Goal: Transaction & Acquisition: Register for event/course

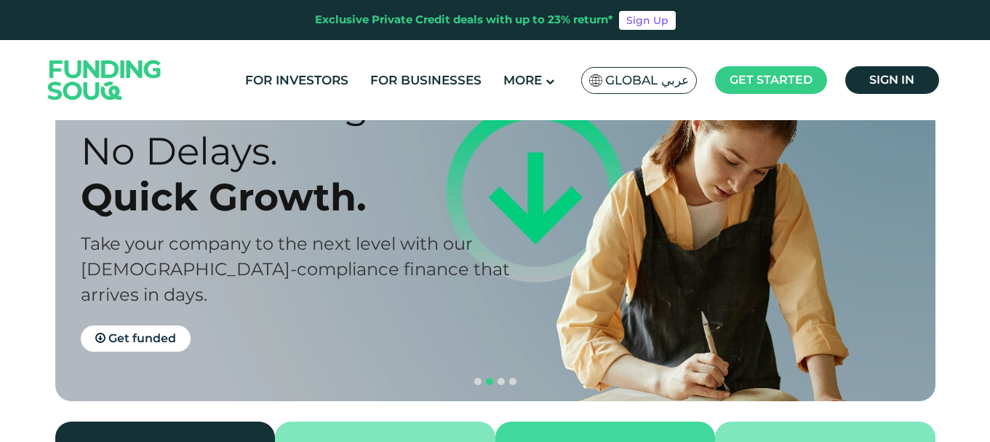
scroll to position [73, 0]
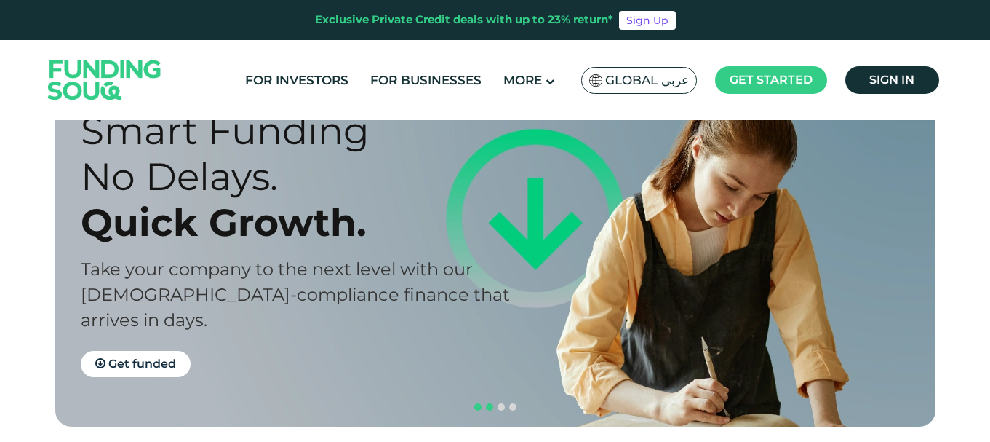
click at [476, 403] on span "navigation" at bounding box center [477, 406] width 7 height 7
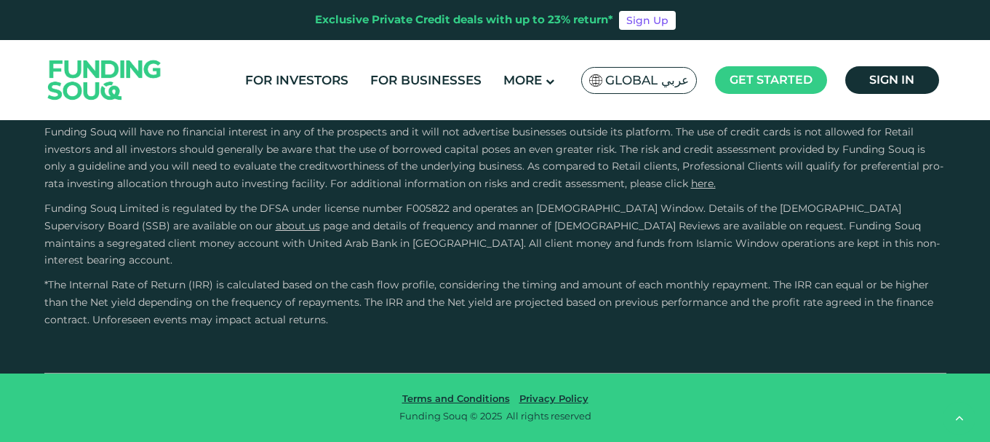
scroll to position [2183, 0]
type tc-range-slider "4"
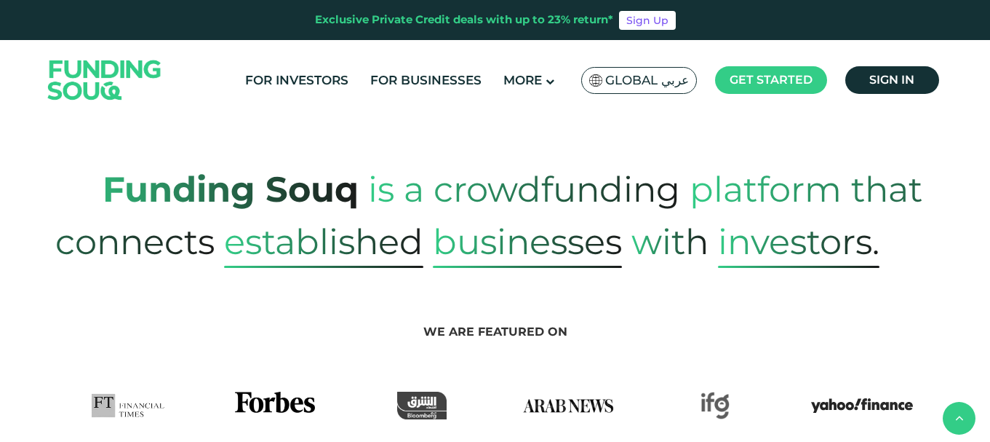
scroll to position [582, 0]
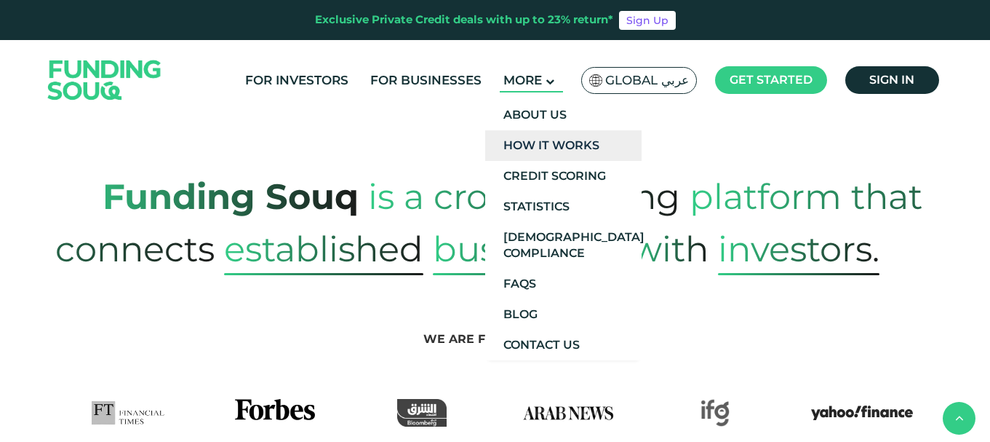
click at [545, 142] on link "How It Works" at bounding box center [563, 145] width 156 height 31
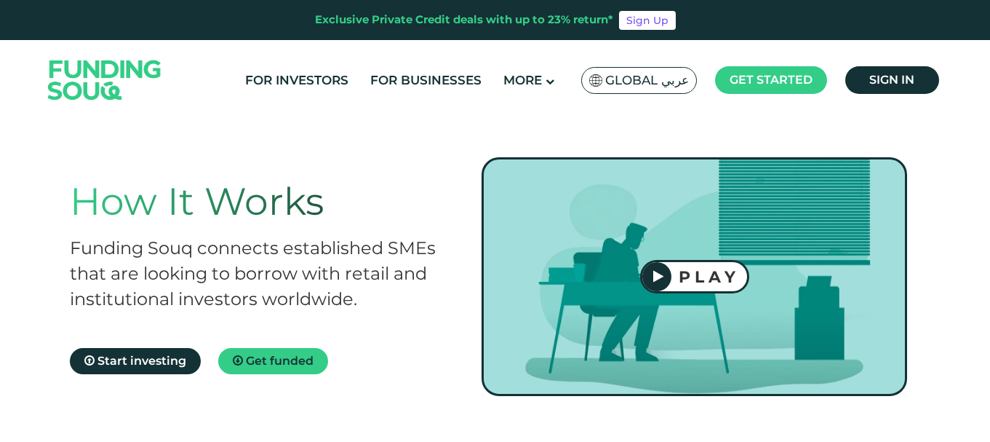
click at [672, 269] on div "PLAY" at bounding box center [710, 277] width 76 height 20
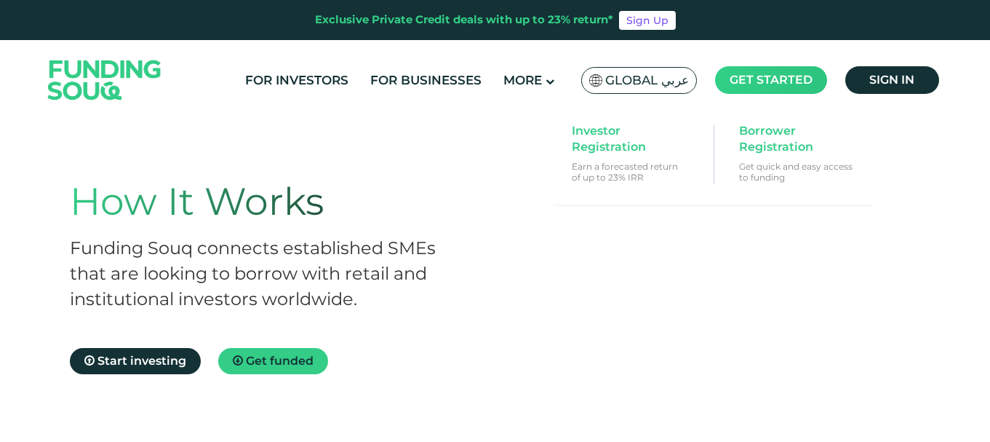
click at [775, 76] on span "Get started" at bounding box center [771, 80] width 83 height 14
click at [782, 71] on main "Get started" at bounding box center [771, 80] width 112 height 28
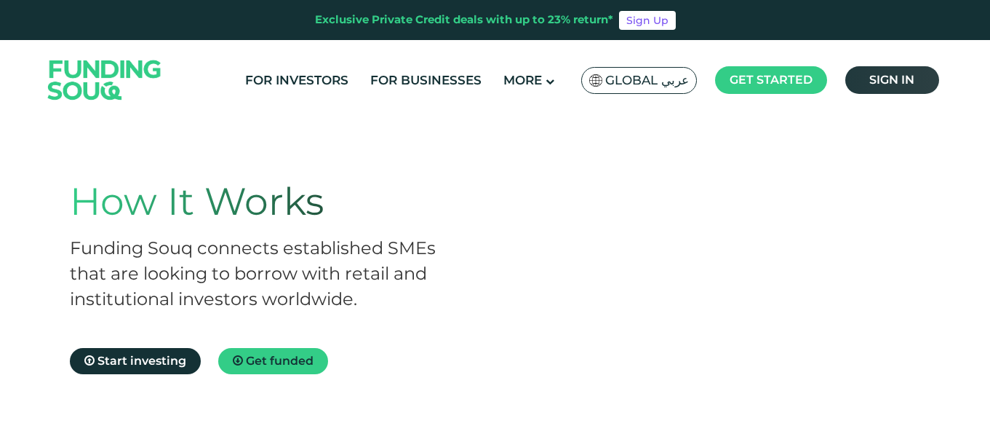
click at [890, 81] on span "Sign in" at bounding box center [892, 80] width 45 height 14
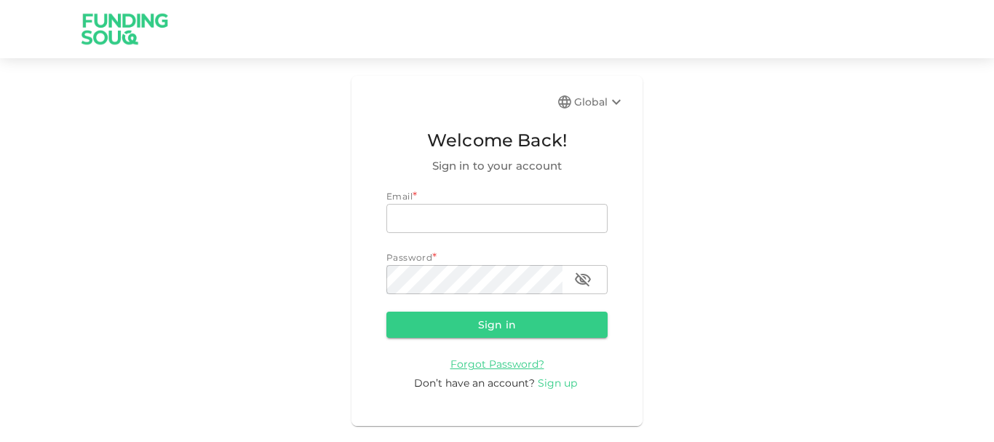
click at [559, 383] on span "Sign up" at bounding box center [557, 382] width 39 height 13
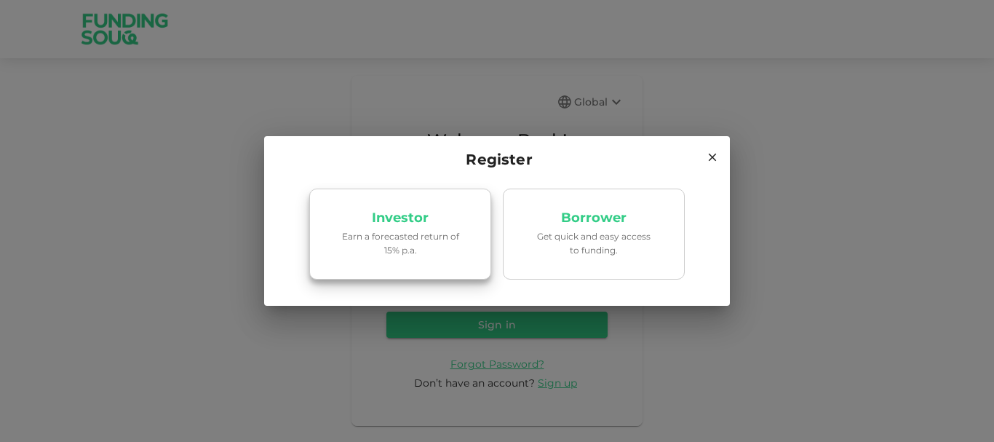
click at [418, 239] on p "Earn a forecasted return of 15% p.a." at bounding box center [400, 243] width 124 height 28
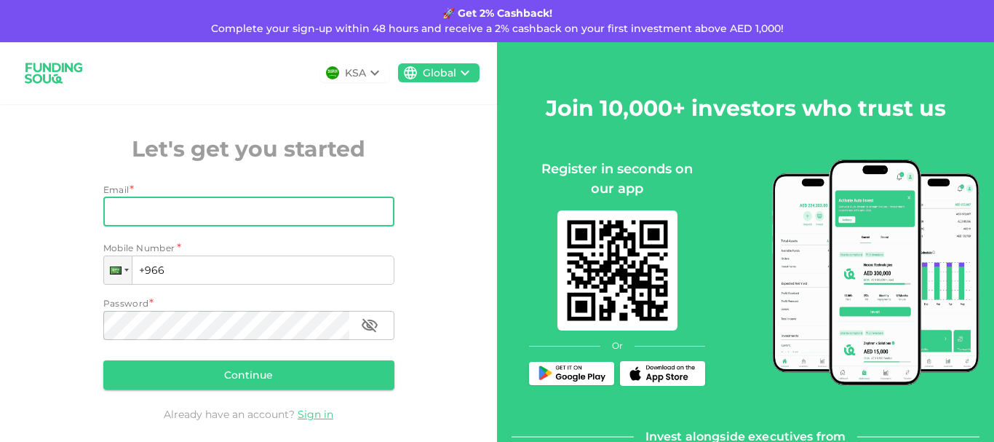
click at [164, 218] on input "Email" at bounding box center [240, 211] width 275 height 29
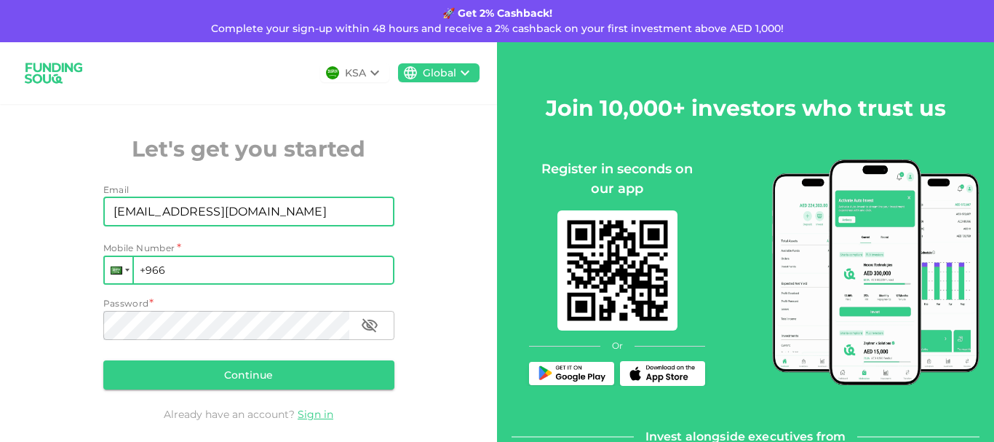
type input "salemohd123@gmail.com"
click at [122, 274] on div at bounding box center [119, 270] width 28 height 26
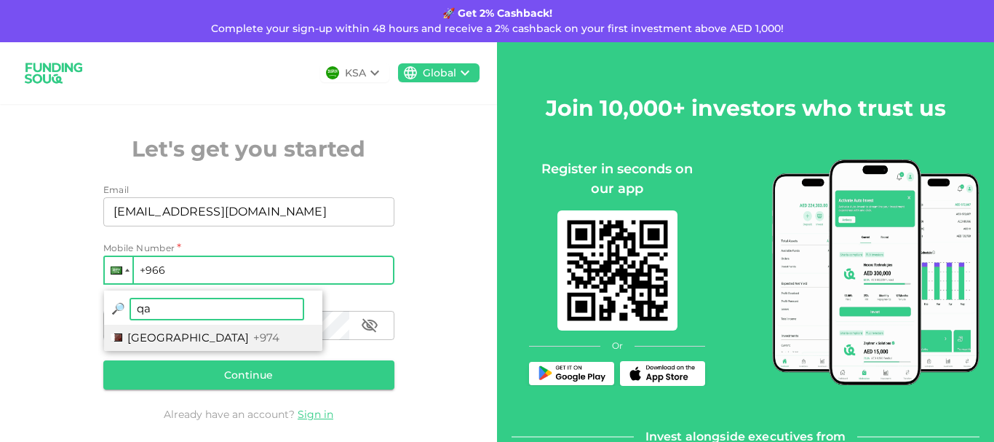
type input "qa"
click at [253, 333] on span "+974" at bounding box center [266, 337] width 26 height 14
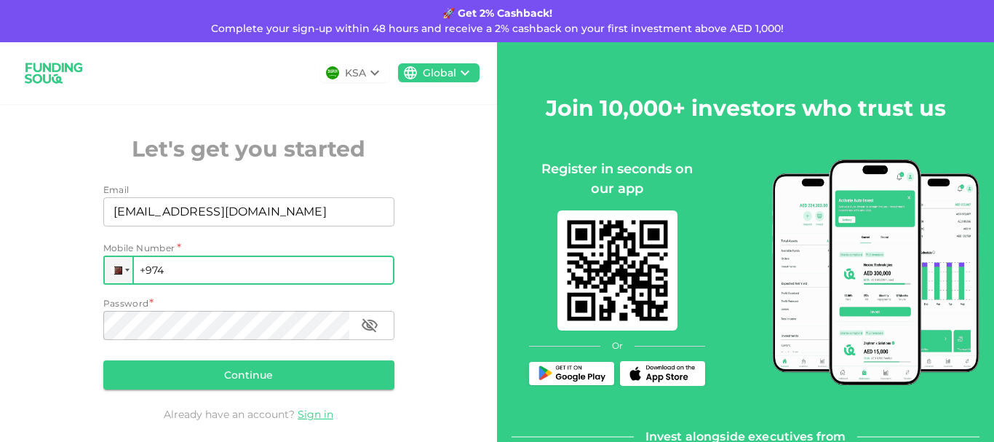
click at [202, 269] on input "+974" at bounding box center [248, 269] width 291 height 29
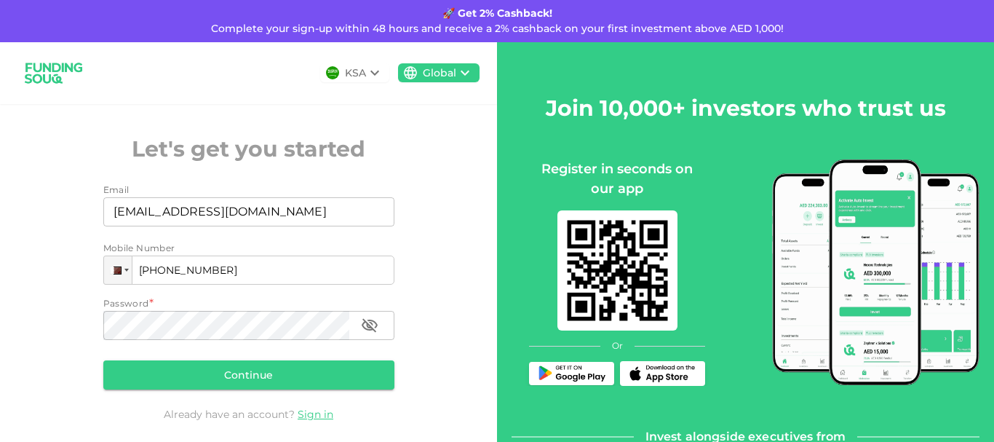
type input "+974 558 014 77"
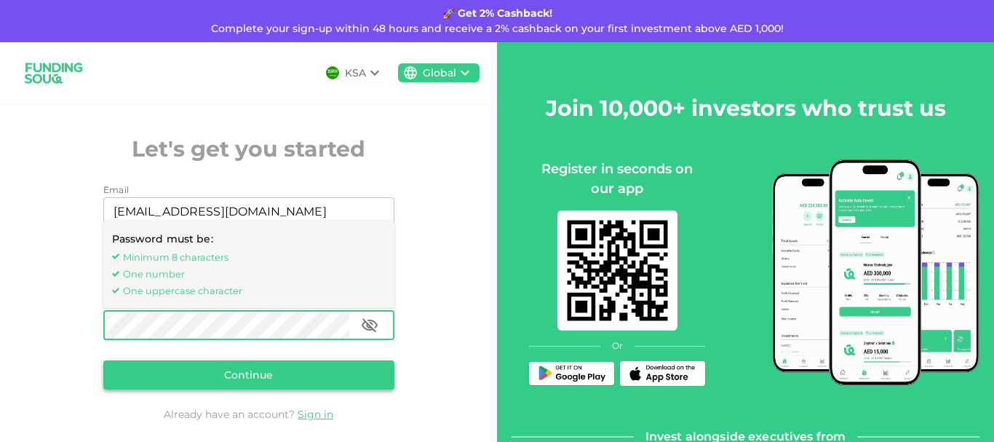
click at [203, 375] on button "Continue" at bounding box center [248, 374] width 291 height 29
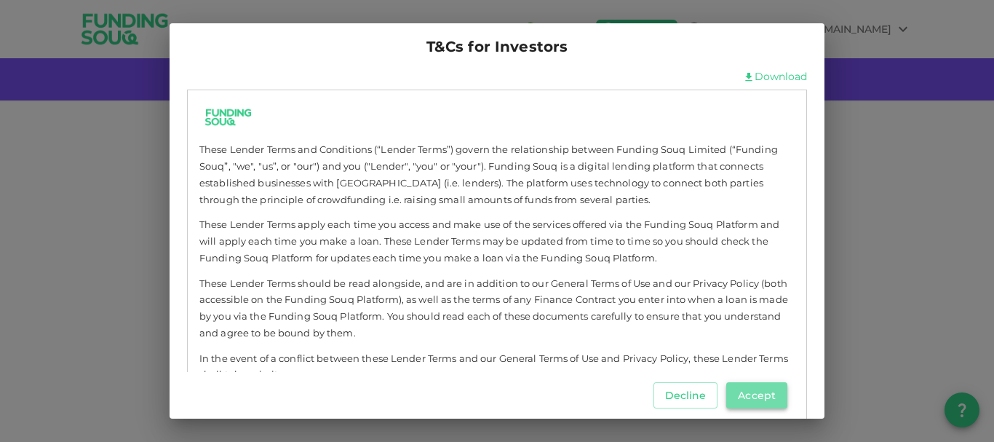
click at [757, 394] on button "Accept" at bounding box center [756, 395] width 61 height 26
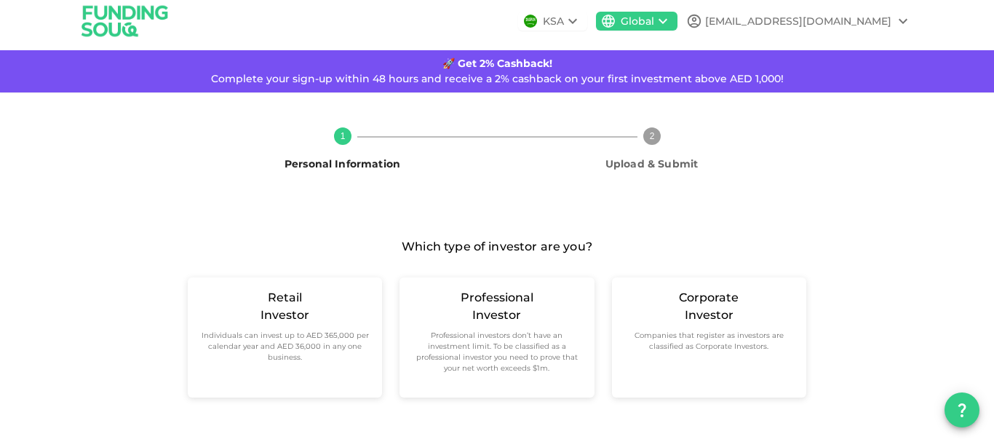
scroll to position [10, 0]
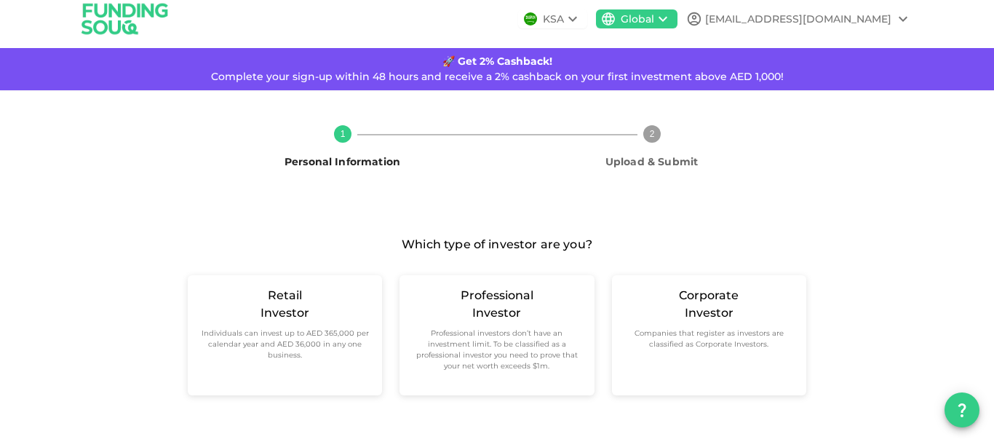
click at [564, 16] on div "KSA" at bounding box center [553, 19] width 21 height 15
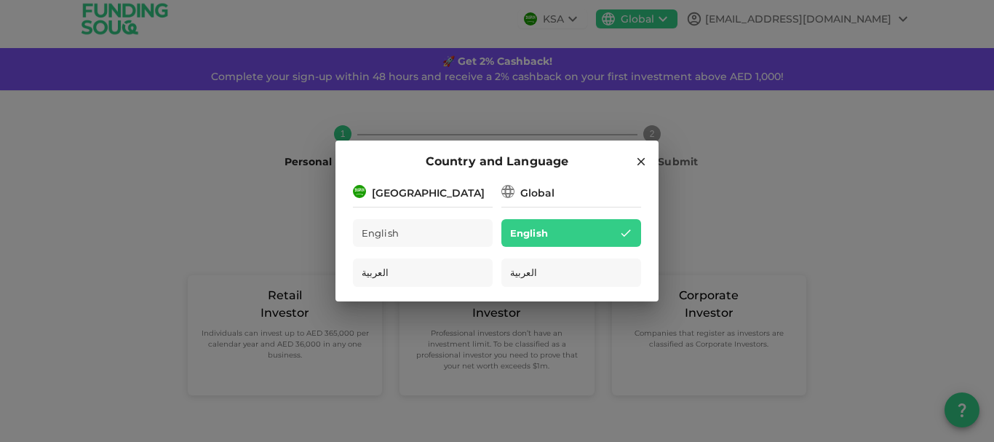
click at [378, 198] on div "[GEOGRAPHIC_DATA]" at bounding box center [428, 193] width 113 height 15
click at [512, 191] on icon at bounding box center [507, 191] width 17 height 17
click at [551, 196] on div "Global" at bounding box center [537, 193] width 34 height 15
click at [550, 232] on div "English" at bounding box center [571, 233] width 140 height 28
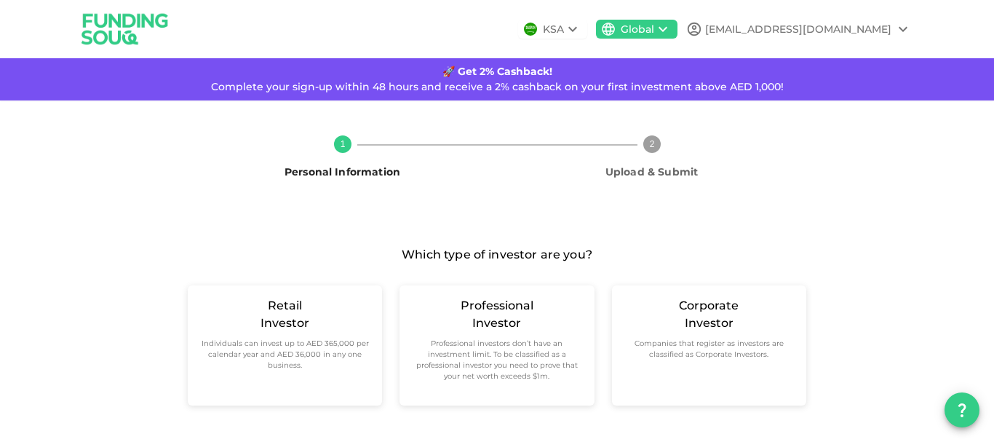
scroll to position [10, 0]
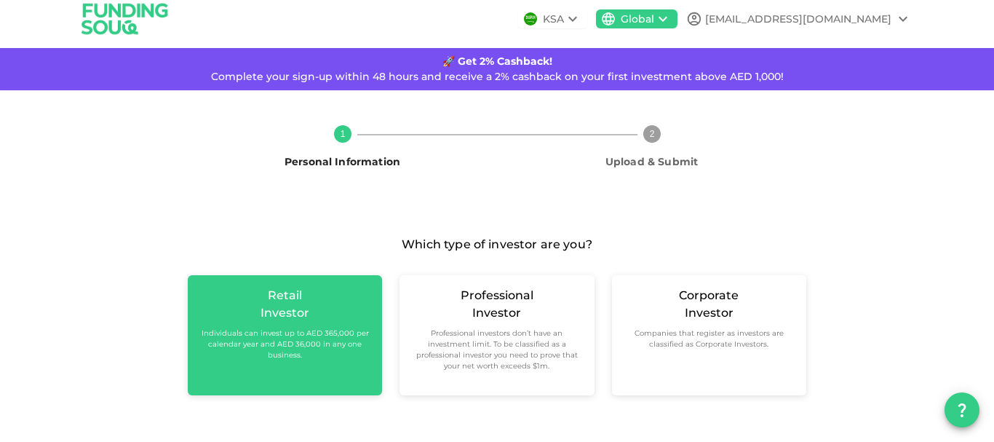
click at [266, 338] on small "Individuals can invest up to AED 365,000 per calendar year and AED 36,000 in an…" at bounding box center [284, 343] width 171 height 33
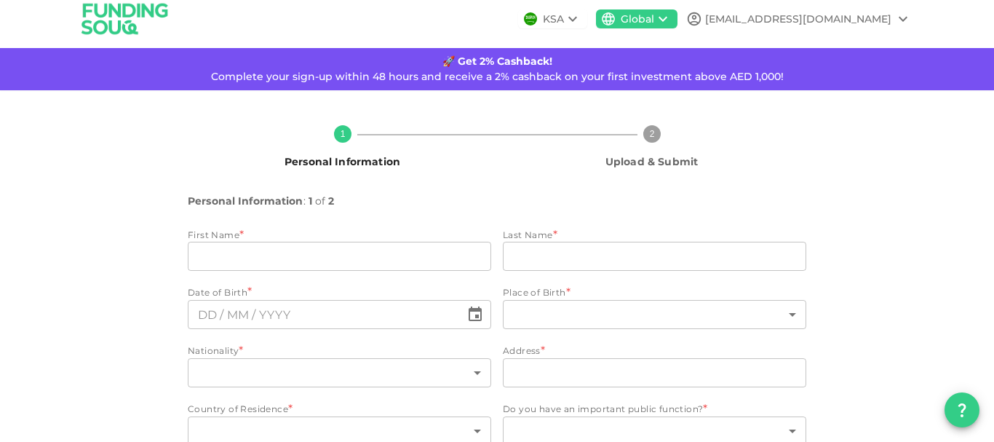
scroll to position [78, 0]
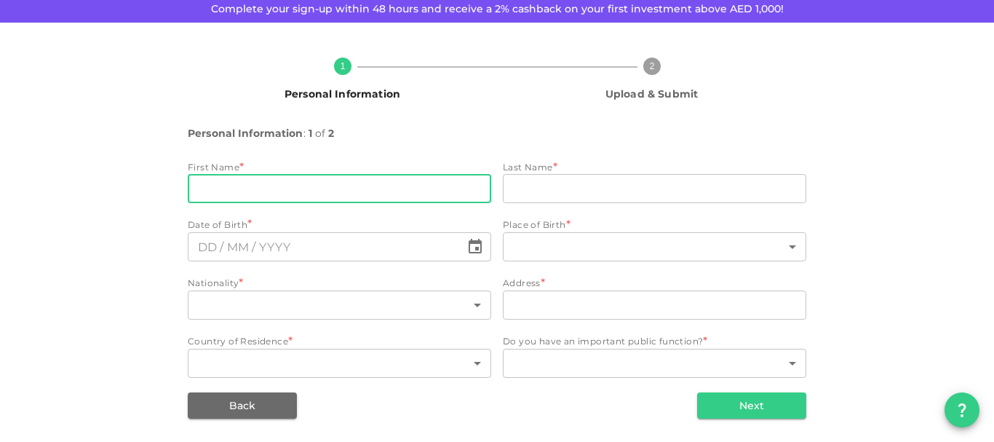
click at [275, 192] on input "firstName" at bounding box center [339, 188] width 303 height 29
type input "Salem"
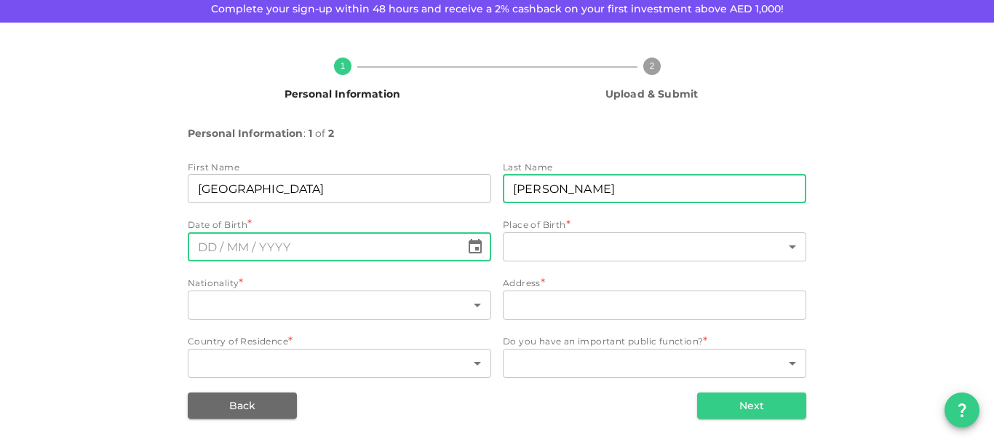
type input "Musallam"
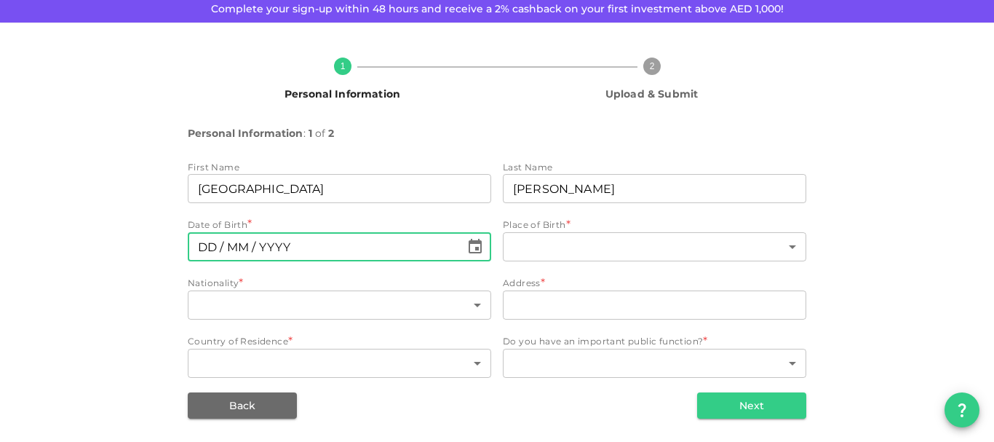
click at [202, 250] on input "⁦⁨DD⁩ / ⁨MM⁩ / ⁨YYYY⁩⁩" at bounding box center [324, 246] width 273 height 29
type input "⁦⁨07⁩ / ⁨10⁩ / ⁨1976⁩⁩"
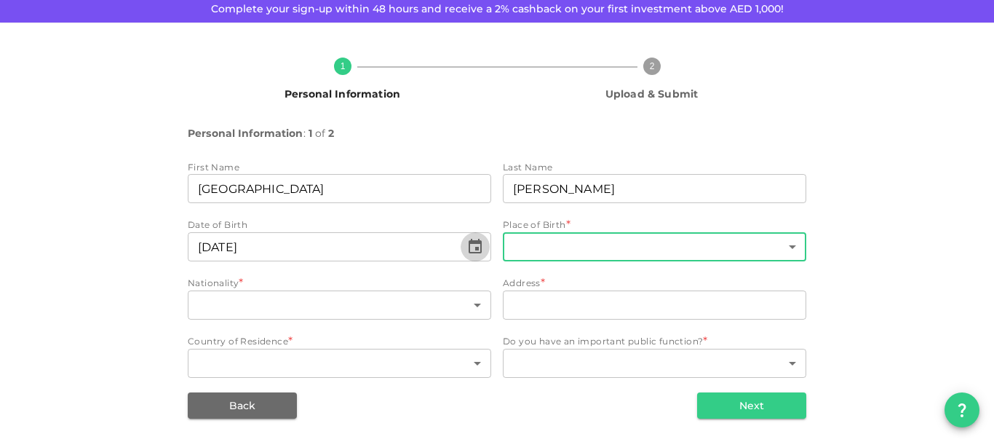
click at [531, 242] on body "KSA Global salemohd123@gmail.com 🚀 Get 2% Cashback! Complete your sign-up withi…" at bounding box center [497, 221] width 994 height 442
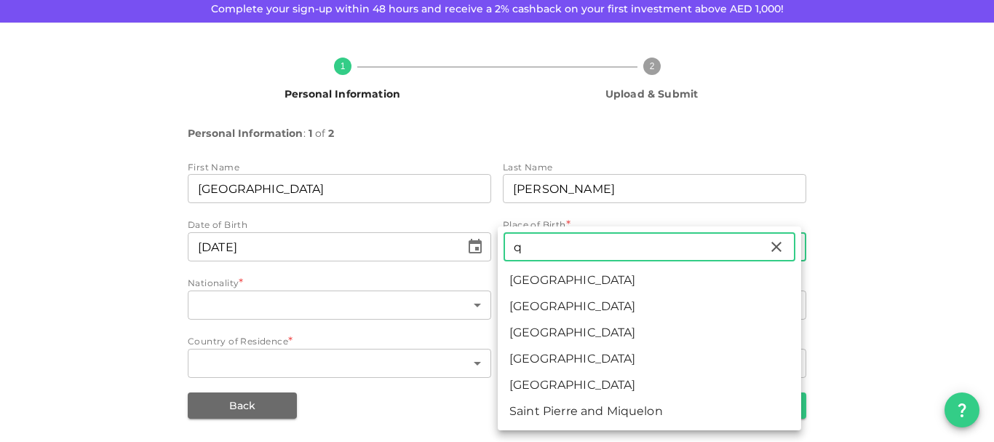
type input "q"
click at [532, 384] on li "Qatar" at bounding box center [649, 385] width 303 height 26
type input "159"
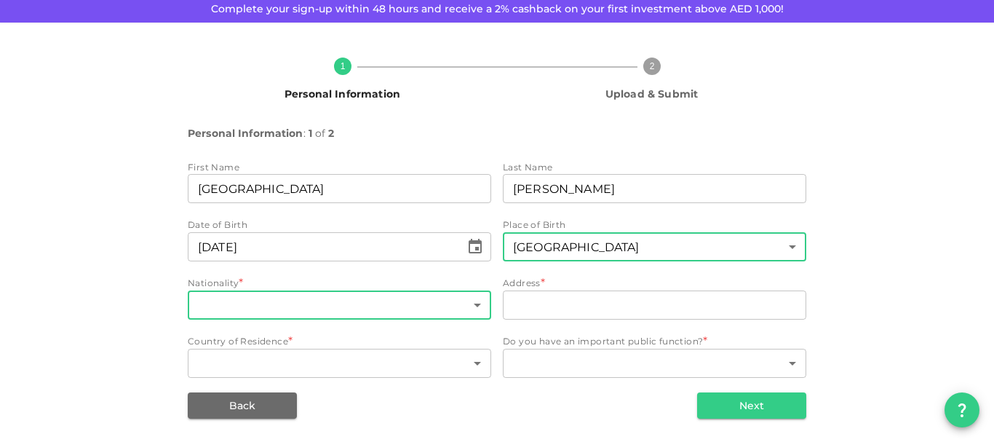
click at [322, 298] on body "KSA Global salemohd123@gmail.com 🚀 Get 2% Cashback! Complete your sign-up withi…" at bounding box center [497, 221] width 994 height 442
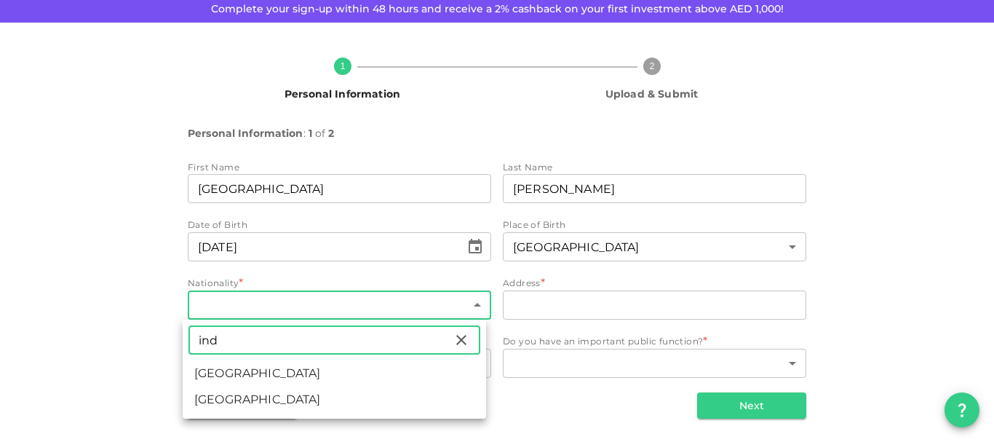
type input "ind"
click at [236, 378] on li "India" at bounding box center [334, 373] width 303 height 26
type input "88"
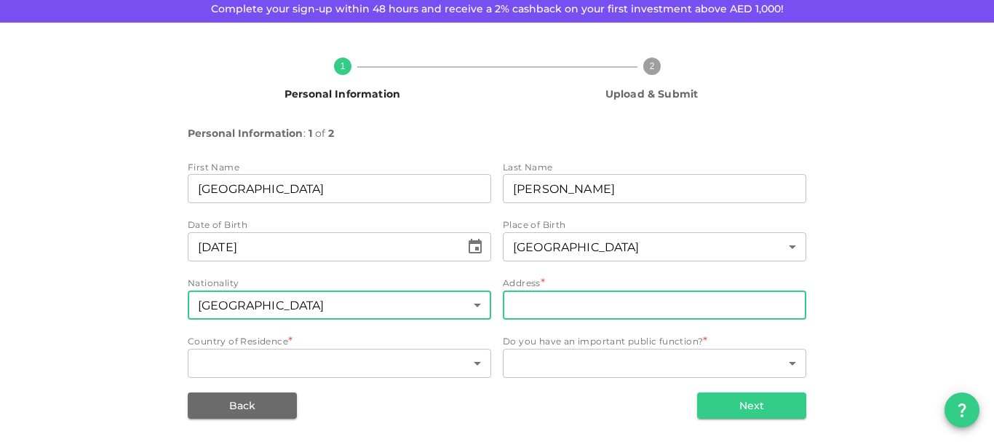
click at [535, 301] on input "address" at bounding box center [654, 304] width 303 height 29
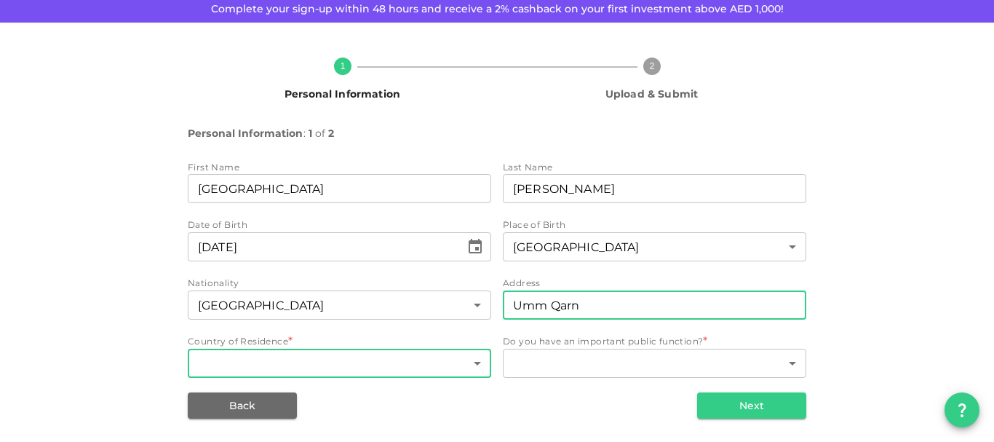
type input "Umm Qarn"
click at [278, 360] on body "KSA Global salemohd123@gmail.com 🚀 Get 2% Cashback! Complete your sign-up withi…" at bounding box center [497, 221] width 994 height 442
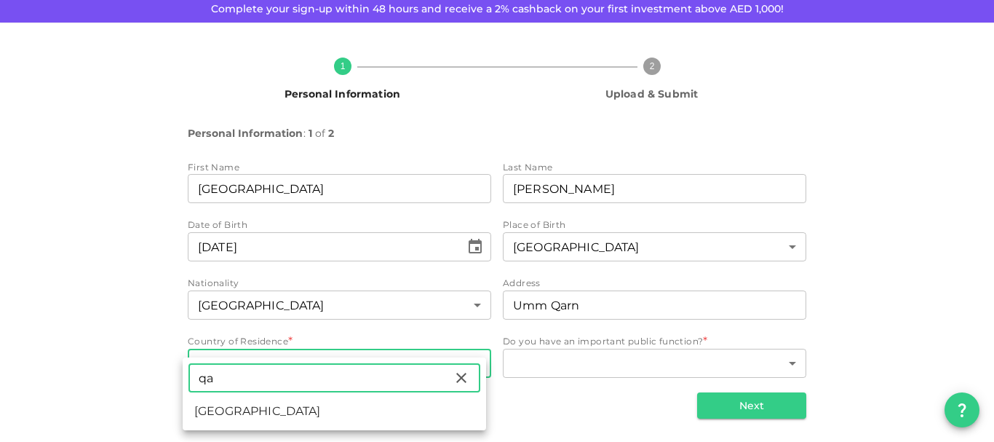
type input "qa"
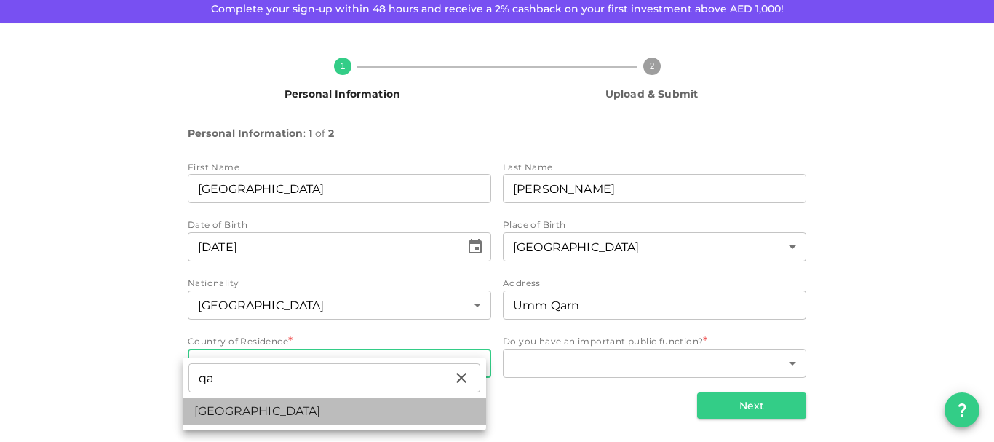
click at [219, 413] on li "[GEOGRAPHIC_DATA]" at bounding box center [334, 411] width 303 height 26
type input "159"
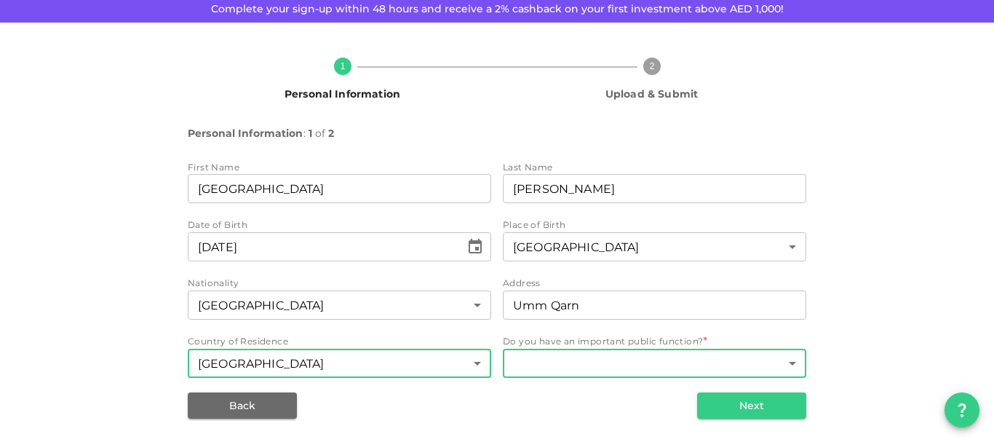
click at [557, 360] on body "KSA Global salemohd123@gmail.com 🚀 Get 2% Cashback! Complete your sign-up withi…" at bounding box center [497, 221] width 994 height 442
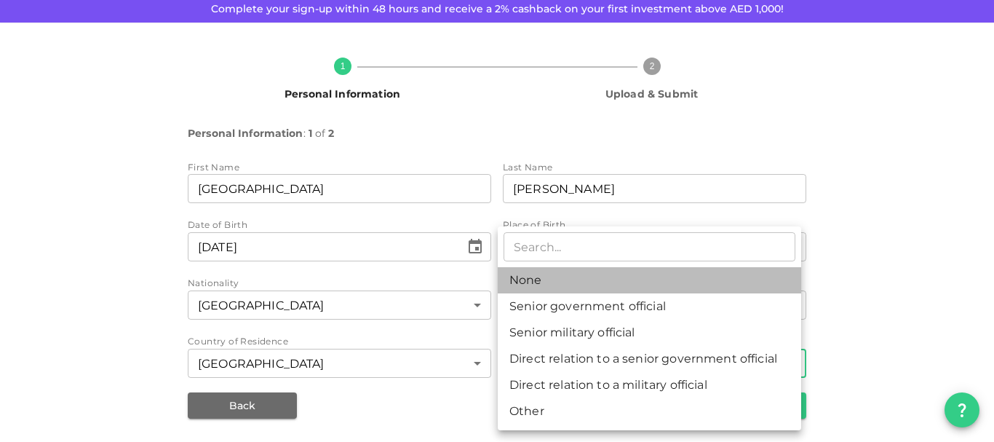
click at [536, 284] on li "None" at bounding box center [649, 280] width 303 height 26
type input "1"
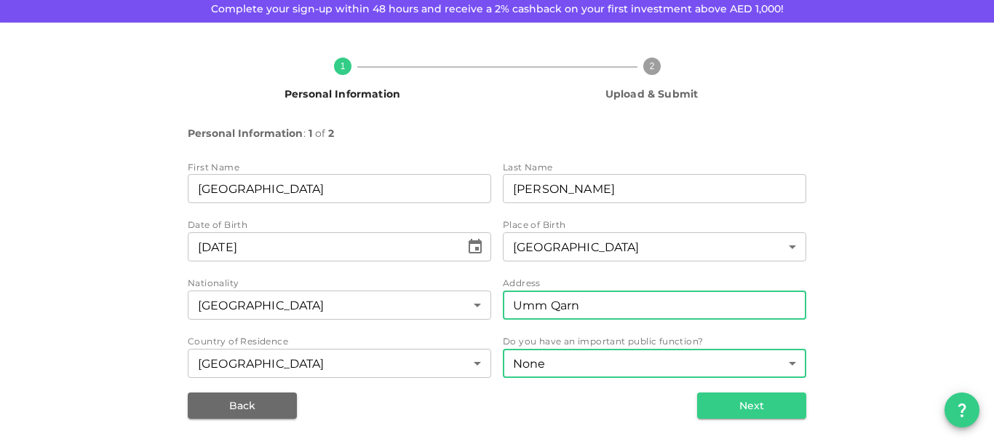
click at [576, 303] on input "Umm Qarn" at bounding box center [654, 304] width 303 height 29
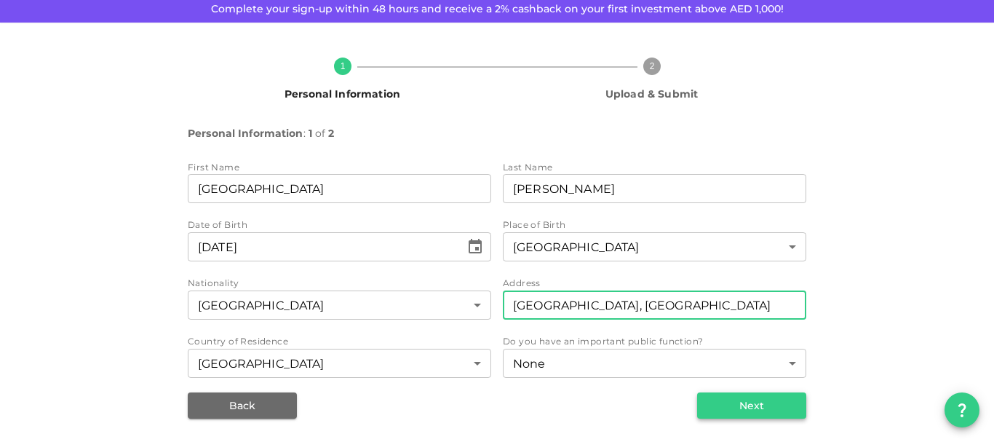
type input "Umm Qarn, Doha"
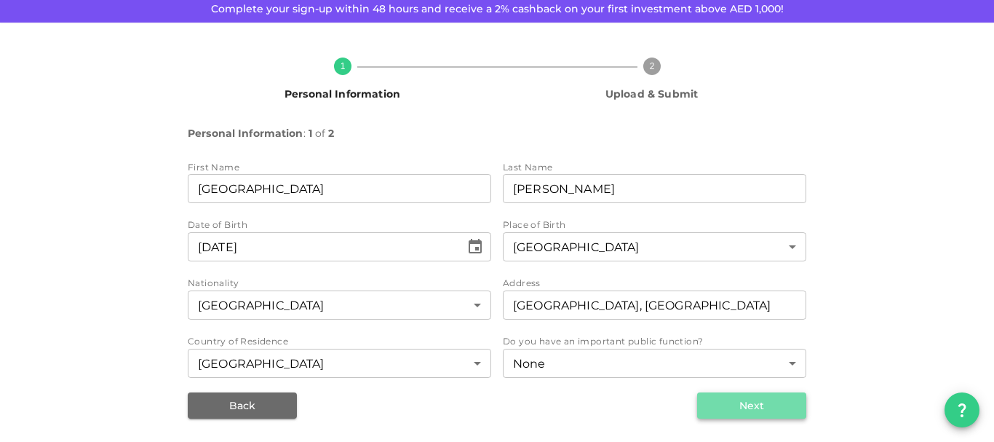
click at [718, 407] on button "Next" at bounding box center [751, 405] width 109 height 26
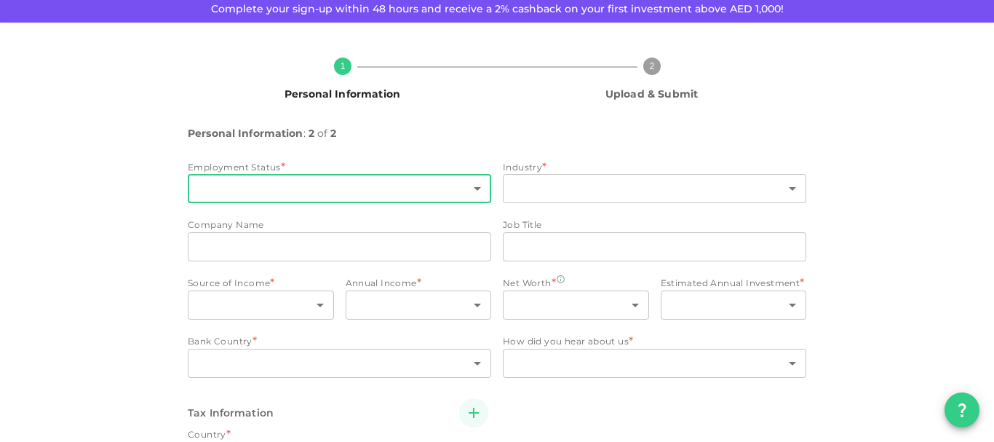
click at [255, 183] on body "KSA Global salemohd123@gmail.com 🚀 Get 2% Cashback! Complete your sign-up withi…" at bounding box center [497, 221] width 994 height 442
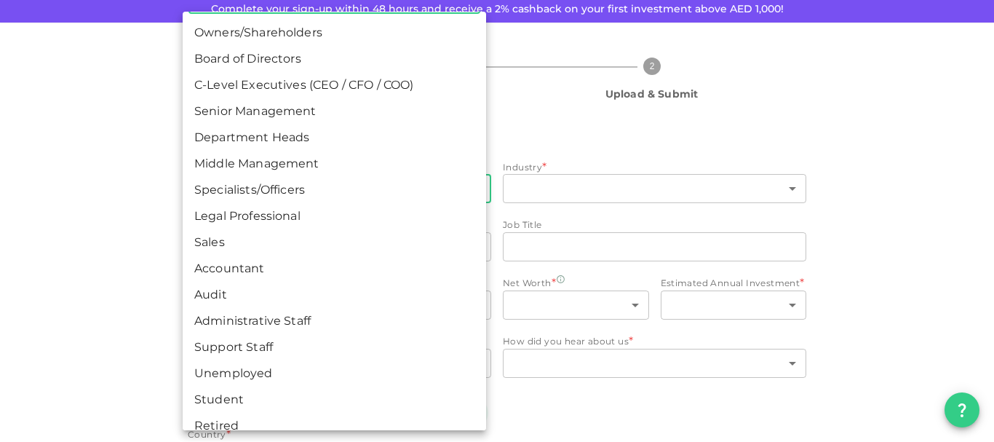
scroll to position [47, 0]
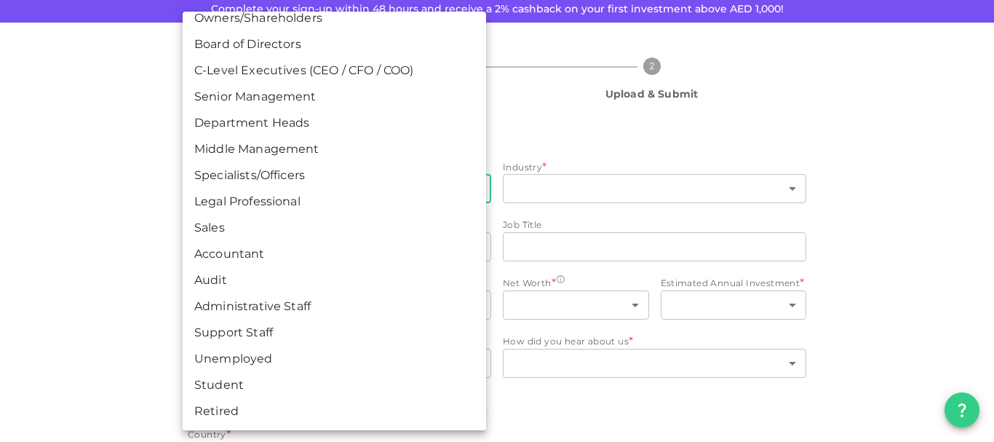
click at [269, 355] on li "Unemployed" at bounding box center [334, 359] width 303 height 26
type input "14"
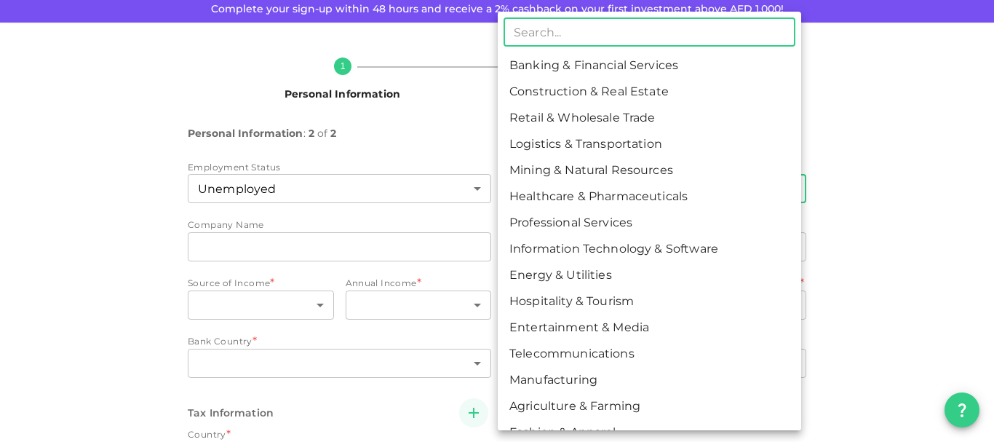
click at [552, 181] on body "KSA Global salemohd123@gmail.com 🚀 Get 2% Cashback! Complete your sign-up withi…" at bounding box center [497, 221] width 994 height 442
click at [150, 97] on div at bounding box center [497, 221] width 994 height 442
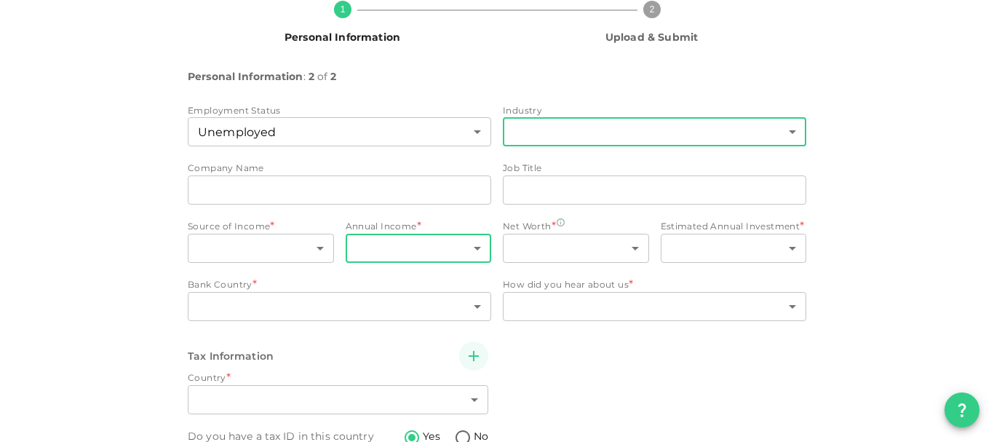
scroll to position [151, 0]
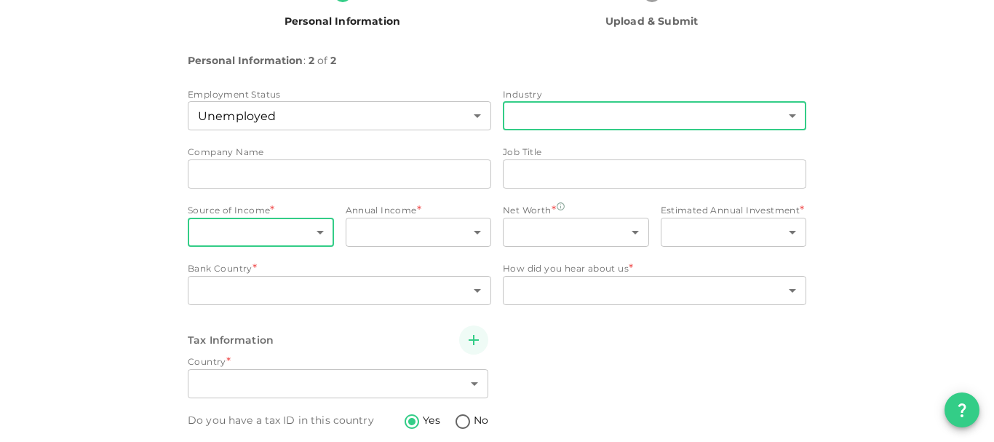
click at [298, 234] on body "KSA Global salemohd123@gmail.com 🚀 Get 2% Cashback! Complete your sign-up withi…" at bounding box center [497, 221] width 994 height 442
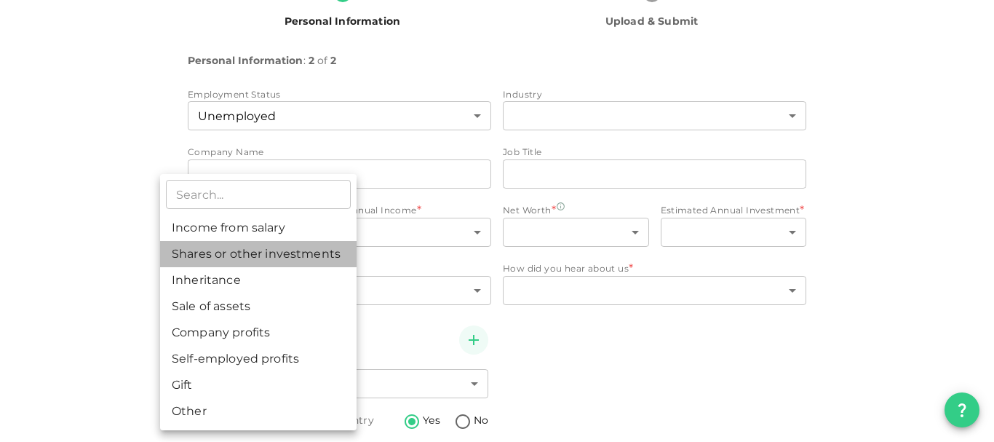
click at [305, 251] on li "Shares or other investments" at bounding box center [258, 254] width 196 height 26
type input "2"
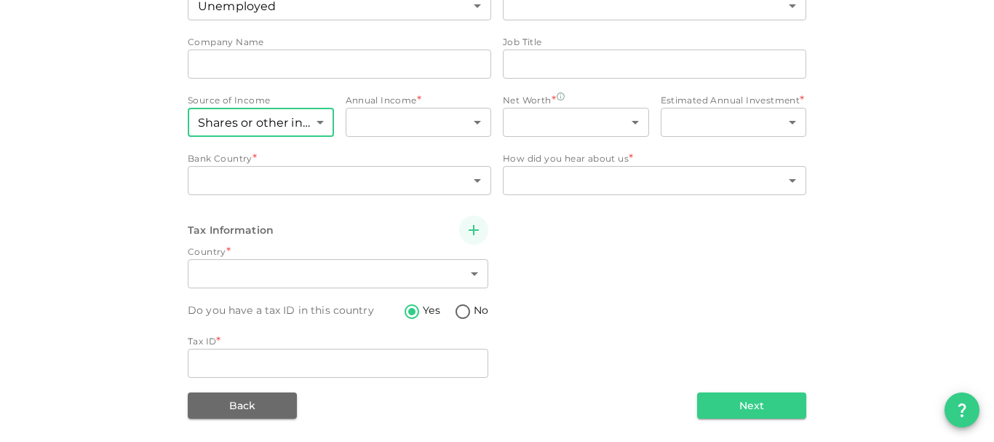
scroll to position [188, 0]
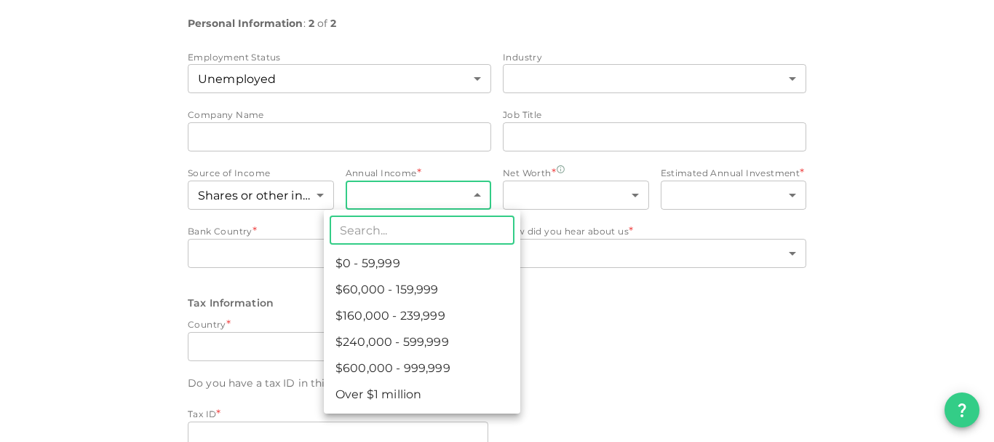
click at [450, 191] on body "KSA Global salemohd123@gmail.com 🚀 Get 2% Cashback! Complete your sign-up withi…" at bounding box center [497, 221] width 994 height 442
click at [433, 261] on li "$0 - 59,999" at bounding box center [422, 263] width 196 height 26
type input "1"
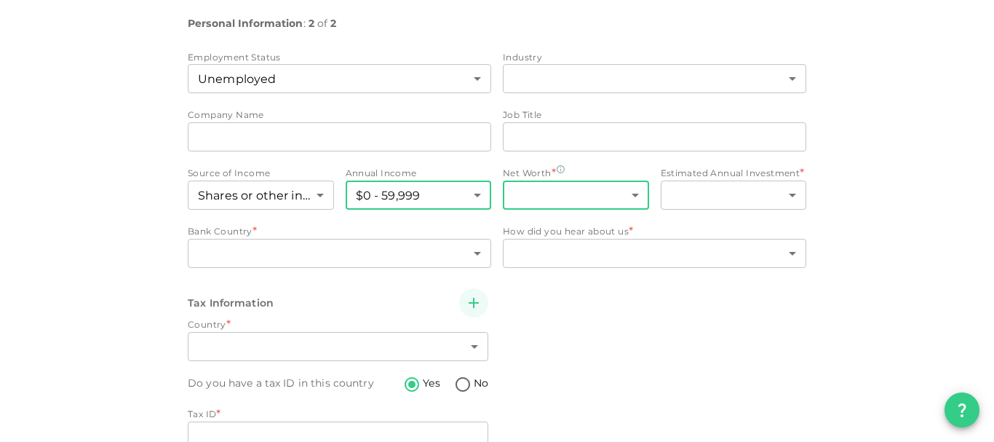
click at [626, 193] on body "KSA Global salemohd123@gmail.com 🚀 Get 2% Cashback! Complete your sign-up withi…" at bounding box center [497, 221] width 994 height 442
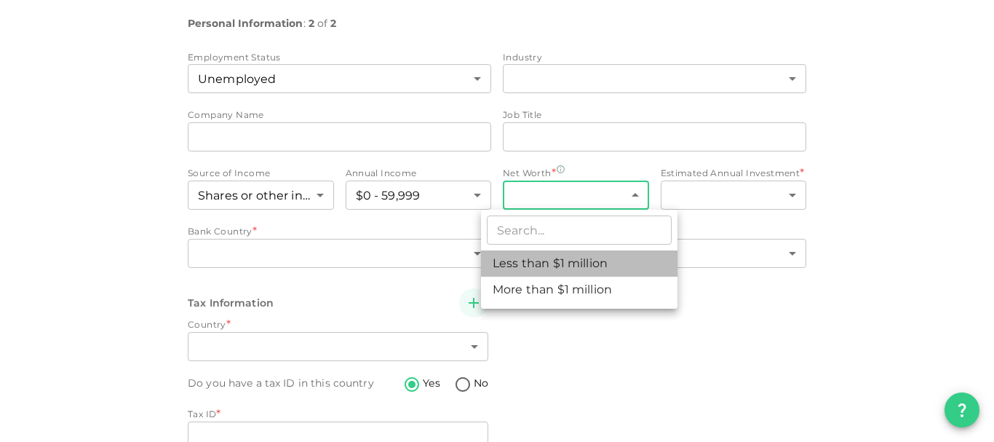
click at [611, 259] on li "Less than $1 million" at bounding box center [579, 263] width 196 height 26
type input "1"
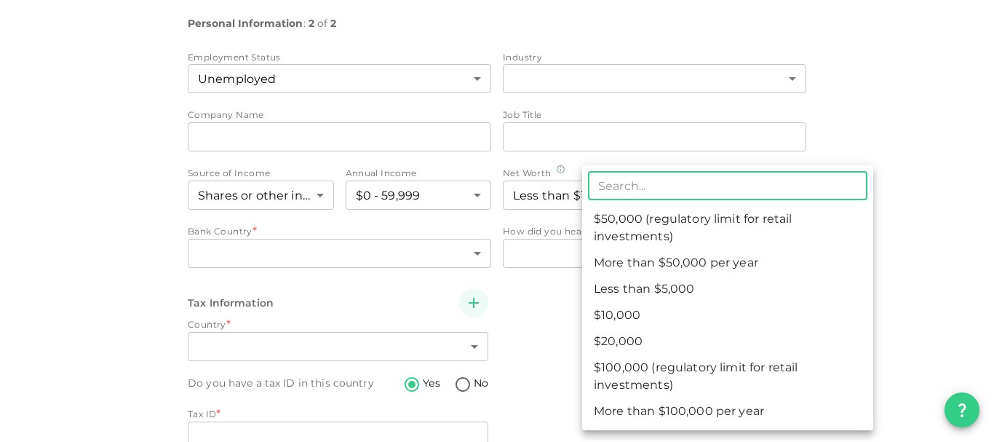
click at [713, 188] on body "KSA Global salemohd123@gmail.com 🚀 Get 2% Cashback! Complete your sign-up withi…" at bounding box center [497, 221] width 994 height 442
click at [697, 228] on li "$50,000 (regulatory limit for retail investments)" at bounding box center [727, 228] width 291 height 44
type input "4"
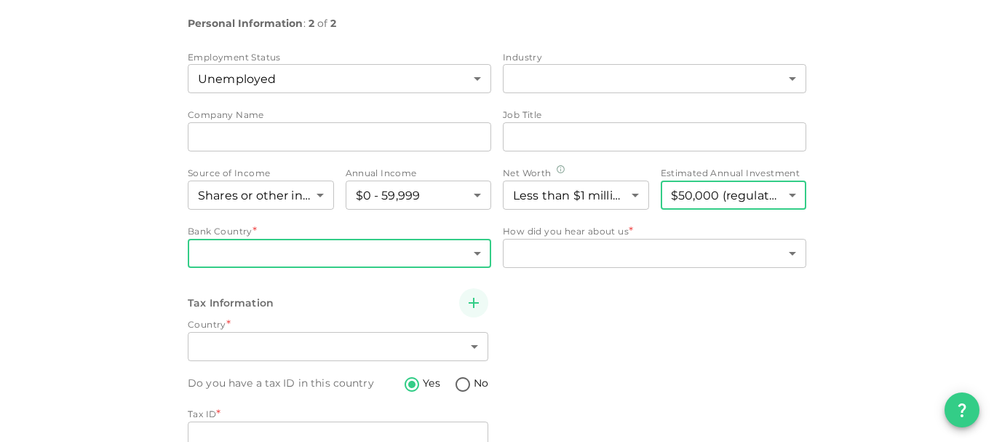
click at [230, 257] on body "KSA Global salemohd123@gmail.com 🚀 Get 2% Cashback! Complete your sign-up withi…" at bounding box center [497, 221] width 994 height 442
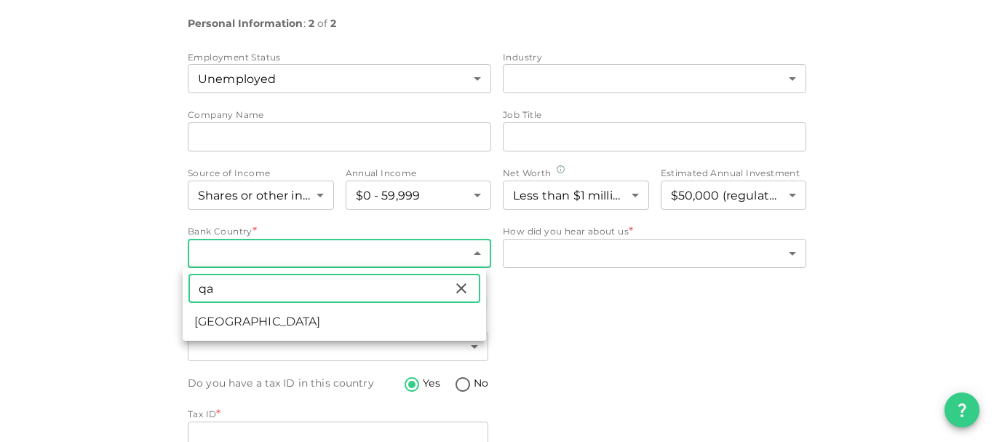
type input "qa"
click at [210, 320] on li "[GEOGRAPHIC_DATA]" at bounding box center [334, 322] width 303 height 26
type input "159"
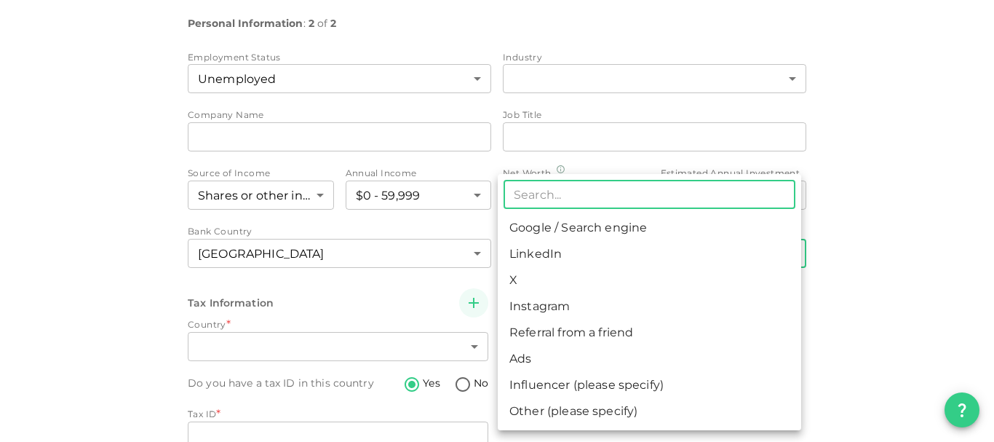
click at [544, 253] on body "KSA Global salemohd123@gmail.com 🚀 Get 2% Cashback! Complete your sign-up withi…" at bounding box center [497, 221] width 994 height 442
click at [575, 226] on li "Google / Search engine" at bounding box center [649, 228] width 303 height 26
type input "1"
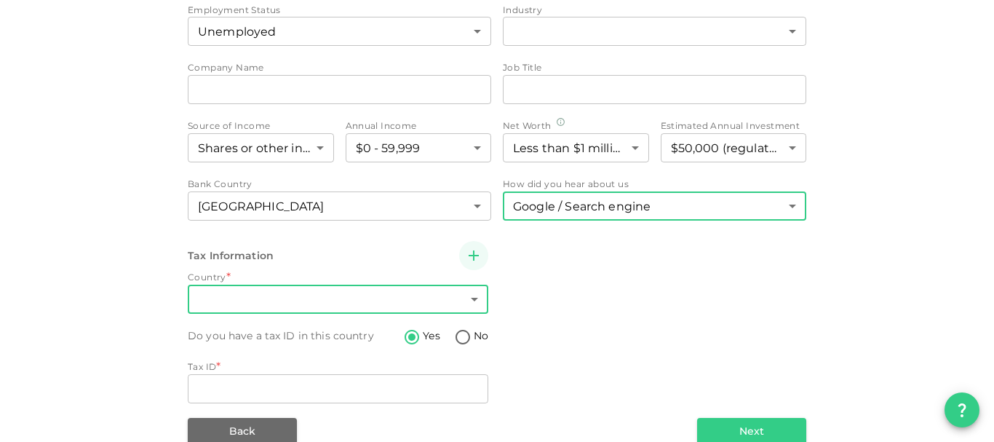
scroll to position [261, 0]
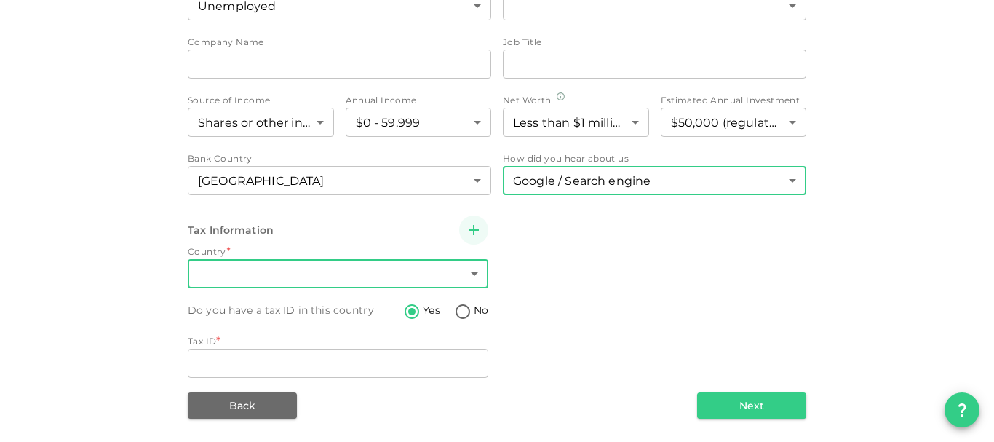
click at [247, 274] on body "KSA Global salemohd123@gmail.com 🚀 Get 2% Cashback! Complete your sign-up withi…" at bounding box center [497, 221] width 994 height 442
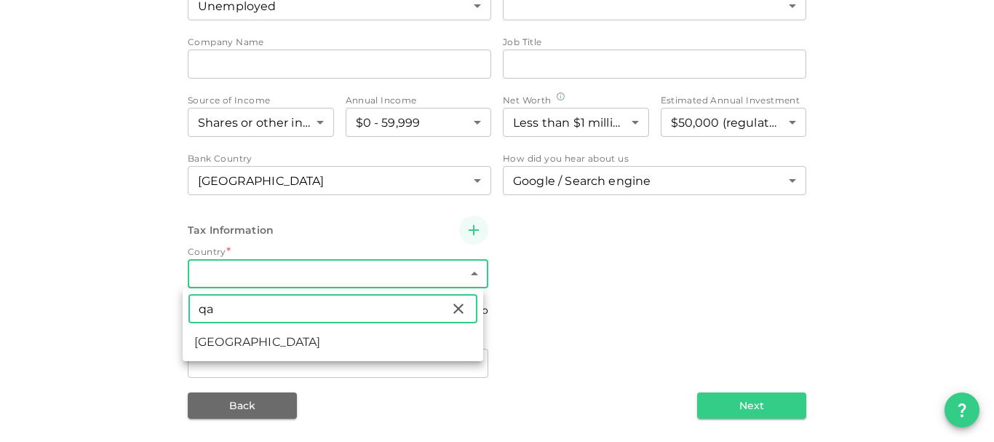
type input "qa"
click at [212, 338] on li "[GEOGRAPHIC_DATA]" at bounding box center [333, 342] width 301 height 26
type input "159"
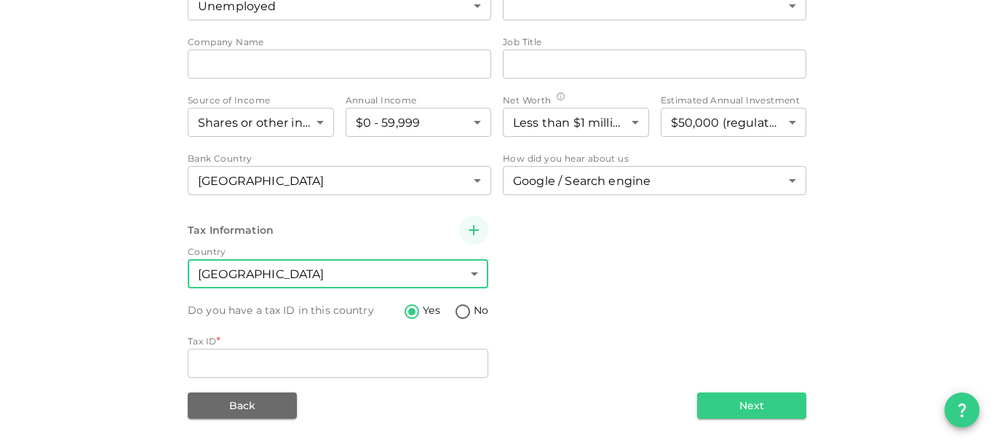
click at [457, 311] on input "No" at bounding box center [463, 313] width 22 height 20
radio input "true"
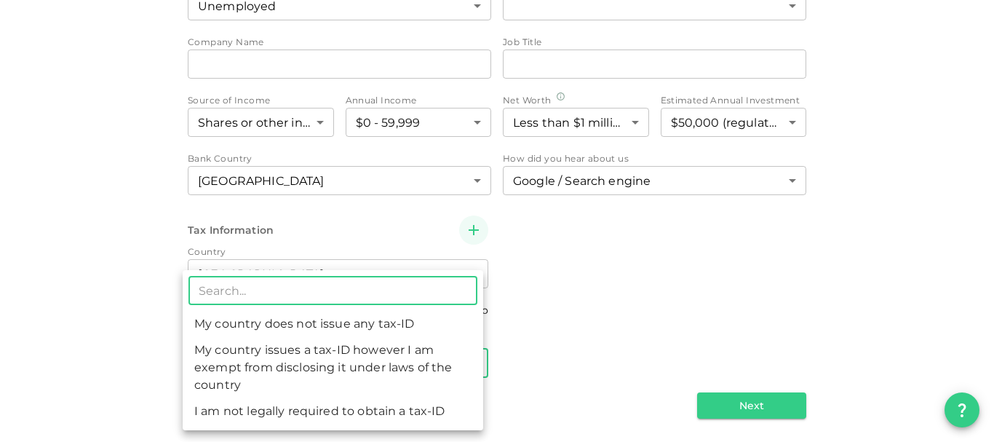
click at [240, 362] on body "KSA Global salemohd123@gmail.com 🚀 Get 2% Cashback! Complete your sign-up withi…" at bounding box center [497, 221] width 994 height 442
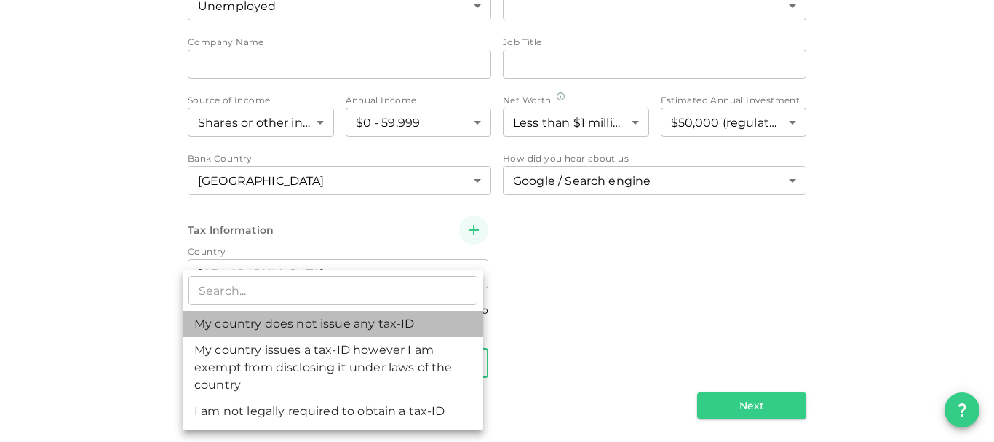
click at [244, 325] on li "My country does not issue any tax-ID" at bounding box center [333, 324] width 301 height 26
type input "1"
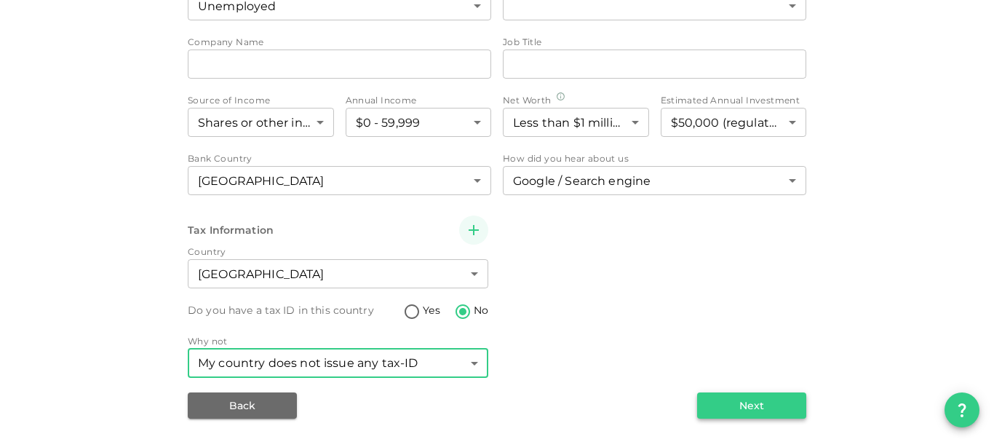
click at [740, 402] on button "Next" at bounding box center [751, 405] width 109 height 26
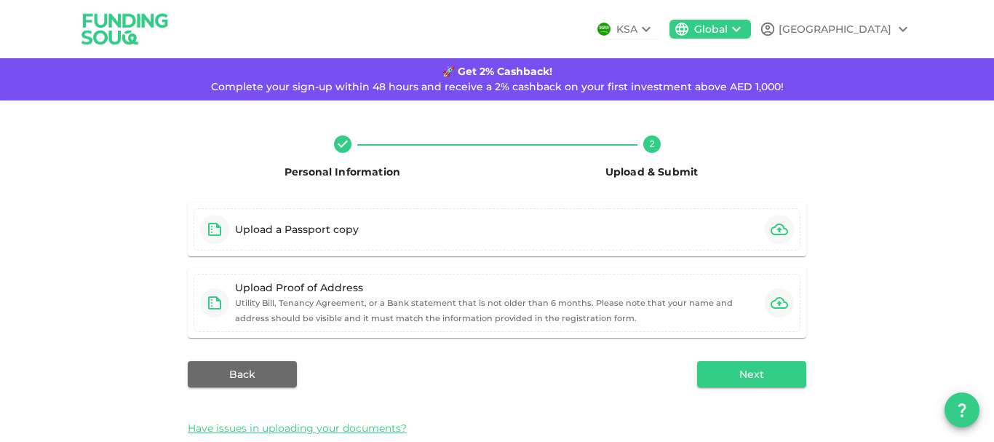
click at [863, 28] on div "Salem" at bounding box center [835, 29] width 113 height 15
click at [820, 61] on div "Sign Out" at bounding box center [815, 65] width 47 height 15
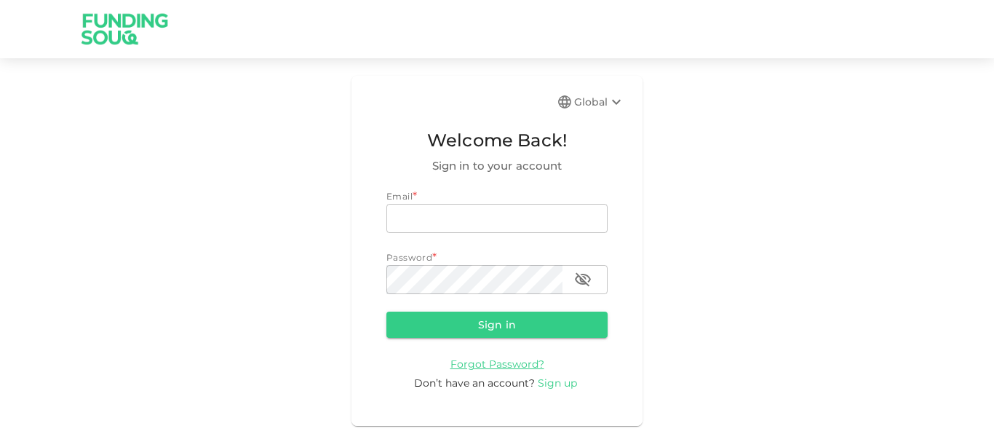
click at [556, 383] on span "Sign up" at bounding box center [557, 382] width 39 height 13
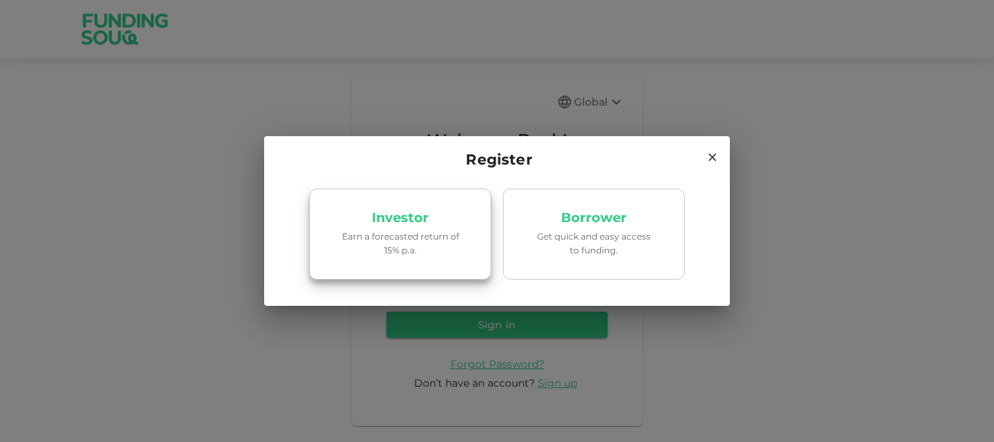
click at [412, 229] on p "Earn a forecasted return of 15% p.a." at bounding box center [400, 243] width 124 height 28
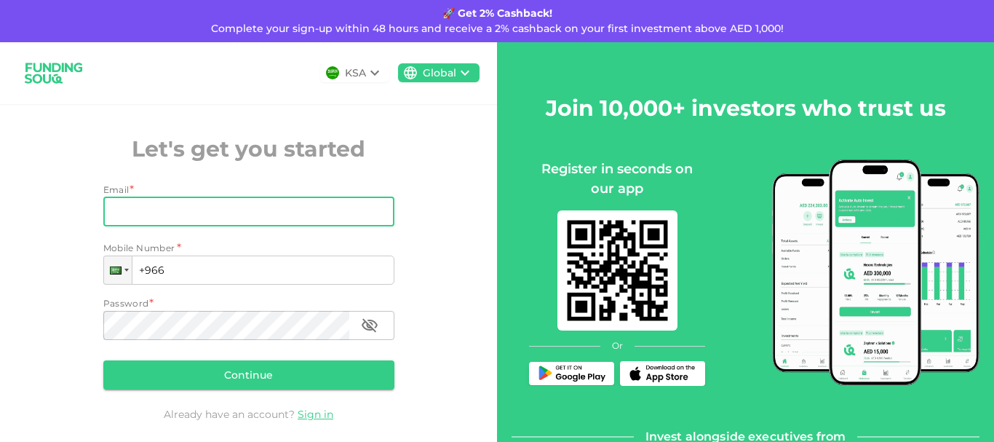
click at [223, 213] on input "Email" at bounding box center [240, 211] width 275 height 29
click at [232, 203] on input "fheidous" at bounding box center [240, 211] width 275 height 29
type input "[EMAIL_ADDRESS][DOMAIN_NAME]"
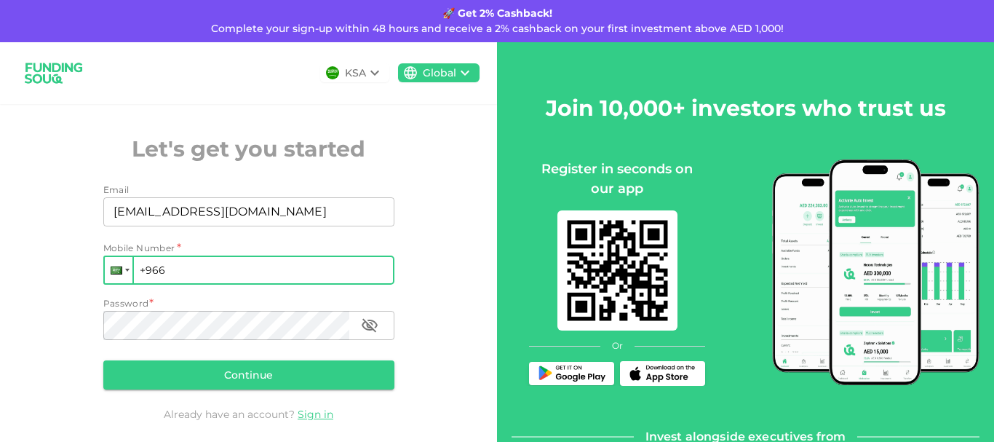
click at [114, 274] on div at bounding box center [119, 270] width 28 height 26
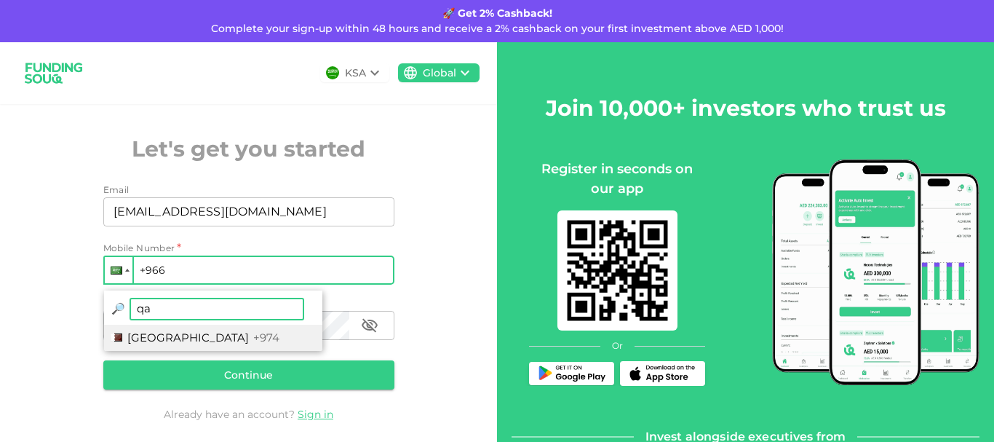
type input "qa"
click at [133, 334] on span "[GEOGRAPHIC_DATA]" at bounding box center [188, 337] width 122 height 14
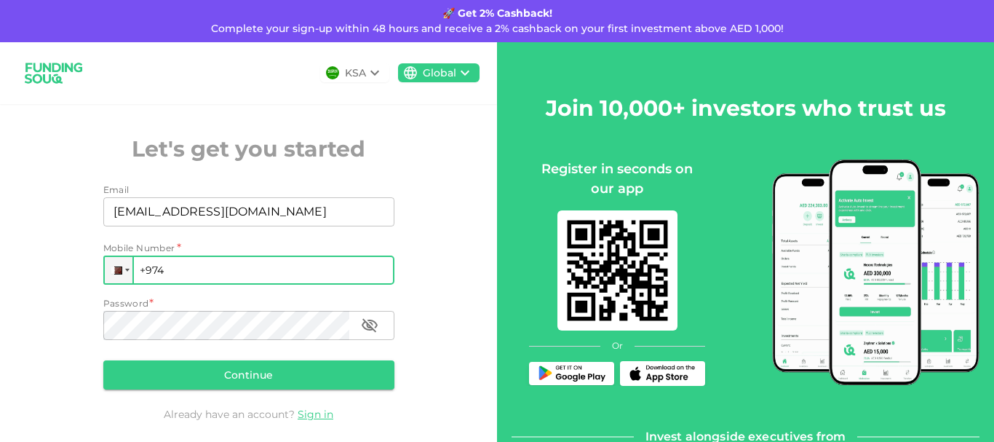
click at [199, 264] on input "+974" at bounding box center [248, 269] width 291 height 29
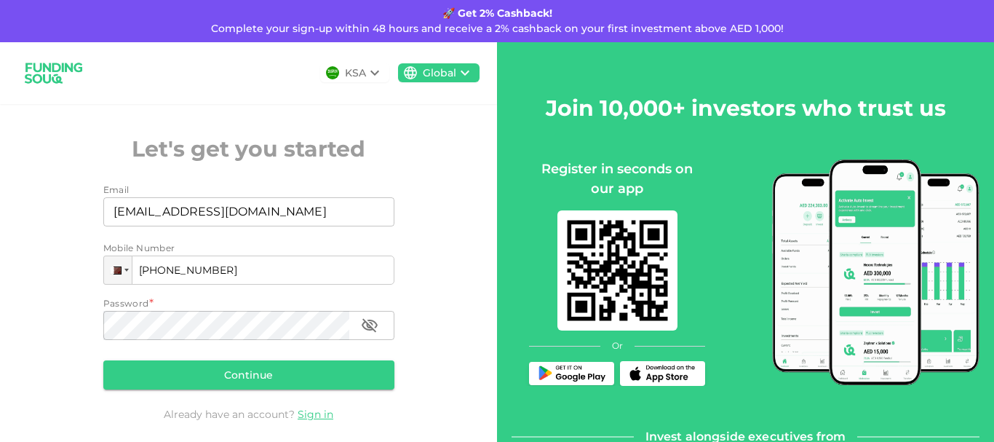
type input "[PHONE_NUMBER]"
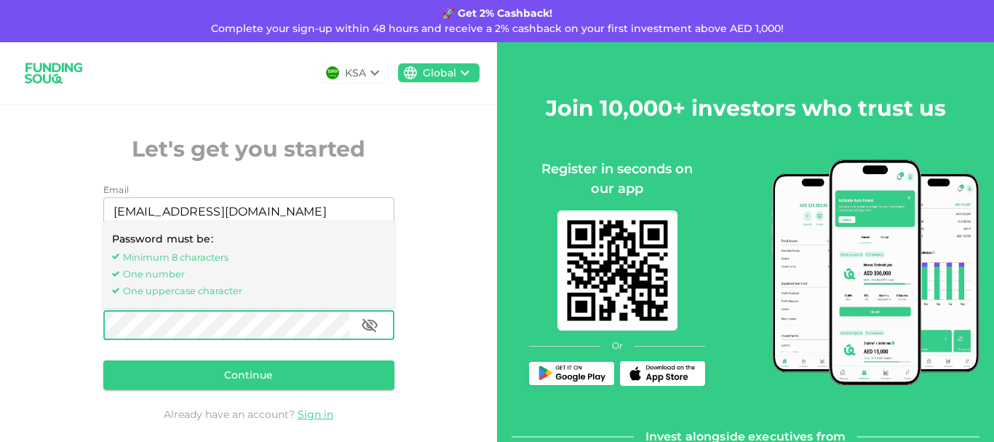
click at [263, 373] on button "Continue" at bounding box center [248, 374] width 291 height 29
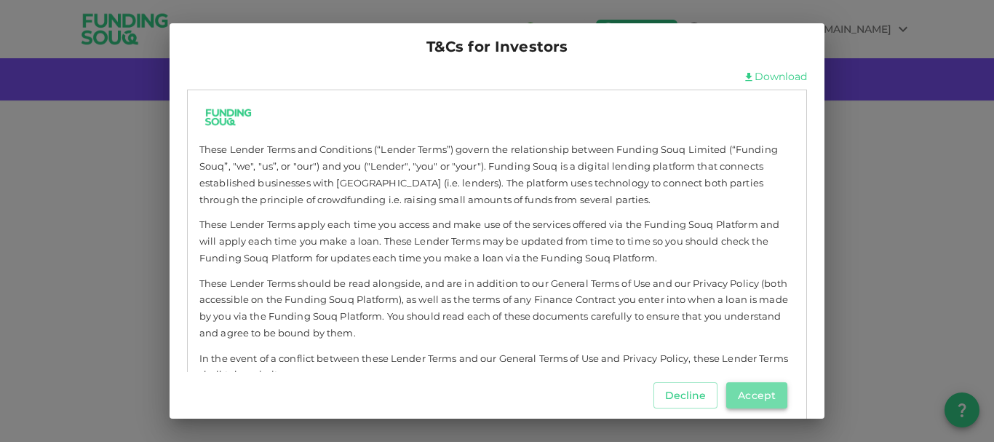
click at [757, 386] on button "Accept" at bounding box center [756, 395] width 61 height 26
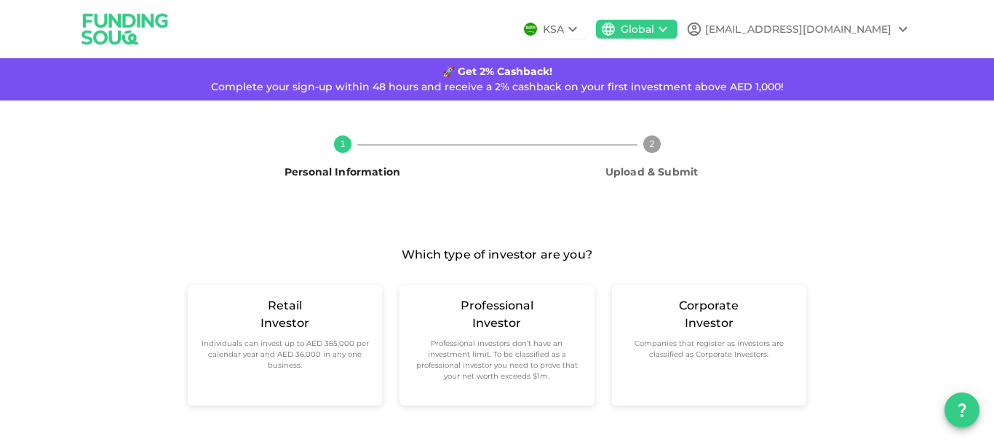
scroll to position [10, 0]
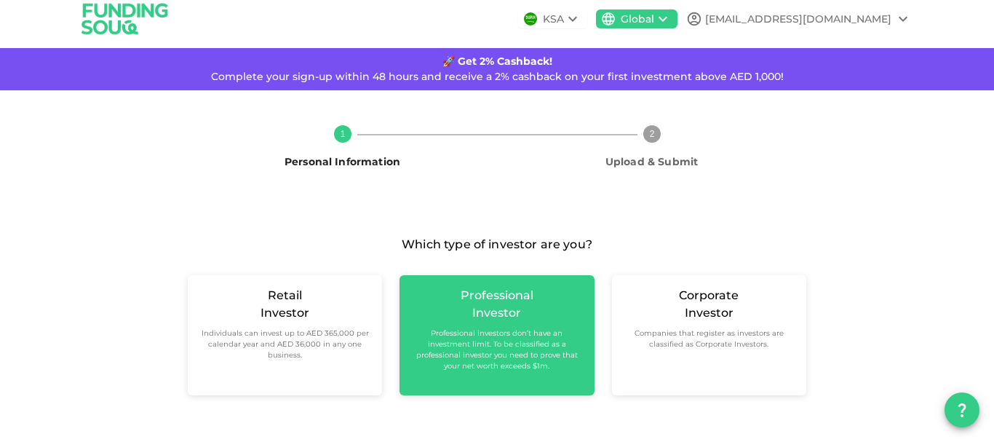
click at [482, 327] on small "Professional investors don’t have an investment limit. To be classified as a pr…" at bounding box center [496, 349] width 171 height 44
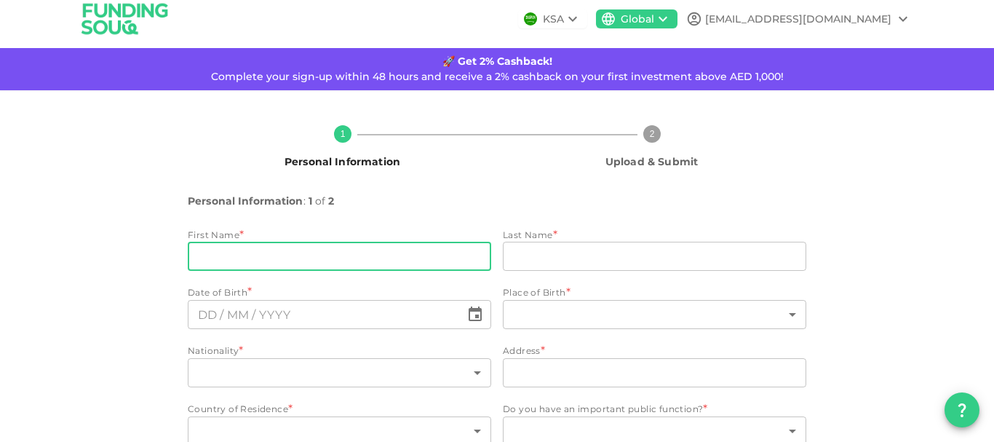
scroll to position [78, 0]
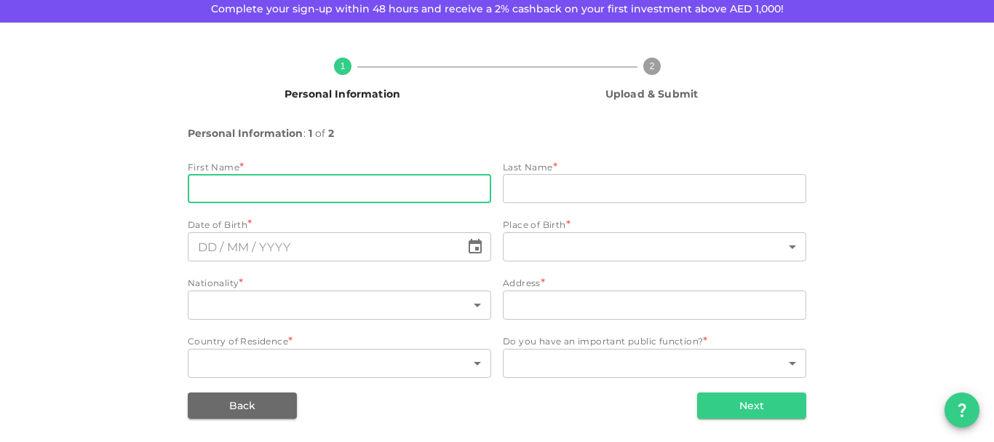
click at [281, 189] on input "firstName" at bounding box center [339, 188] width 303 height 29
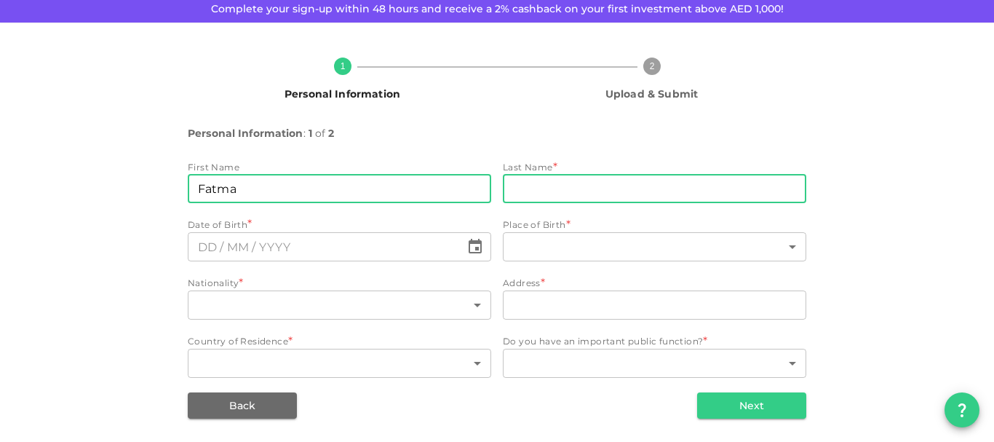
type input "Fatma"
click at [522, 188] on input "lastName" at bounding box center [654, 188] width 303 height 29
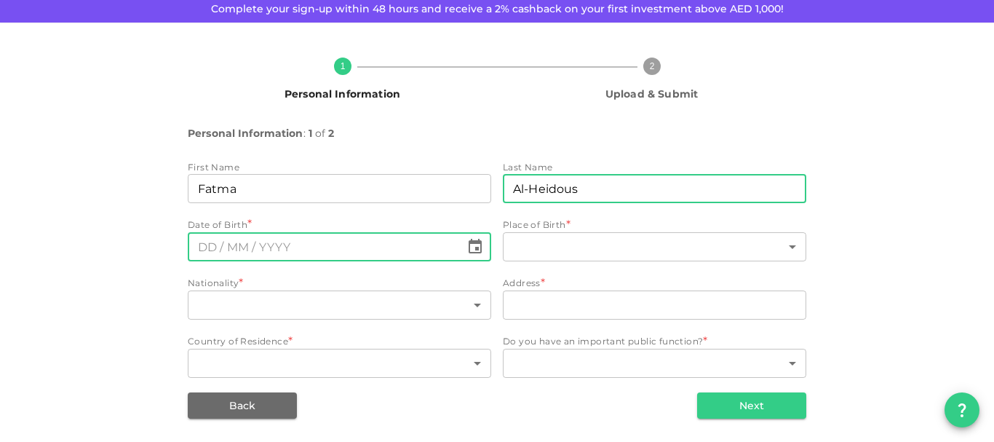
type input "Al-Heidous"
click at [196, 247] on input "⁦⁨DD⁩ / ⁨MM⁩ / ⁨YYYY⁩⁩" at bounding box center [324, 246] width 273 height 29
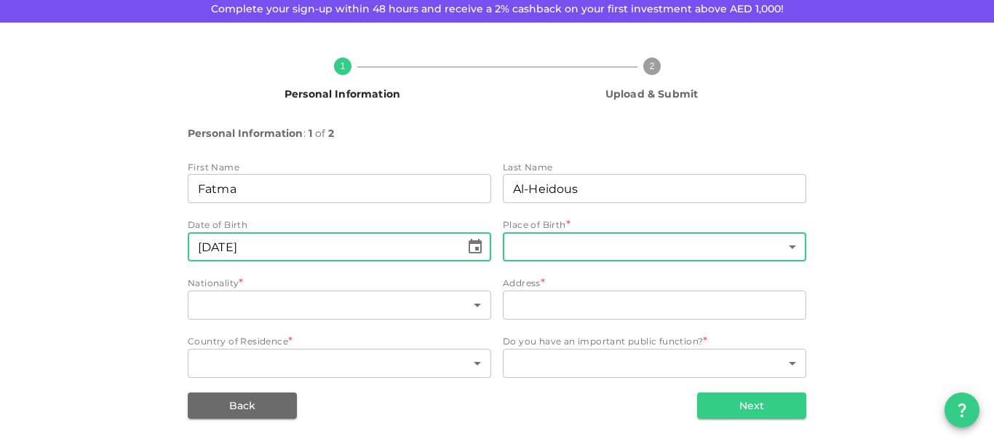
type input "⁦⁨[DATE]⁩⁩"
click at [548, 247] on body "KSA Global fheidous@yahoo.com 🚀 Get 2% Cashback! Complete your sign-up within 4…" at bounding box center [497, 221] width 994 height 442
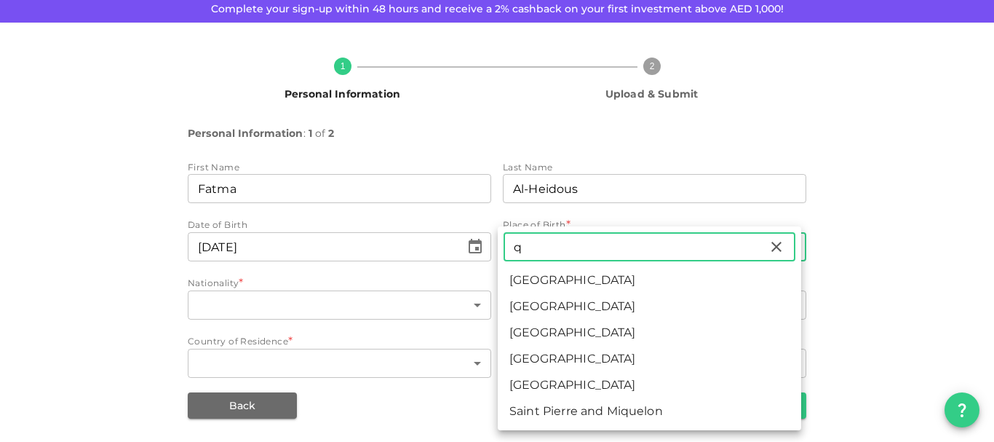
type input "q"
click at [538, 387] on li "[GEOGRAPHIC_DATA]" at bounding box center [649, 385] width 303 height 26
type input "159"
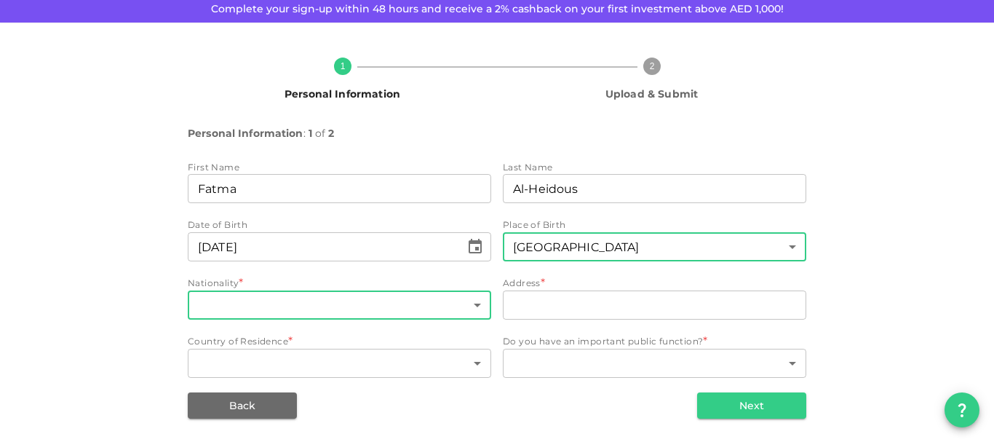
click at [261, 301] on body "KSA Global fheidous@yahoo.com 🚀 Get 2% Cashback! Complete your sign-up within 4…" at bounding box center [497, 221] width 994 height 442
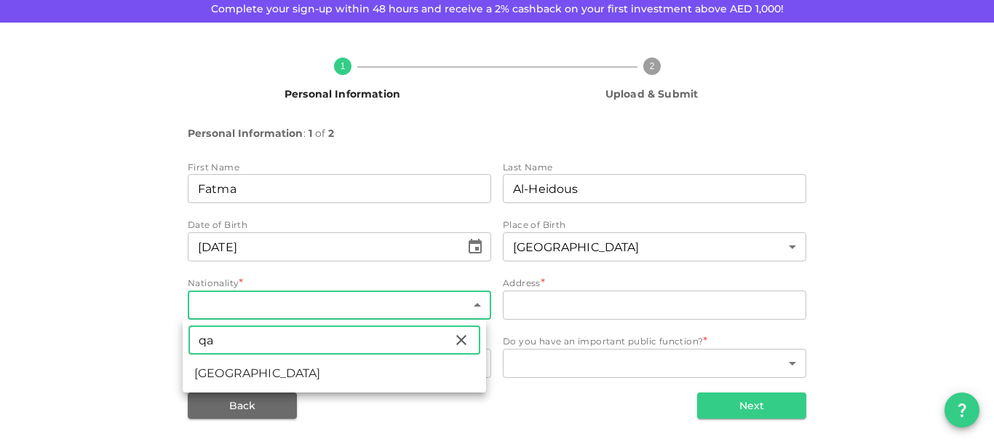
type input "qa"
click at [205, 375] on li "[GEOGRAPHIC_DATA]" at bounding box center [334, 373] width 303 height 26
type input "159"
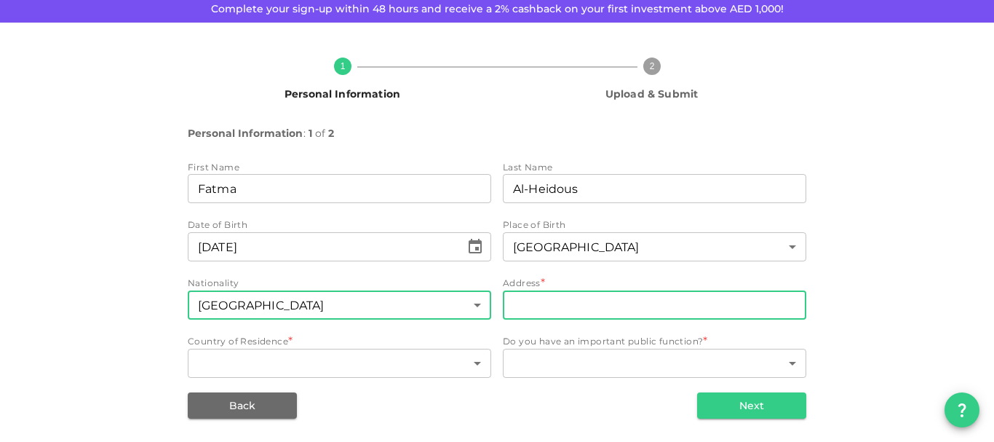
click at [528, 309] on input "address" at bounding box center [654, 304] width 303 height 29
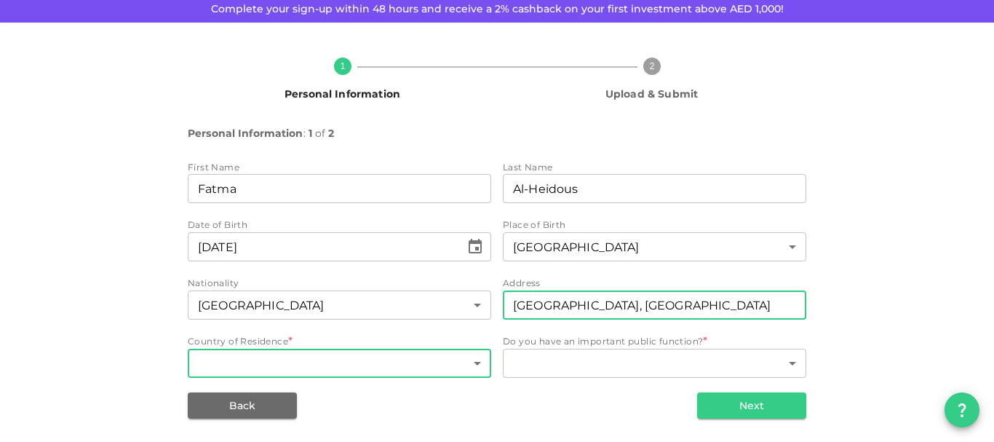
type input "Umm Qarn, Doha"
click at [309, 360] on body "KSA Global fheidous@yahoo.com 🚀 Get 2% Cashback! Complete your sign-up within 4…" at bounding box center [497, 221] width 994 height 442
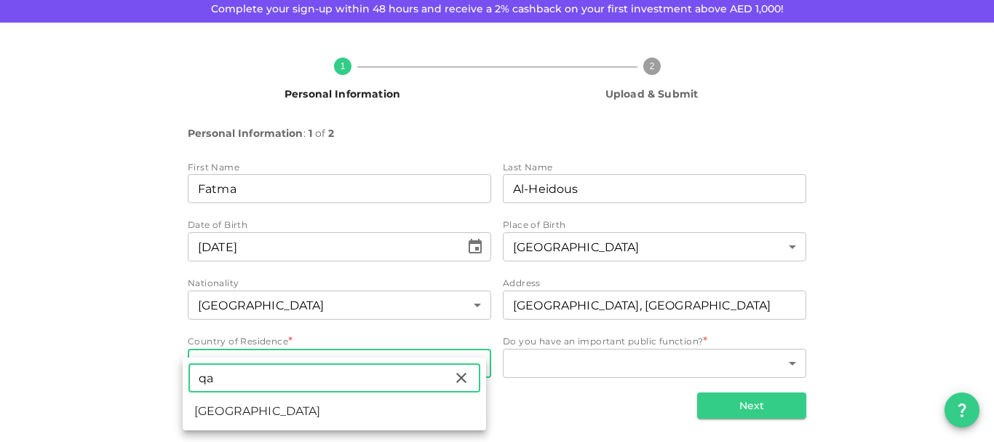
type input "qa"
click at [210, 412] on li "[GEOGRAPHIC_DATA]" at bounding box center [334, 411] width 303 height 26
type input "159"
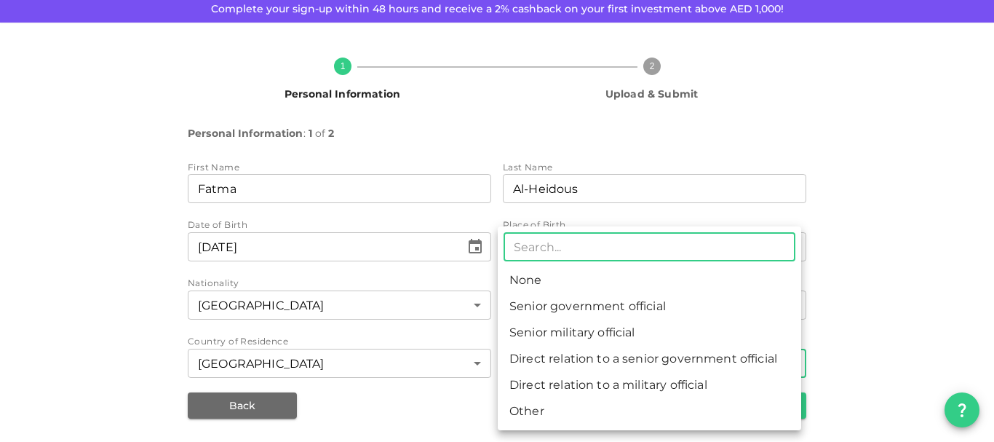
click at [576, 356] on body "KSA Global fheidous@yahoo.com 🚀 Get 2% Cashback! Complete your sign-up within 4…" at bounding box center [497, 221] width 994 height 442
click at [533, 276] on li "None" at bounding box center [649, 280] width 303 height 26
type input "1"
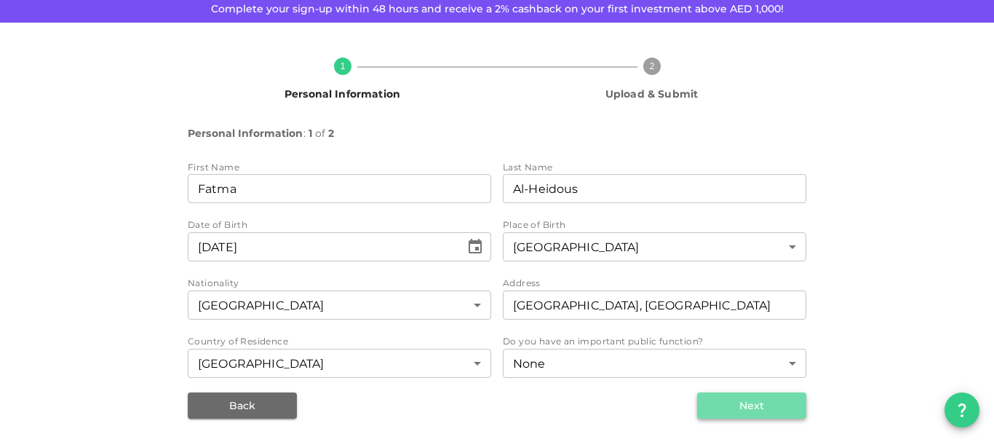
click at [729, 412] on button "Next" at bounding box center [751, 405] width 109 height 26
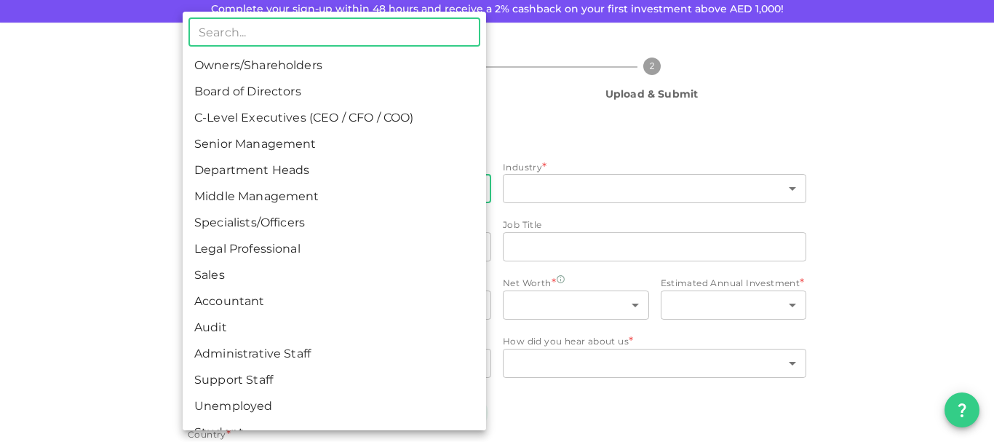
click at [258, 180] on body "KSA Global fheidous@yahoo.com 🚀 Get 2% Cashback! Complete your sign-up within 4…" at bounding box center [497, 221] width 994 height 442
click at [285, 198] on li "Middle Management" at bounding box center [334, 196] width 303 height 26
type input "6"
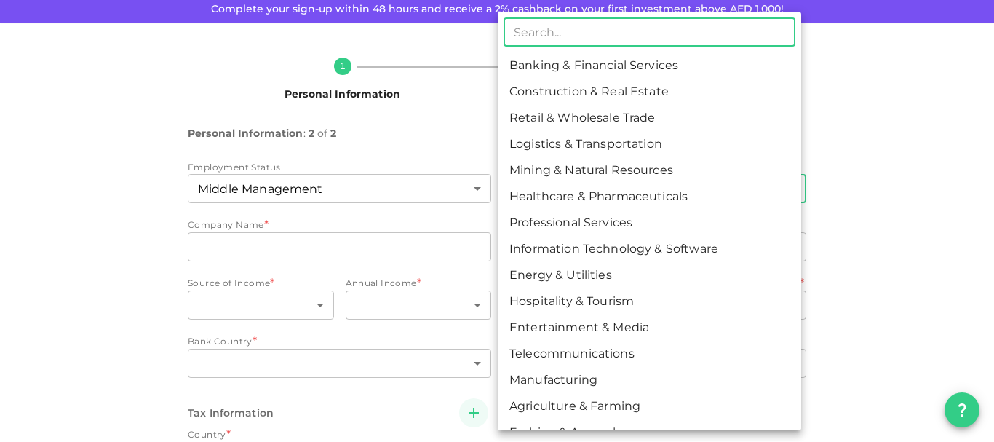
click at [533, 190] on body "KSA Global fheidous@yahoo.com 🚀 Get 2% Cashback! Complete your sign-up within 4…" at bounding box center [497, 221] width 994 height 442
click at [666, 90] on li "Construction & Real Estate" at bounding box center [649, 92] width 303 height 26
type input "2"
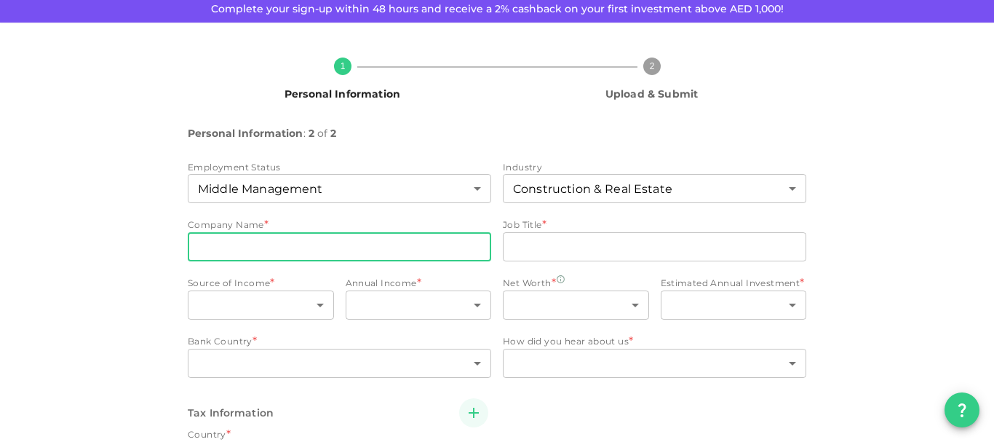
click at [305, 248] on input "companyName" at bounding box center [339, 246] width 303 height 29
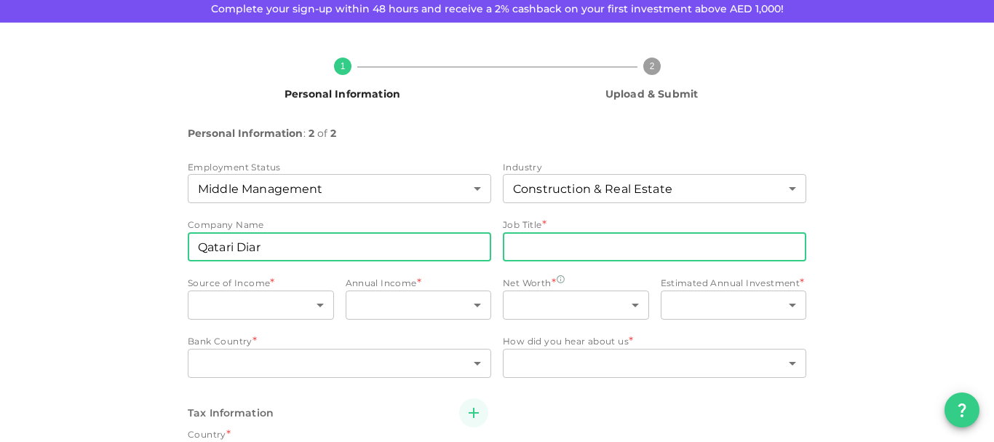
type input "Qatari Diar"
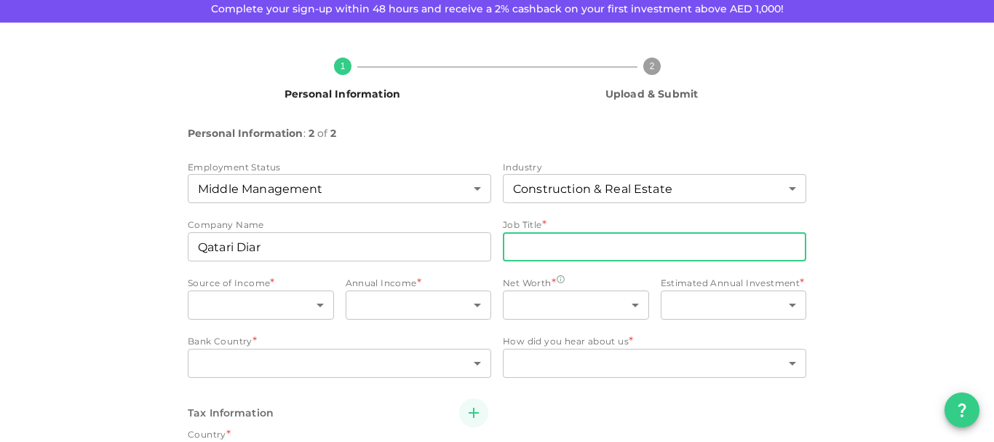
click at [546, 247] on input "jobTitle" at bounding box center [654, 246] width 303 height 29
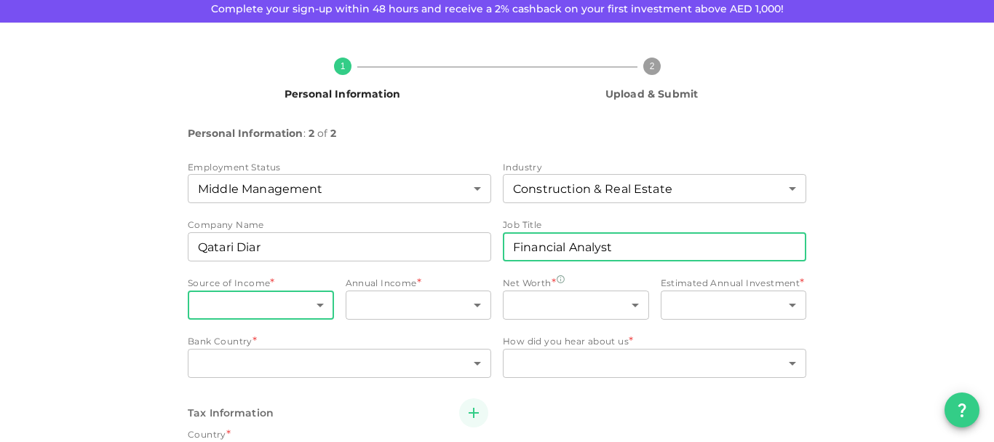
type input "Financial Analyst"
click at [259, 310] on body "KSA Global fheidous@yahoo.com 🚀 Get 2% Cashback! Complete your sign-up within 4…" at bounding box center [497, 221] width 994 height 442
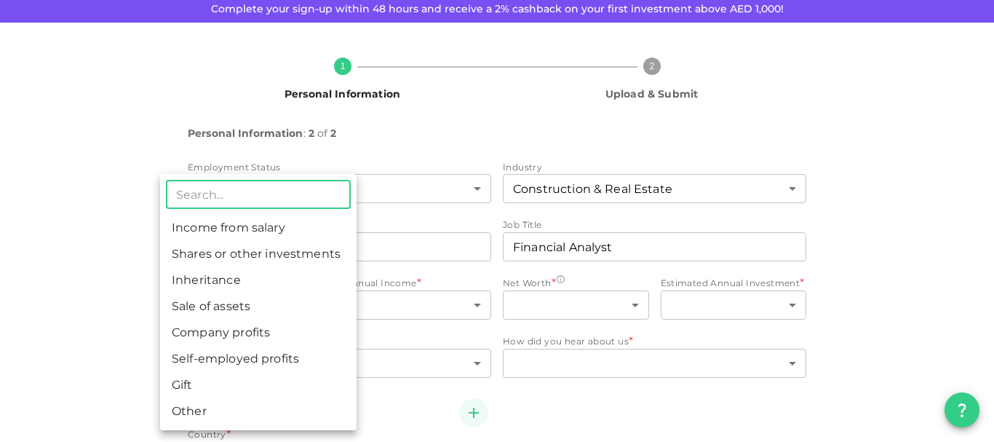
click at [250, 226] on li "Income from salary" at bounding box center [258, 228] width 196 height 26
type input "1"
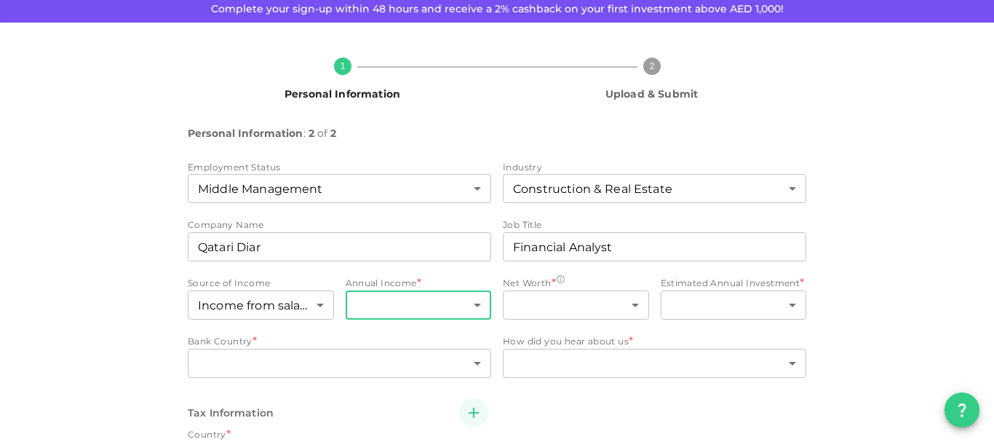
click at [449, 310] on body "KSA Global fheidous@yahoo.com 🚀 Get 2% Cashback! Complete your sign-up within 4…" at bounding box center [497, 221] width 994 height 442
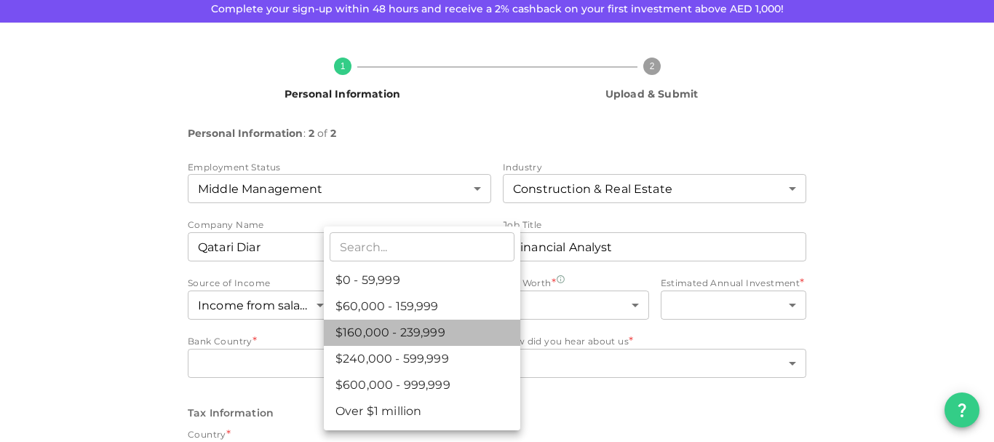
click at [442, 330] on li "$160,000 - 239,999" at bounding box center [422, 332] width 196 height 26
type input "3"
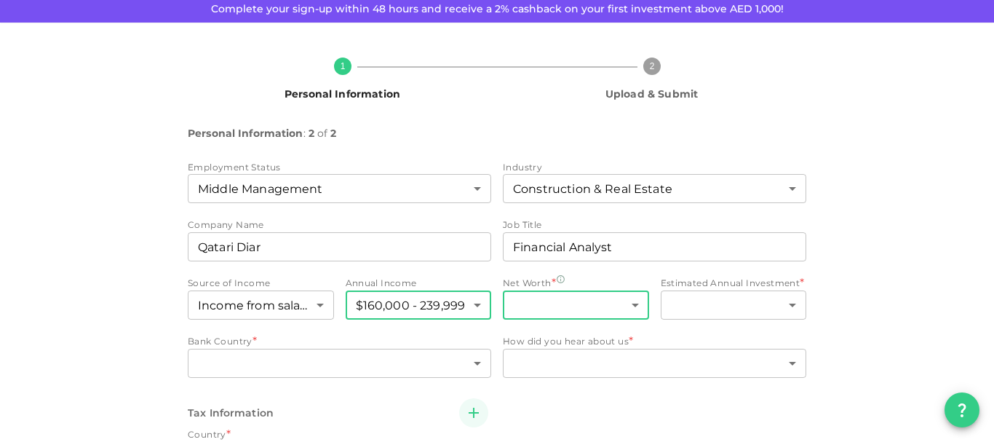
click at [580, 296] on body "KSA Global fheidous@yahoo.com 🚀 Get 2% Cashback! Complete your sign-up within 4…" at bounding box center [497, 221] width 994 height 442
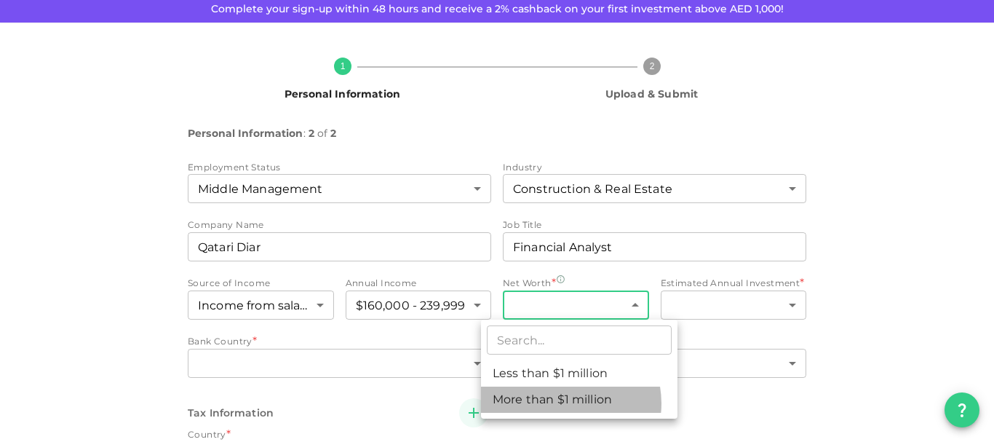
click at [562, 404] on li "More than $1 million" at bounding box center [579, 399] width 196 height 26
type input "2"
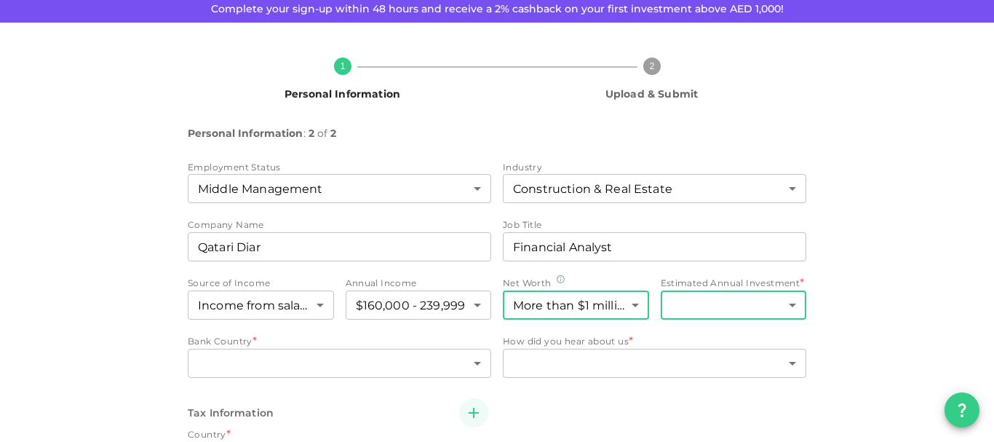
click at [728, 303] on body "KSA Global fheidous@yahoo.com 🚀 Get 2% Cashback! Complete your sign-up within 4…" at bounding box center [497, 221] width 994 height 442
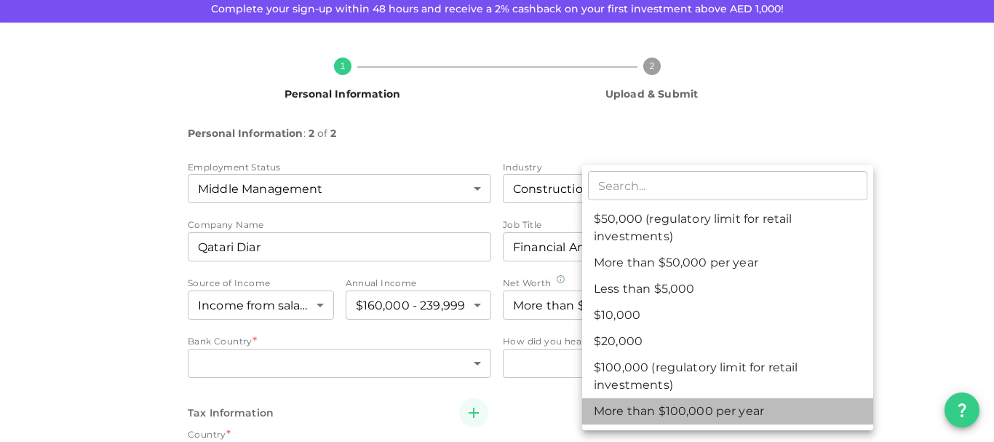
click at [702, 410] on li "More than $100,000 per year" at bounding box center [727, 411] width 291 height 26
type input "7"
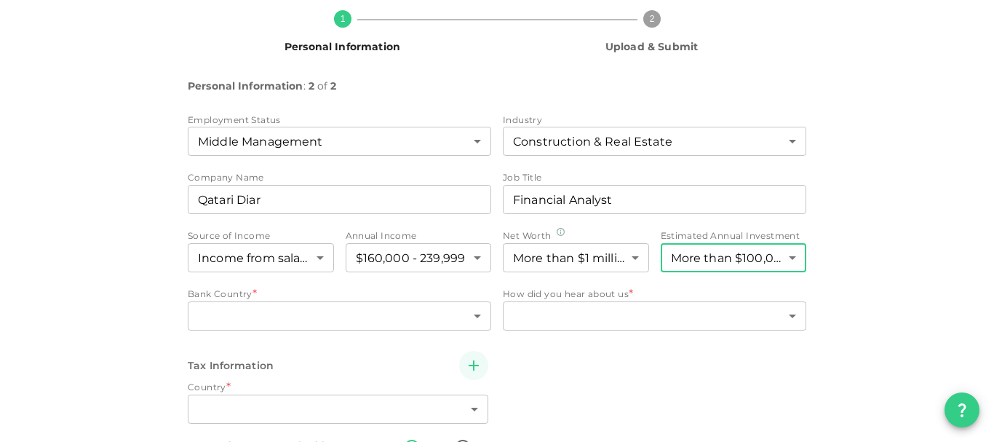
scroll to position [151, 0]
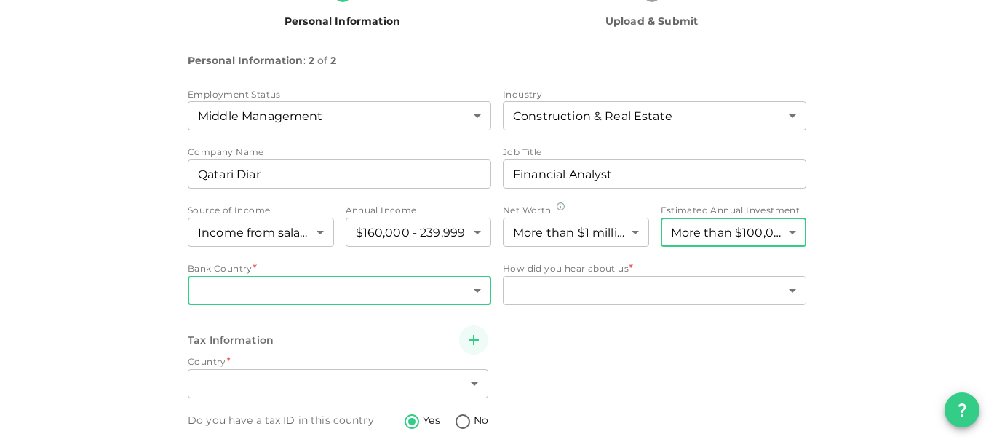
click at [228, 294] on body "KSA Global fheidous@yahoo.com 🚀 Get 2% Cashback! Complete your sign-up within 4…" at bounding box center [497, 221] width 994 height 442
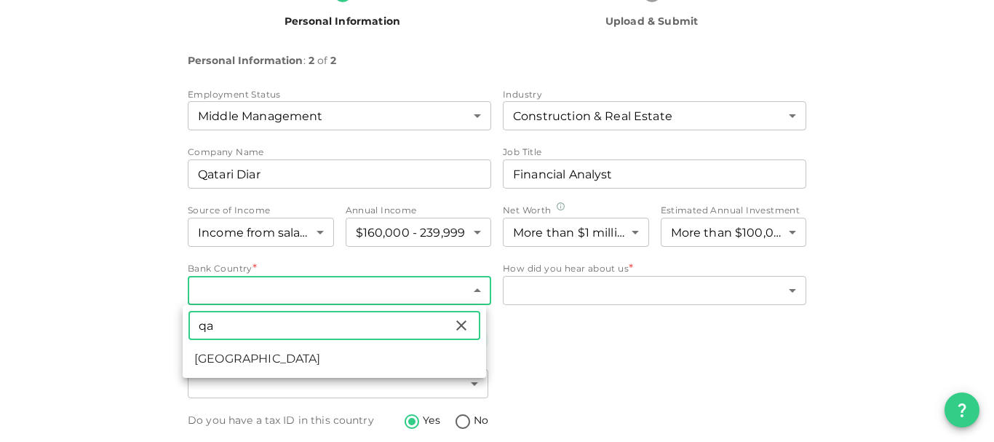
type input "qa"
click at [204, 357] on li "[GEOGRAPHIC_DATA]" at bounding box center [334, 359] width 303 height 26
type input "159"
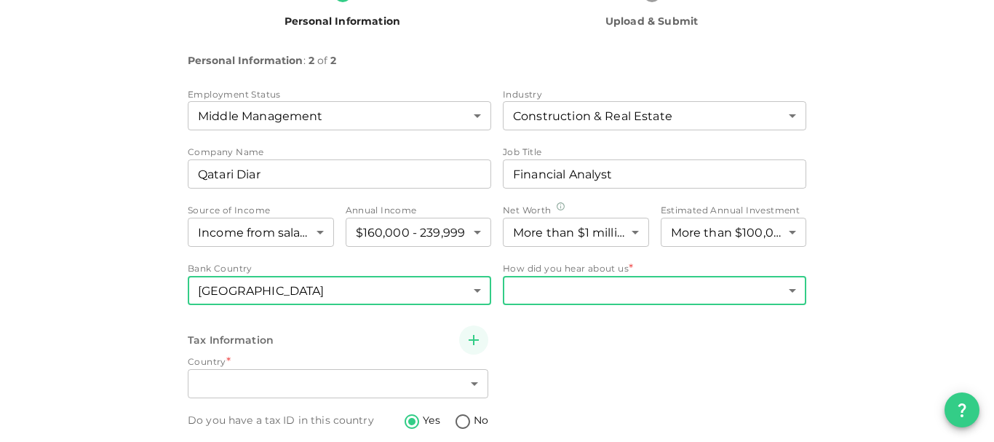
click at [531, 288] on body "KSA Global fheidous@yahoo.com 🚀 Get 2% Cashback! Complete your sign-up within 4…" at bounding box center [497, 221] width 994 height 442
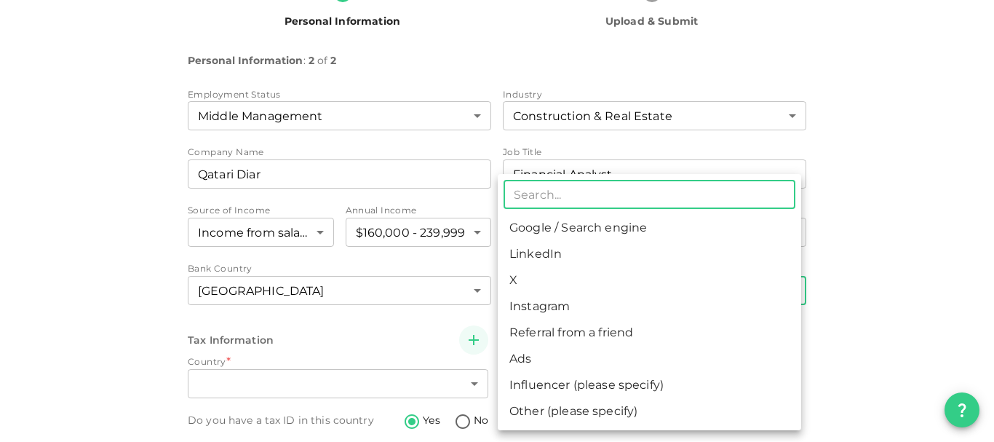
click at [541, 230] on li "Google / Search engine" at bounding box center [649, 228] width 303 height 26
type input "1"
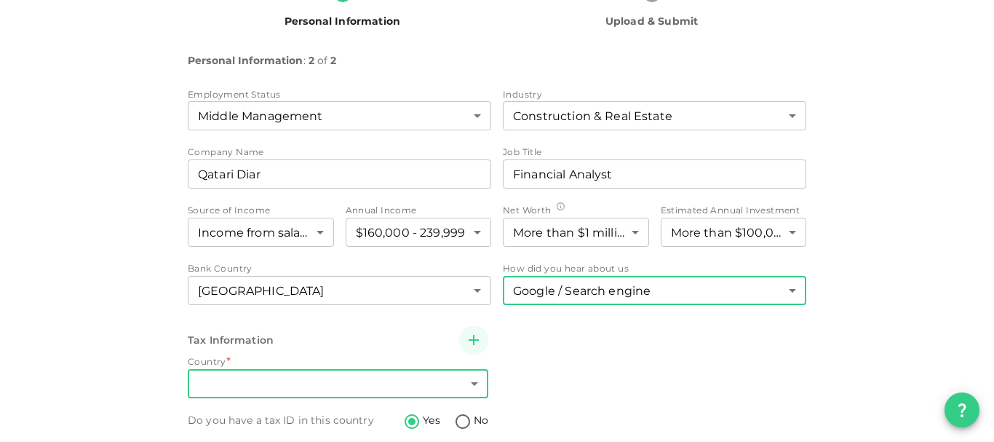
click at [227, 384] on body "KSA Global fheidous@yahoo.com 🚀 Get 2% Cashback! Complete your sign-up within 4…" at bounding box center [497, 221] width 994 height 442
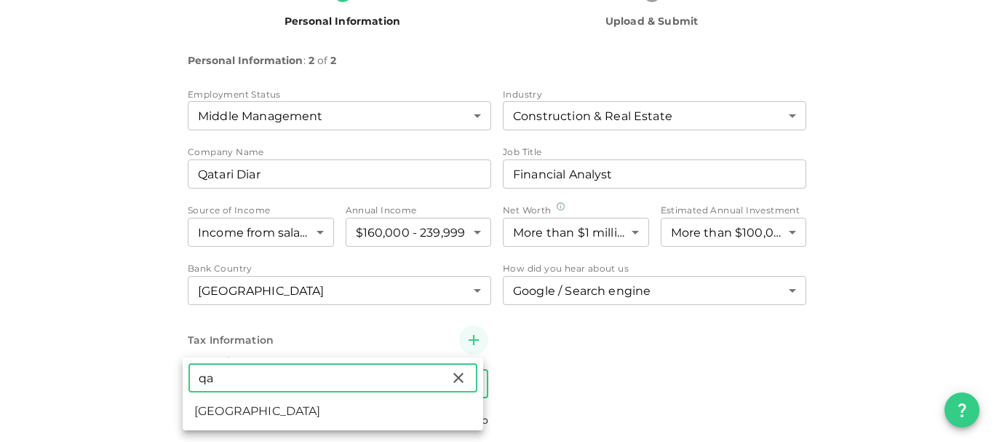
type input "qa"
drag, startPoint x: 215, startPoint y: 417, endPoint x: 214, endPoint y: 293, distance: 123.7
click at [215, 417] on li "[GEOGRAPHIC_DATA]" at bounding box center [333, 411] width 301 height 26
type input "159"
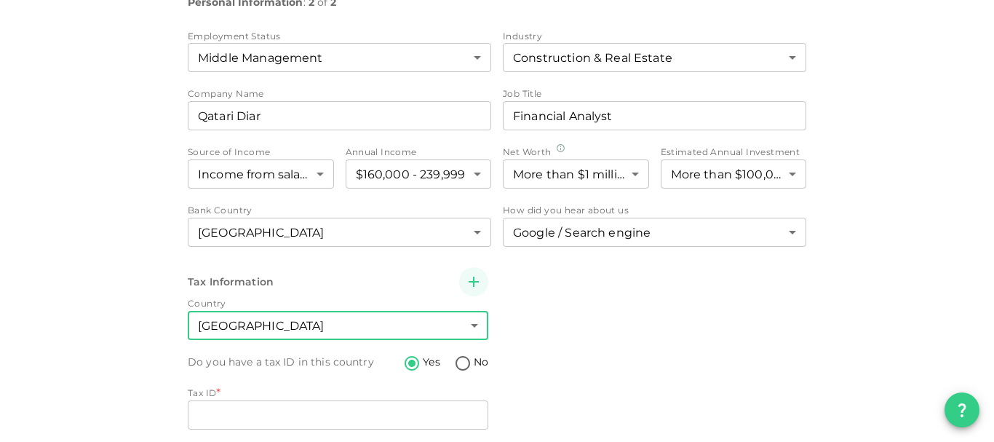
scroll to position [261, 0]
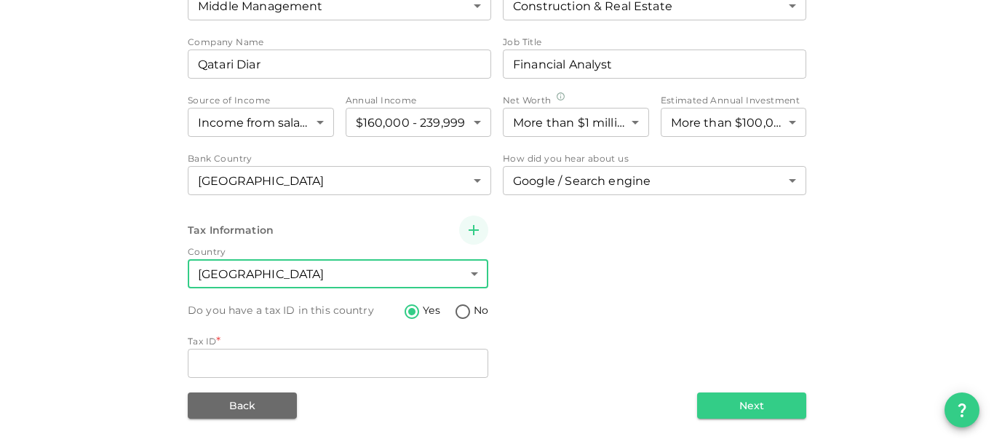
click at [456, 307] on input "No" at bounding box center [463, 313] width 22 height 20
radio input "true"
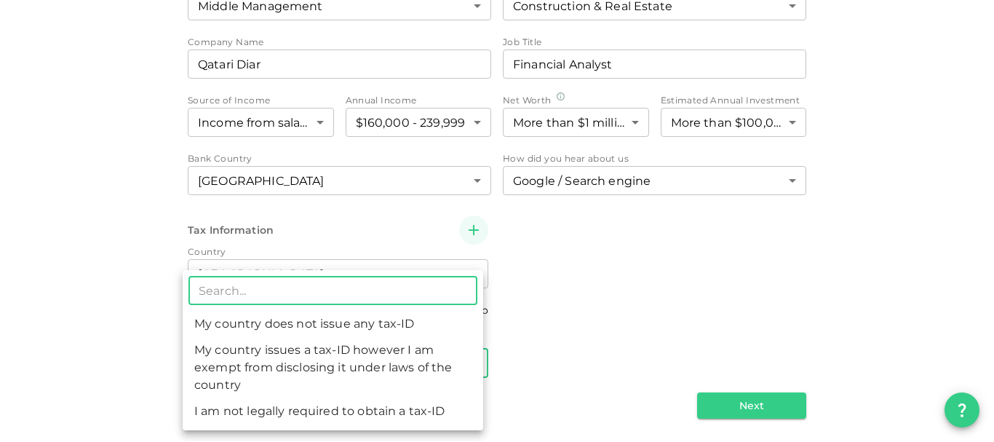
click at [275, 366] on body "KSA Global fheidous@yahoo.com 🚀 Get 2% Cashback! Complete your sign-up within 4…" at bounding box center [497, 221] width 994 height 442
click at [242, 327] on li "My country does not issue any tax-ID" at bounding box center [333, 324] width 301 height 26
type input "1"
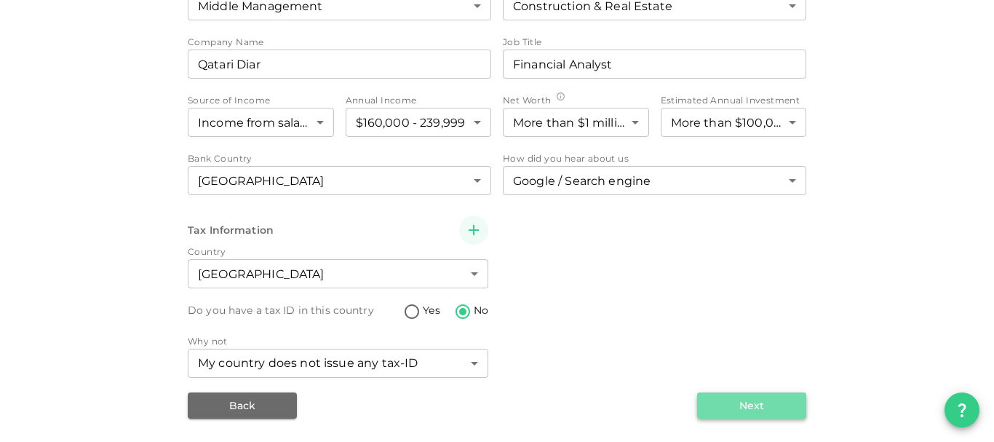
click at [728, 410] on button "Next" at bounding box center [751, 405] width 109 height 26
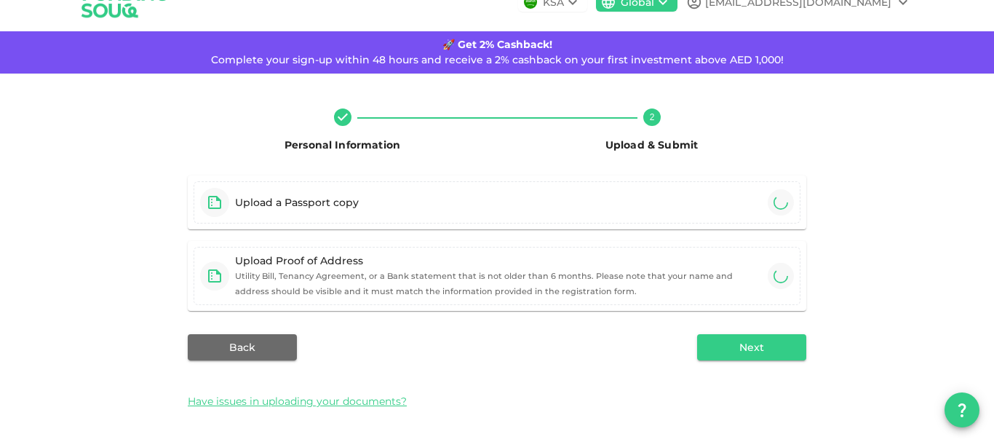
scroll to position [93, 0]
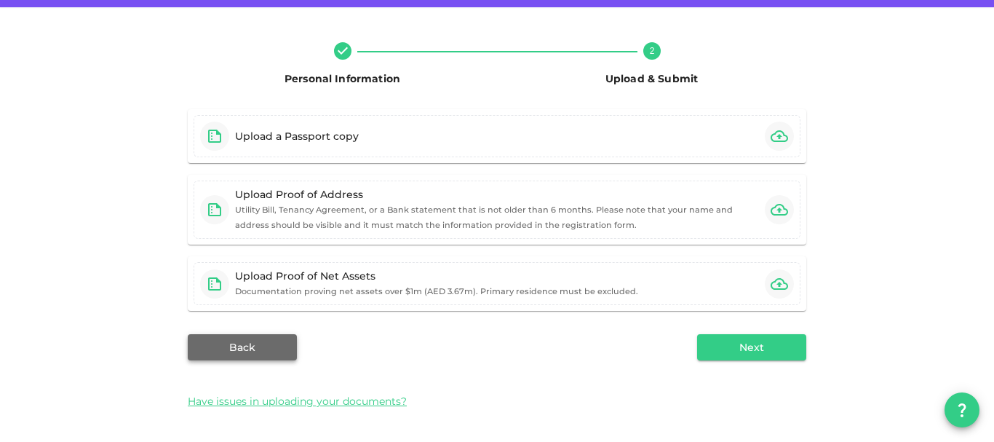
click at [248, 349] on button "Back" at bounding box center [242, 347] width 109 height 26
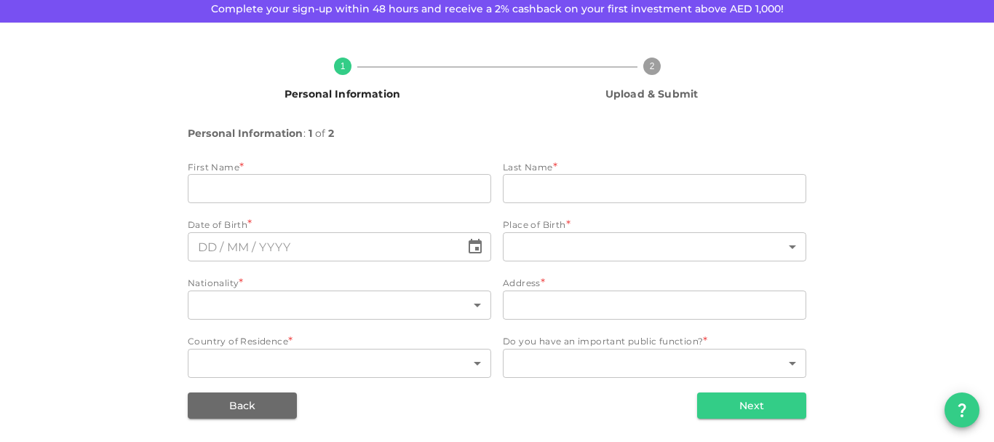
scroll to position [78, 0]
type input "Fatma"
type input "Al-Heidous"
type input "159"
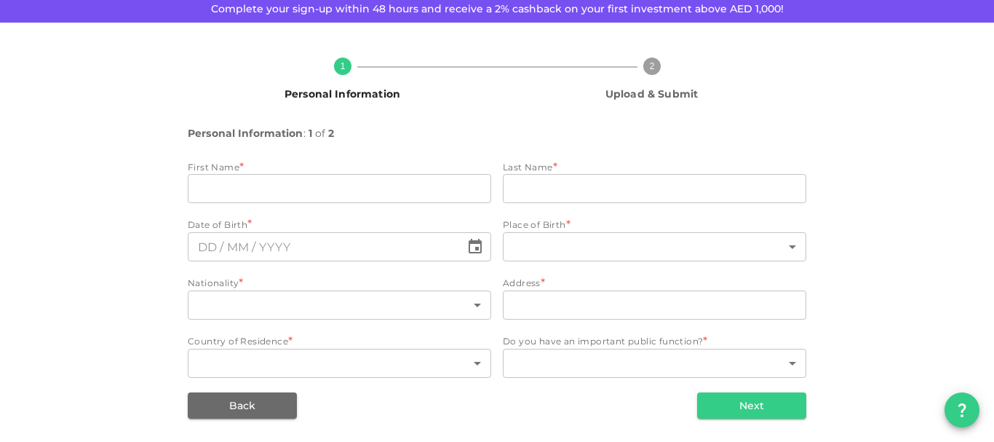
type input "Umm Qarn, Doha"
type input "159"
type input "1"
type input "⁦⁨[DATE]⁩⁩"
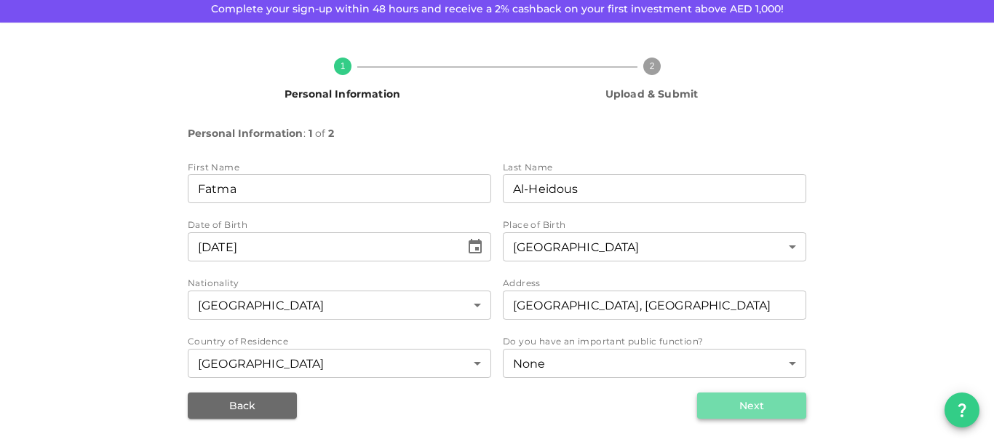
click at [730, 404] on button "Next" at bounding box center [751, 405] width 109 height 26
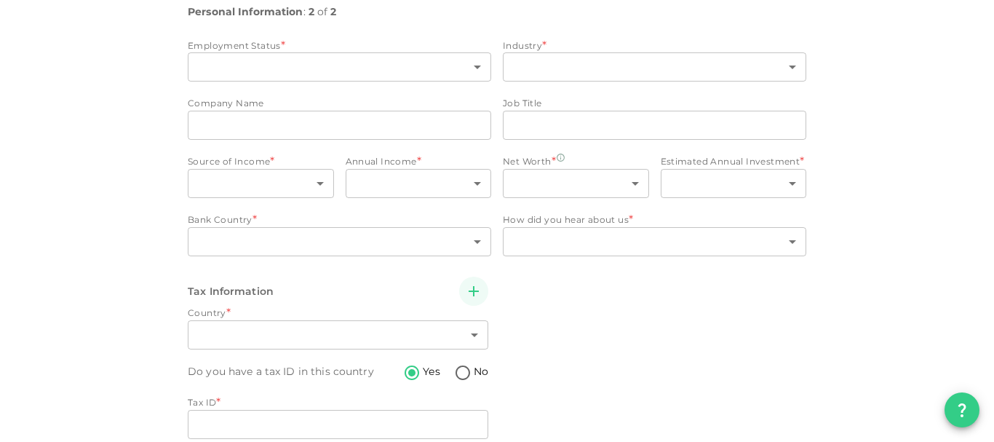
type input "6"
type input "2"
type input "Qatari Diar"
type input "Financial Analyst"
type input "1"
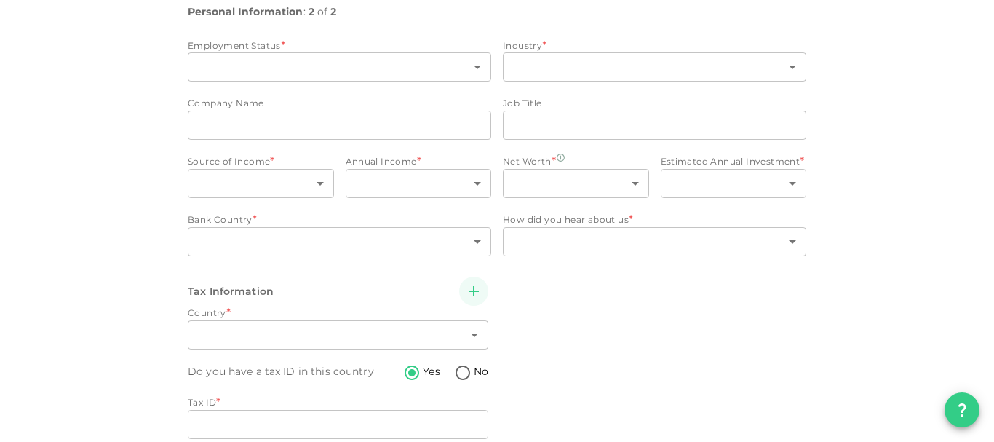
type input "3"
type input "2"
type input "7"
type input "159"
type input "1"
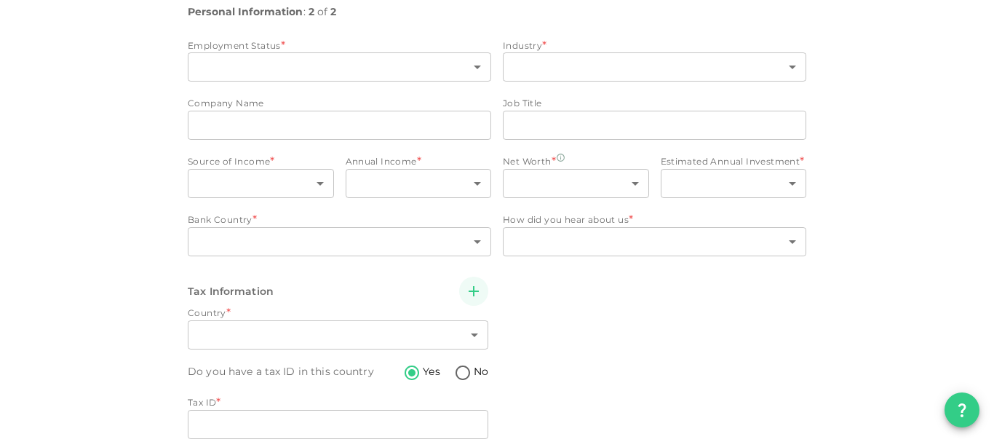
type input "159"
radio input "false"
radio input "true"
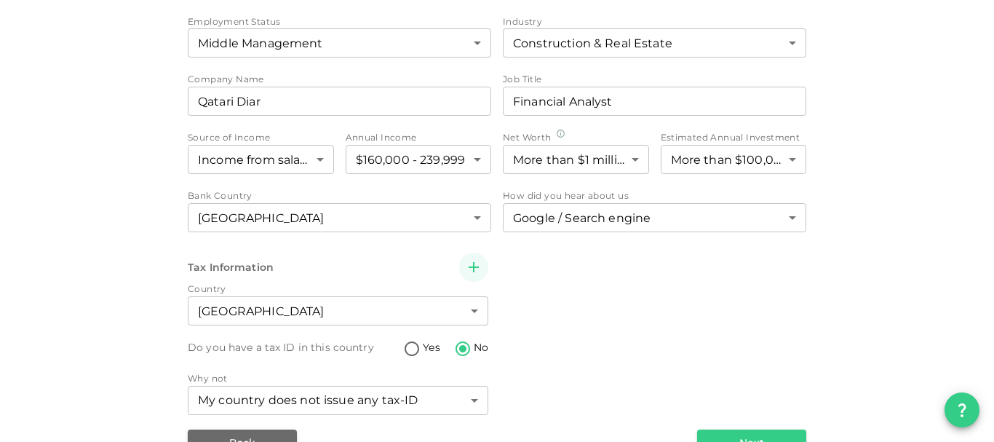
scroll to position [151, 0]
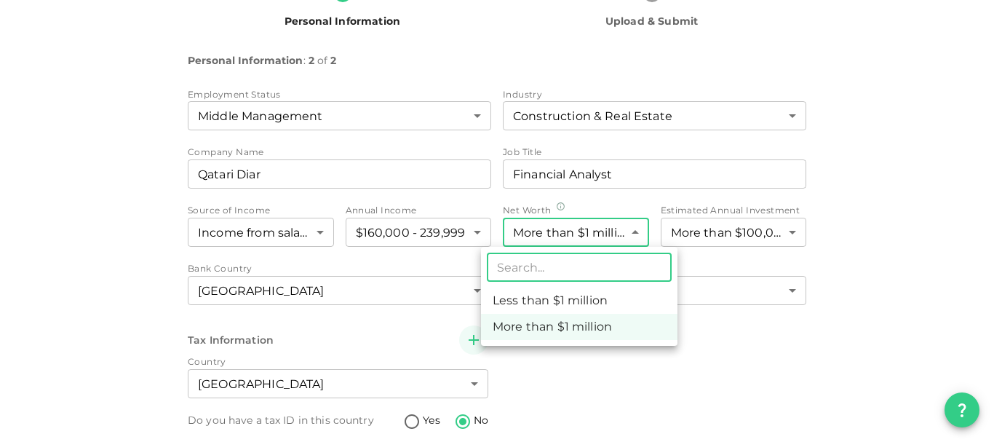
click at [592, 238] on body "KSA Global fheidous@yahoo.com 🚀 Get 2% Cashback! Complete your sign-up within 4…" at bounding box center [497, 221] width 994 height 442
click at [589, 303] on li "Less than $1 million" at bounding box center [579, 300] width 196 height 26
type input "1"
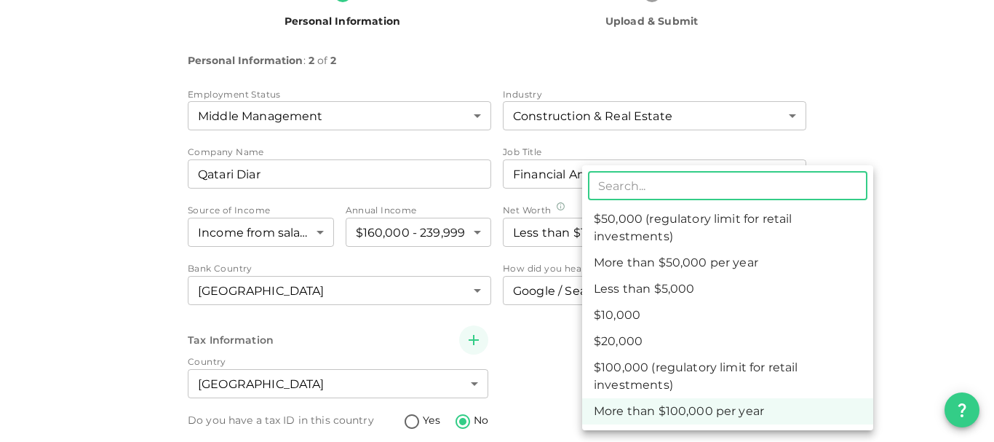
click at [709, 230] on body "KSA Global fheidous@yahoo.com 🚀 Get 2% Cashback! Complete your sign-up within 4…" at bounding box center [497, 221] width 994 height 442
click at [661, 368] on li "$100,000 (regulatory limit for retail investments)" at bounding box center [727, 376] width 291 height 44
type input "6"
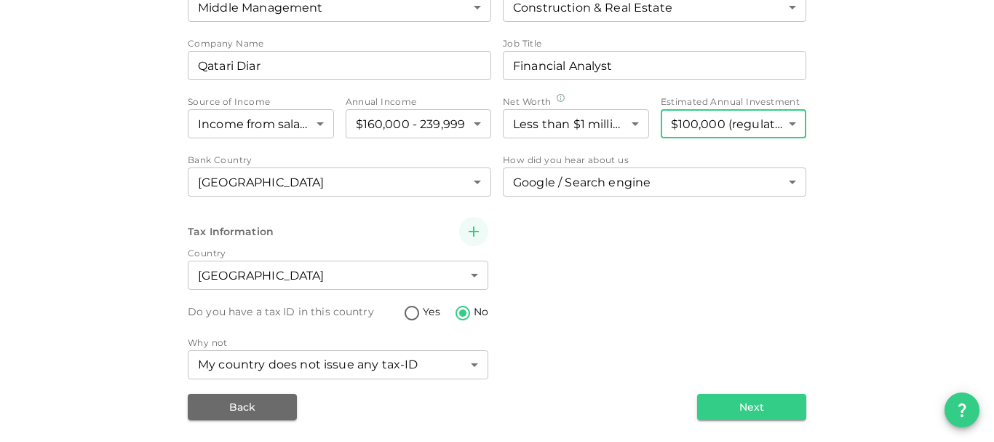
scroll to position [261, 0]
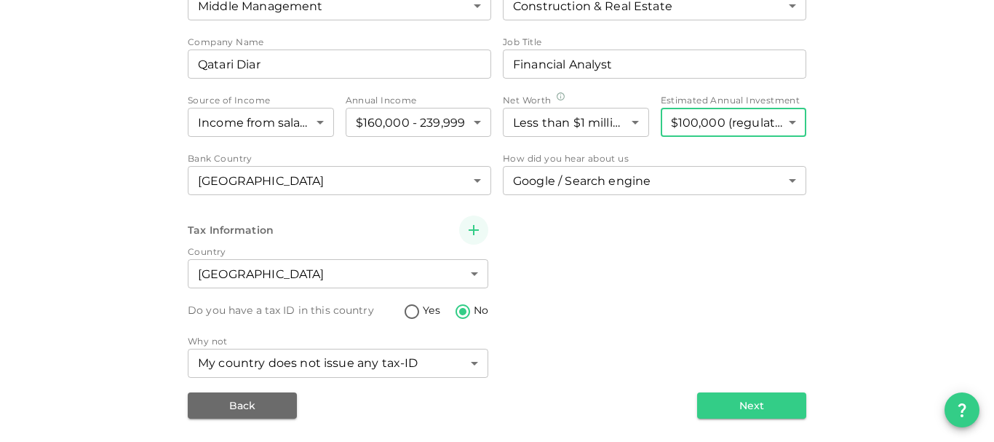
click at [720, 401] on button "Next" at bounding box center [751, 405] width 109 height 26
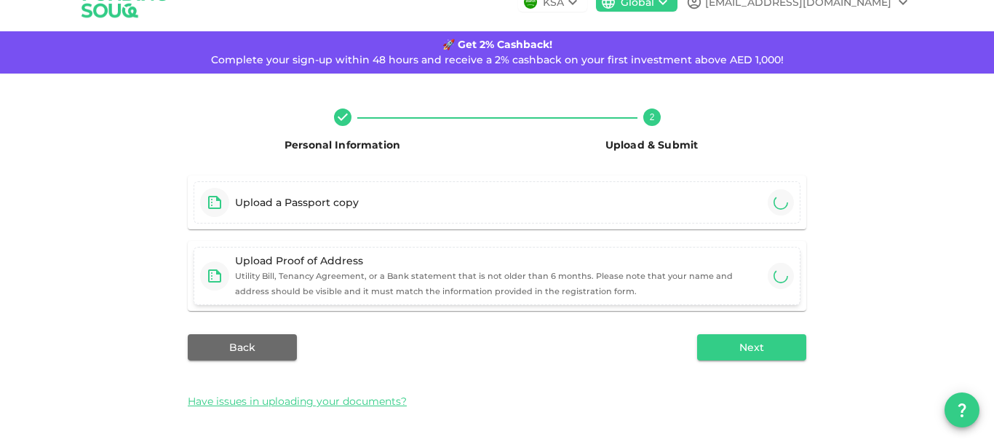
scroll to position [93, 0]
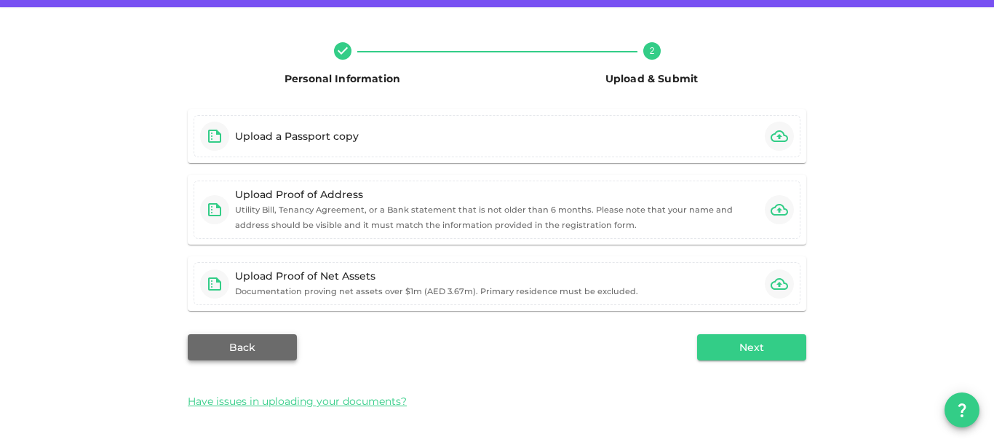
click at [238, 351] on button "Back" at bounding box center [242, 347] width 109 height 26
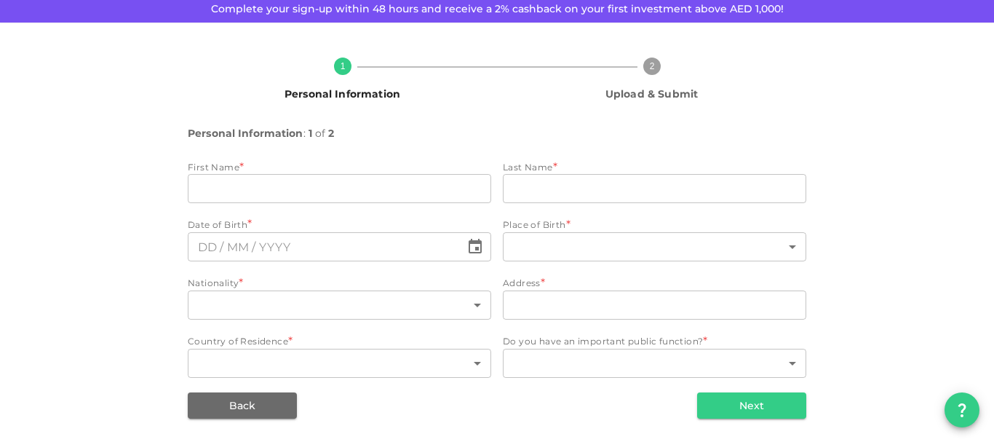
scroll to position [78, 0]
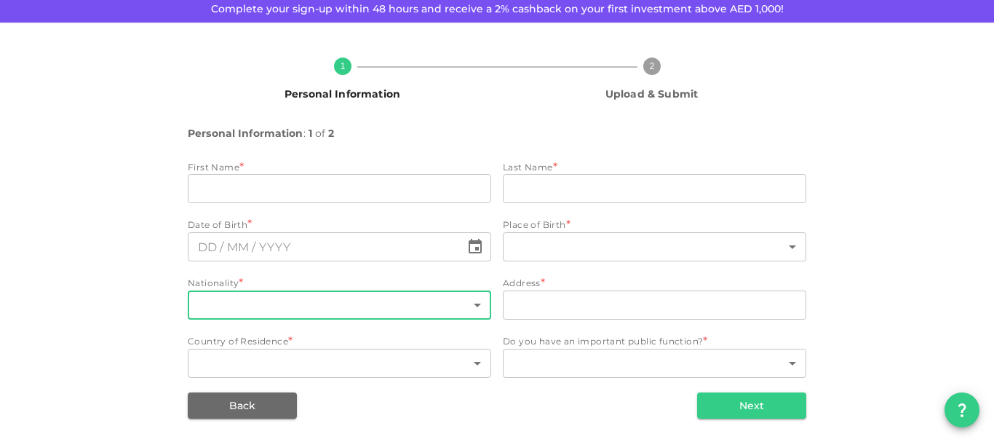
type input "Fatma"
type input "Al-Heidous"
type input "159"
type input "Umm Qarn, Doha"
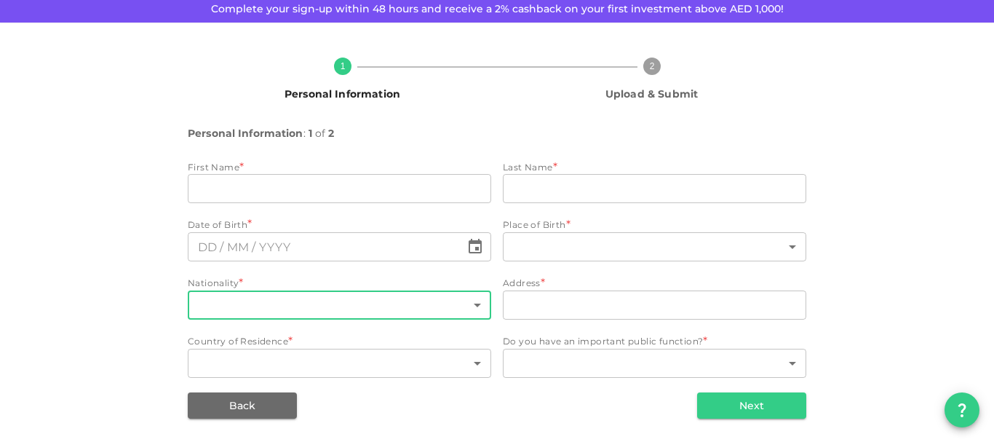
type input "159"
type input "1"
type input "⁦⁨[DATE]⁩⁩"
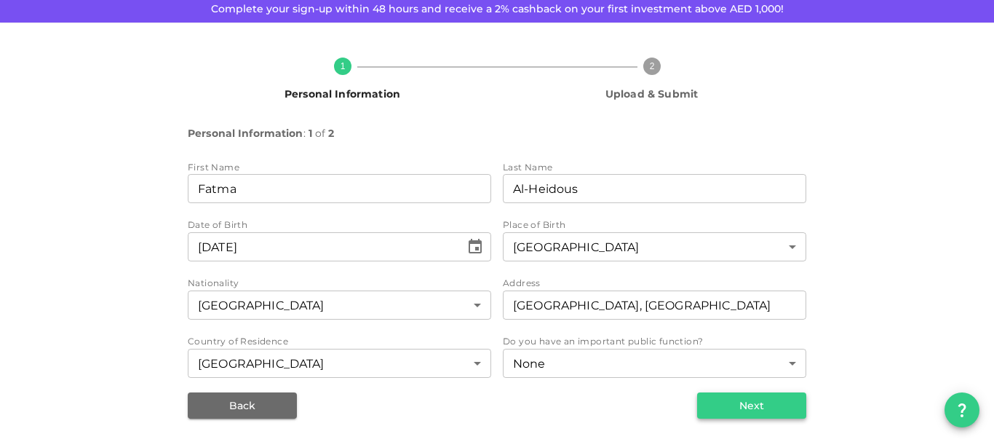
click at [751, 404] on button "Next" at bounding box center [751, 405] width 109 height 26
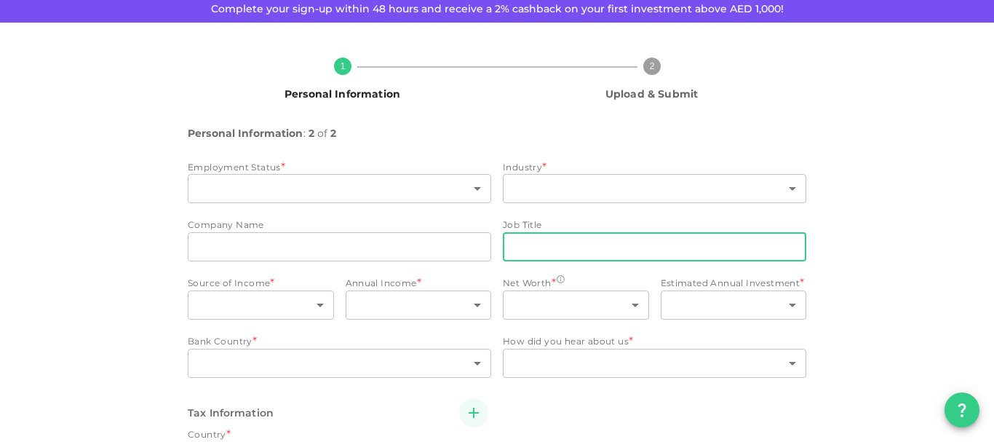
type input "6"
type input "2"
type input "Qatari Diar"
type input "Financial Analyst"
type input "1"
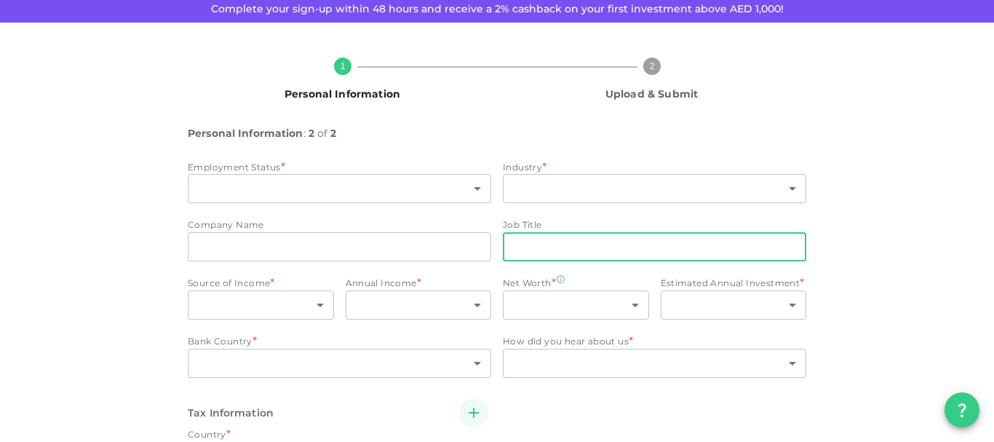
type input "3"
type input "1"
type input "6"
type input "159"
type input "1"
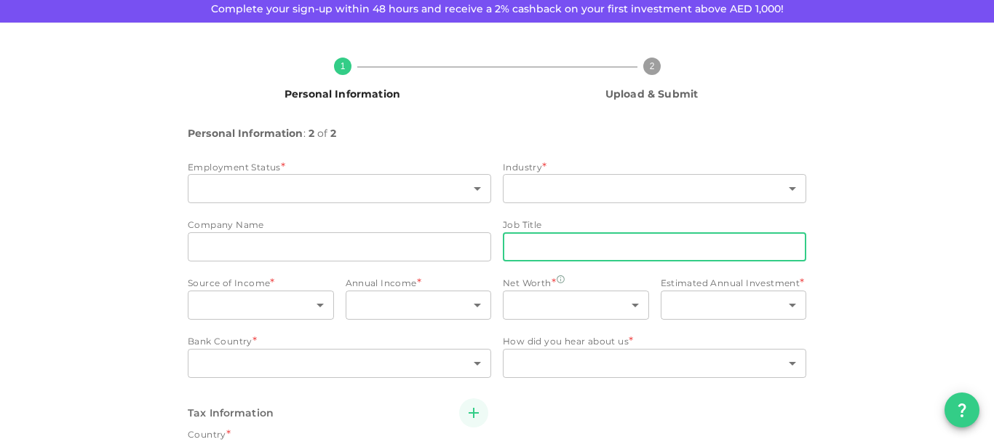
type input "159"
radio input "false"
radio input "true"
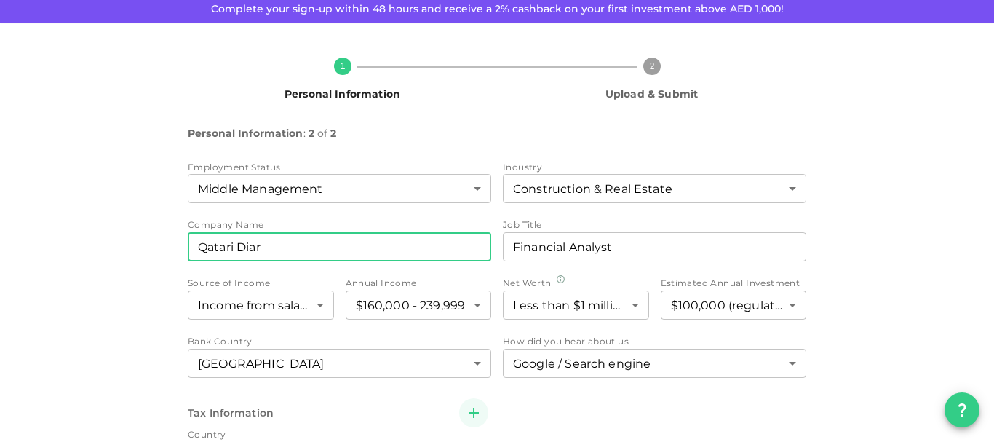
scroll to position [151, 0]
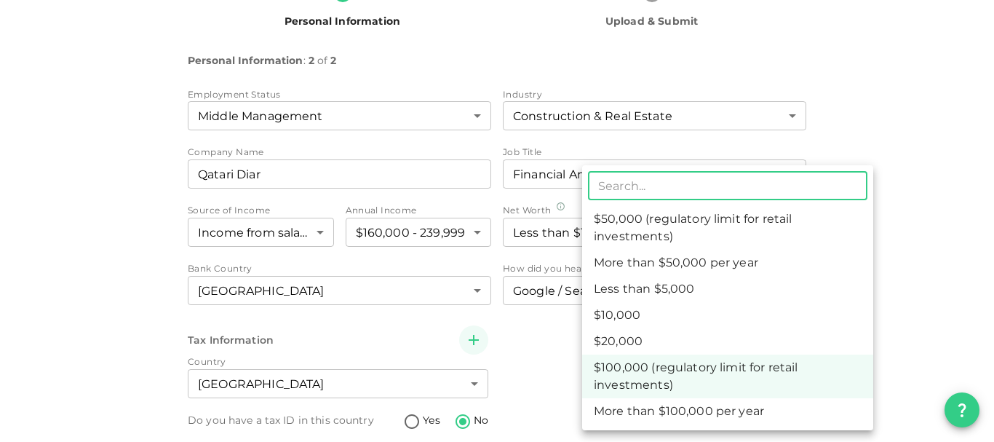
click at [694, 230] on body "KSA Global fheidous@yahoo.com 🚀 Get 2% Cashback! Complete your sign-up within 4…" at bounding box center [497, 221] width 994 height 442
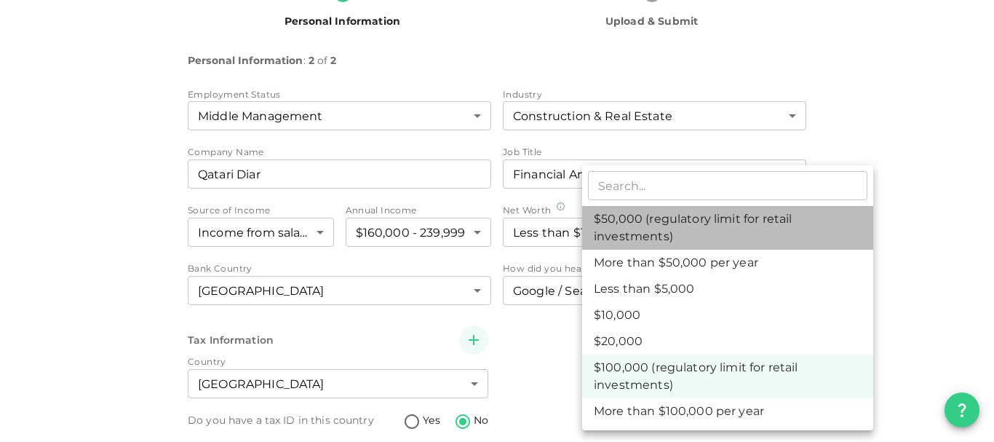
click at [694, 231] on li "$50,000 (regulatory limit for retail investments)" at bounding box center [727, 228] width 291 height 44
type input "4"
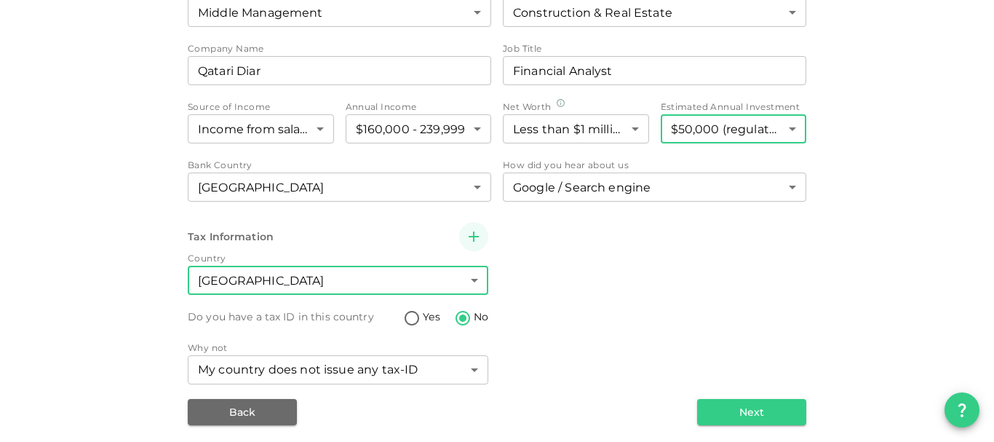
scroll to position [261, 0]
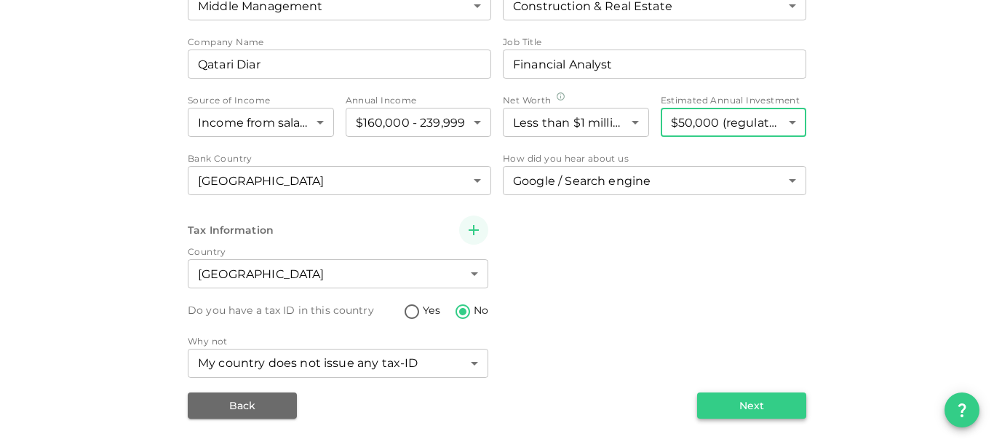
click at [757, 406] on button "Next" at bounding box center [751, 405] width 109 height 26
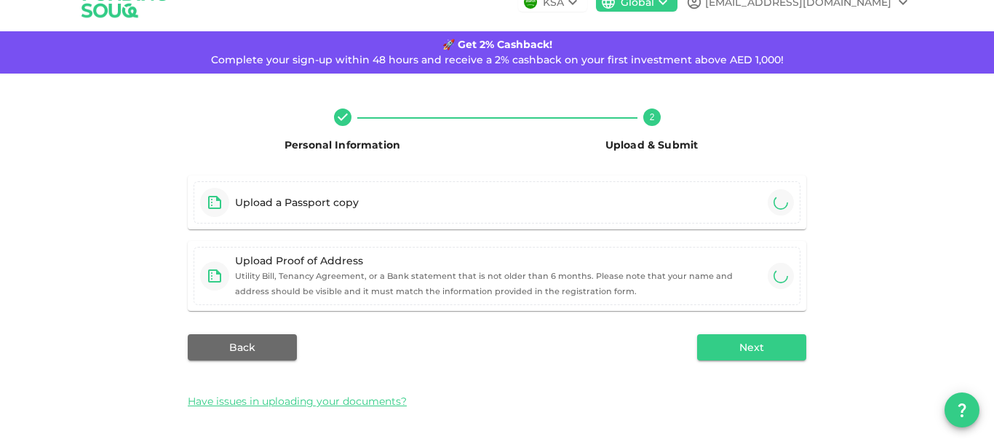
scroll to position [93, 0]
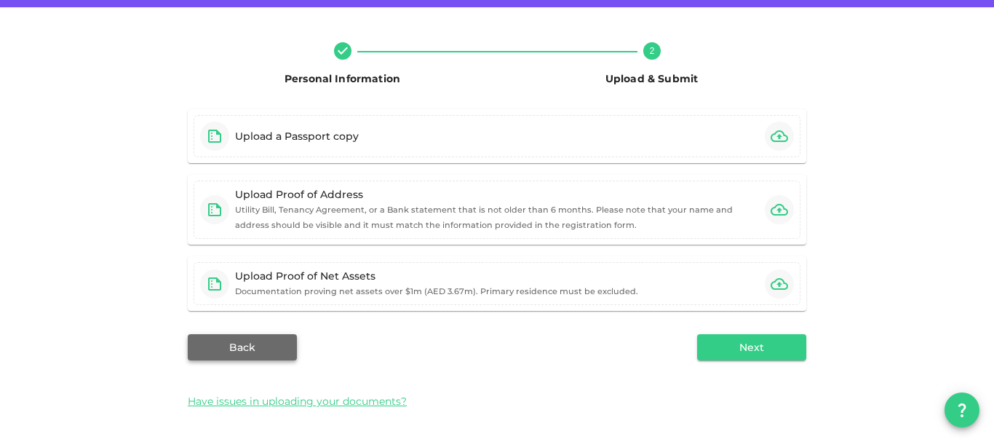
click at [266, 340] on button "Back" at bounding box center [242, 347] width 109 height 26
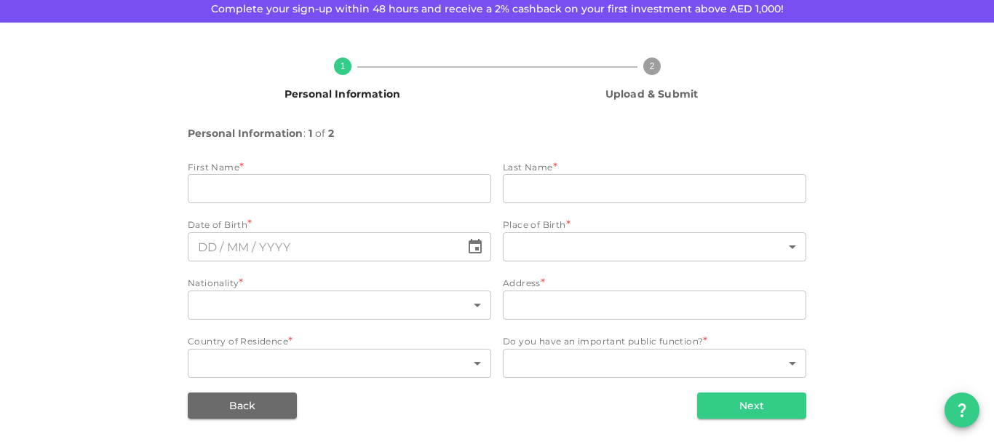
type input "Fatma"
type input "Al-Heidous"
type input "159"
type input "Umm Qarn, Doha"
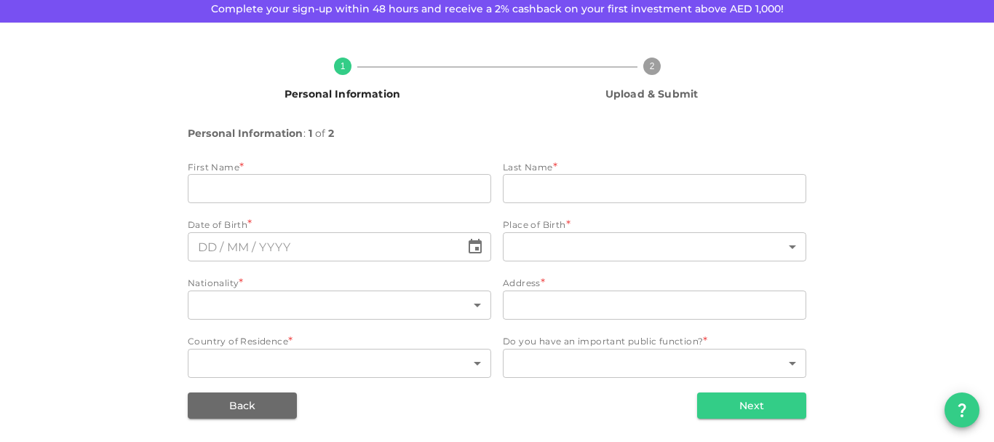
type input "159"
type input "1"
type input "⁦⁨[DATE]⁩⁩"
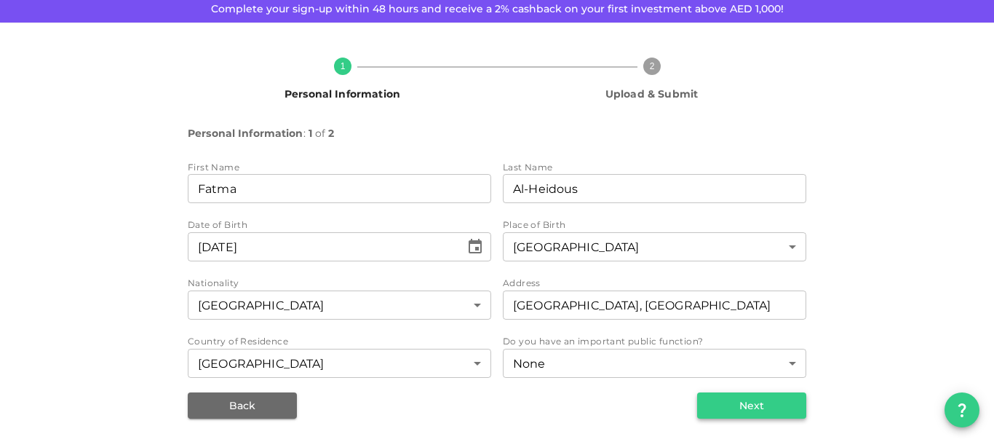
click at [728, 405] on button "Next" at bounding box center [751, 405] width 109 height 26
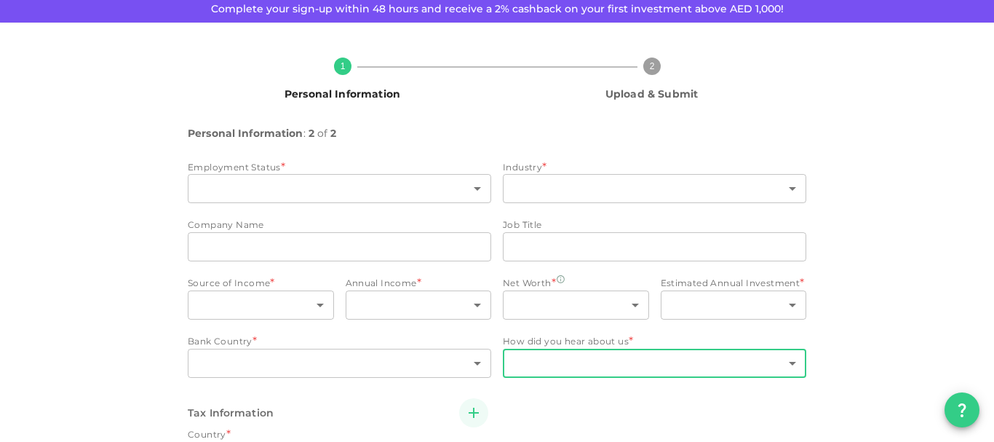
type input "6"
type input "2"
type input "Qatari Diar"
type input "Financial Analyst"
type input "1"
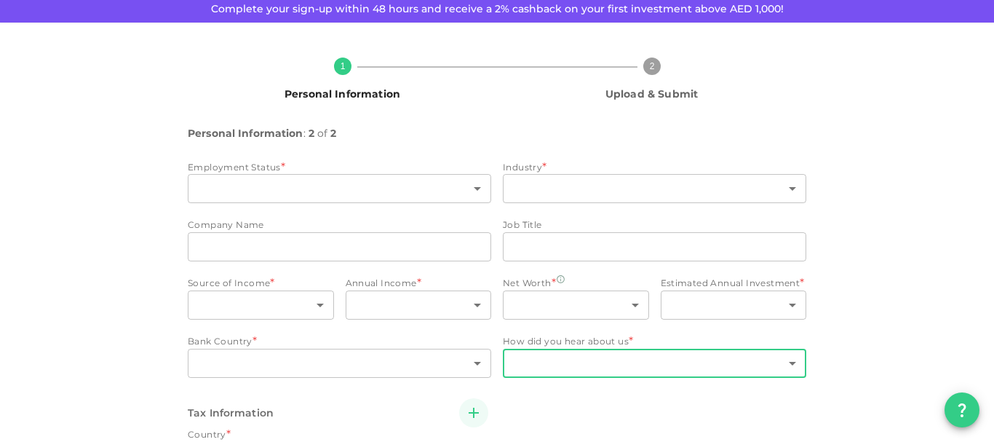
type input "3"
type input "1"
type input "4"
type input "159"
type input "1"
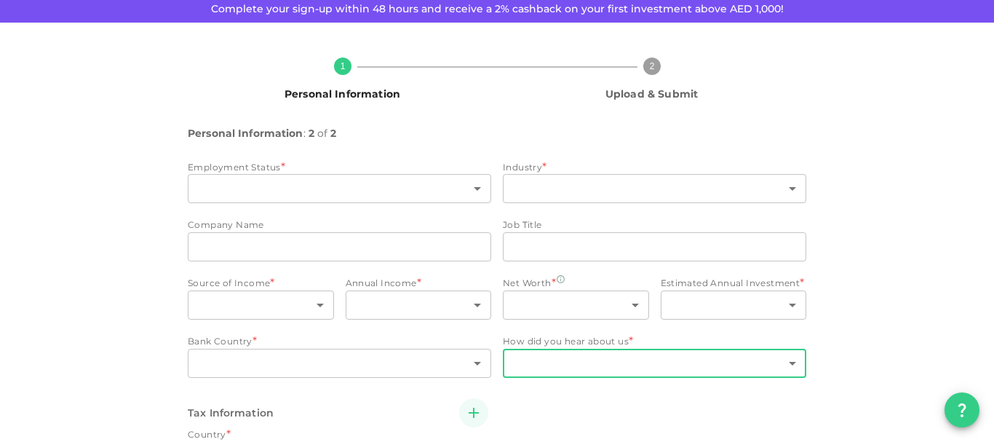
type input "159"
radio input "false"
radio input "true"
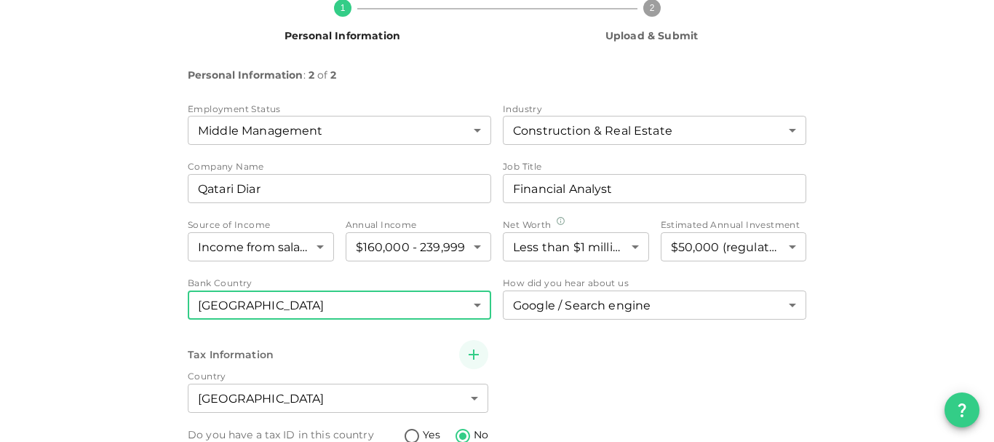
scroll to position [261, 0]
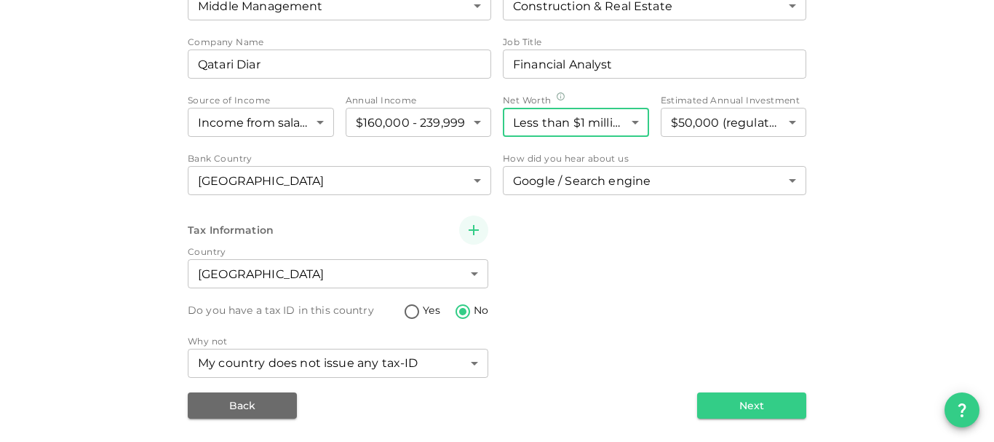
click at [584, 123] on body "KSA Global fheidous@yahoo.com 🚀 Get 2% Cashback! Complete your sign-up within 4…" at bounding box center [497, 221] width 994 height 442
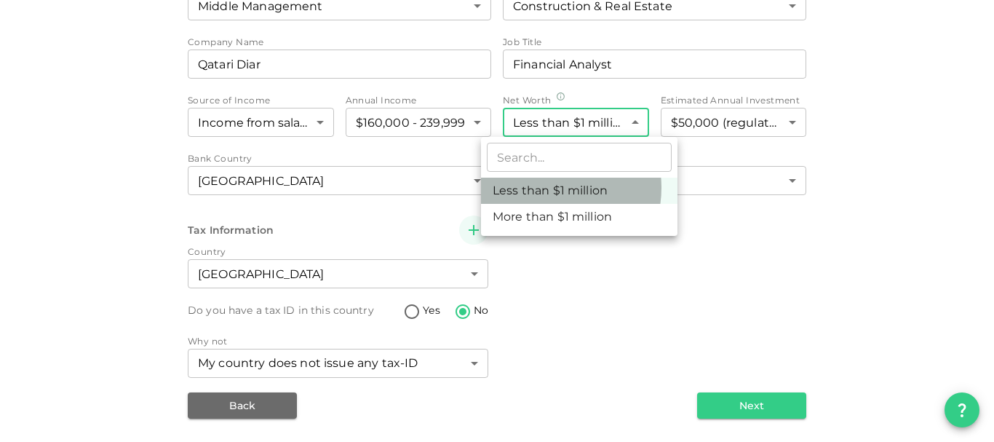
click at [546, 188] on li "Less than $1 million" at bounding box center [579, 191] width 196 height 26
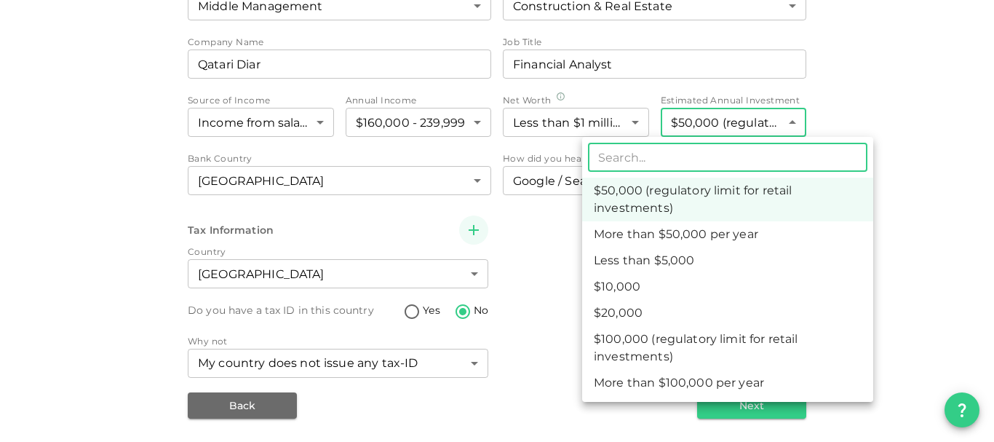
click at [689, 124] on body "KSA Global fheidous@yahoo.com 🚀 Get 2% Cashback! Complete your sign-up within 4…" at bounding box center [497, 221] width 994 height 442
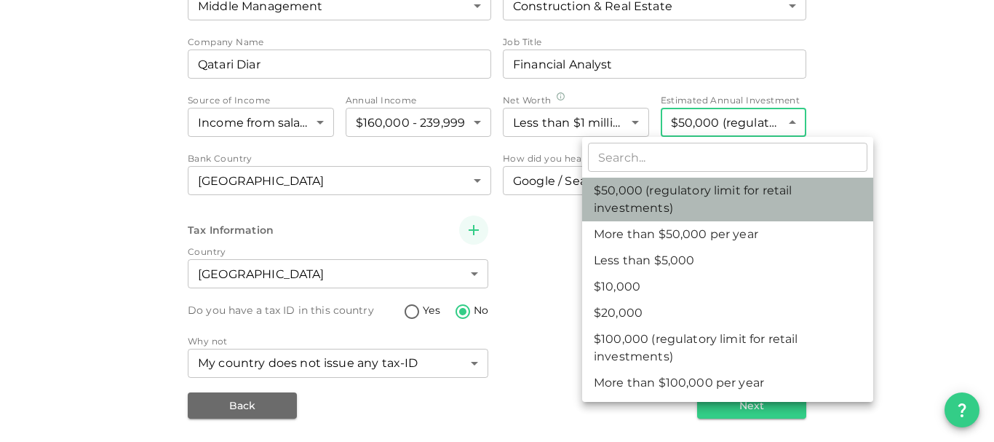
click at [698, 199] on li "$50,000 (regulatory limit for retail investments)" at bounding box center [727, 200] width 291 height 44
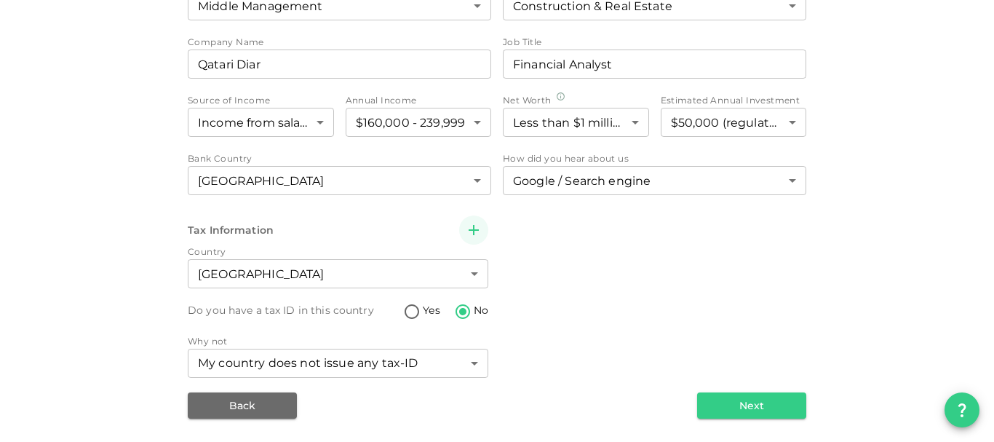
click at [679, 293] on div "Tax Information Country Qatar 159 ​ Do you have a tax ID in this country Yes No…" at bounding box center [497, 297] width 619 height 165
click at [728, 404] on button "Next" at bounding box center [751, 405] width 109 height 26
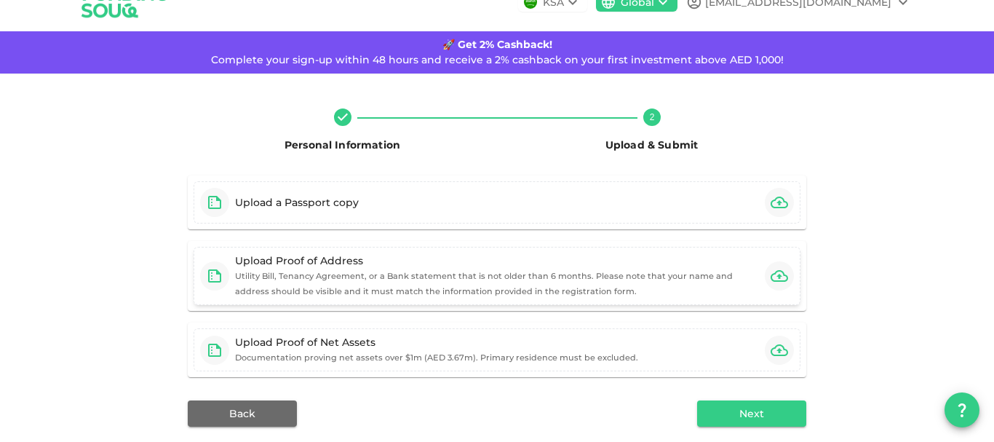
scroll to position [93, 0]
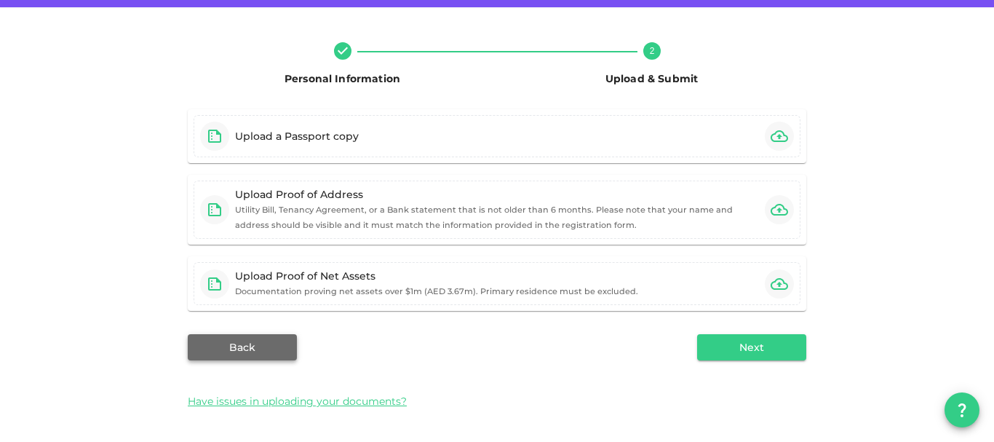
click at [260, 348] on button "Back" at bounding box center [242, 347] width 109 height 26
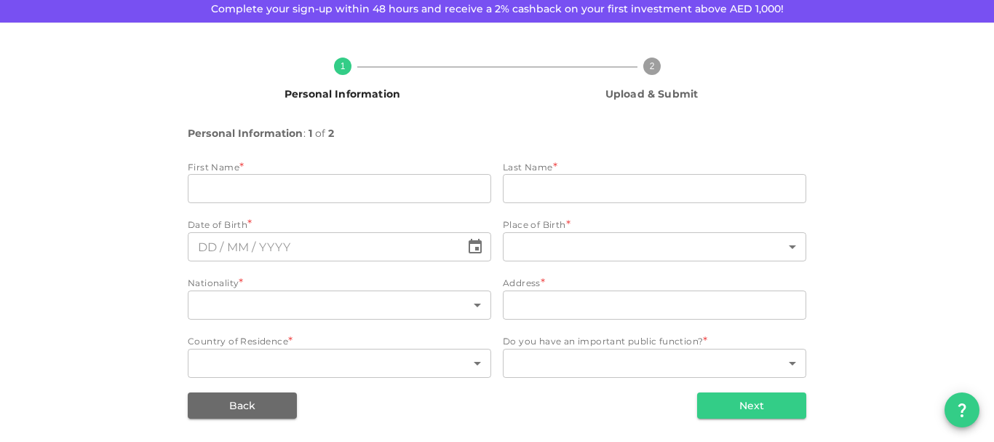
scroll to position [78, 0]
type input "Fatma"
type input "Al-Heidous"
type input "159"
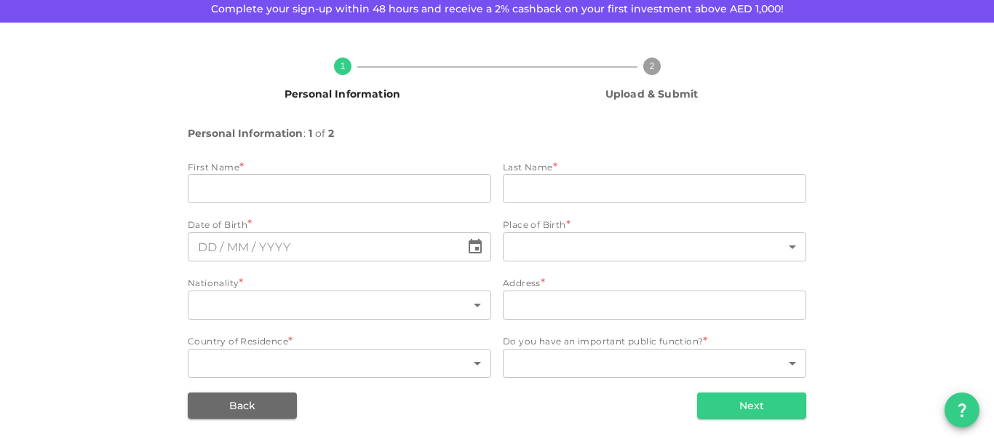
type input "Umm Qarn, Doha"
type input "159"
type input "1"
type input "⁦⁨[DATE]⁩⁩"
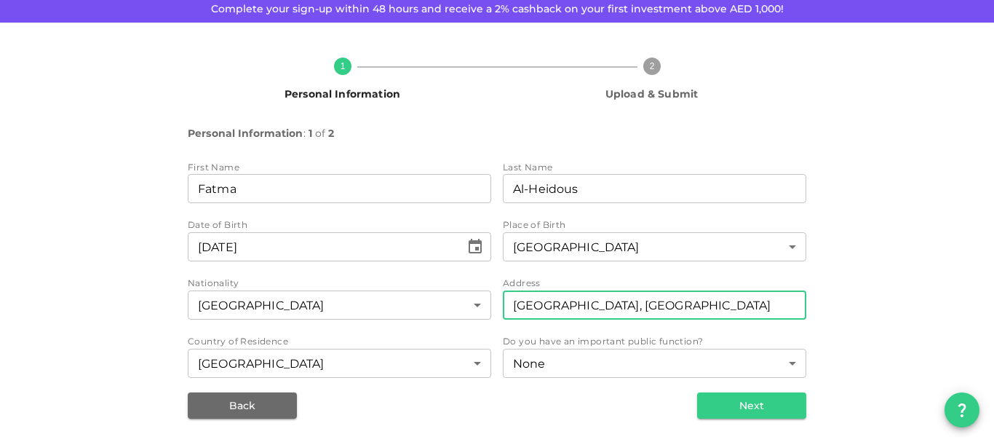
click at [512, 309] on input "Umm Qarn, Doha" at bounding box center [654, 304] width 303 height 29
drag, startPoint x: 671, startPoint y: 302, endPoint x: 774, endPoint y: 307, distance: 102.7
click at [774, 307] on input "Building No. 38, Street 228, Umm Qarn, Doha" at bounding box center [654, 304] width 303 height 29
click at [528, 306] on input "Building No. 38, Street 228, Zone No. 70" at bounding box center [654, 304] width 303 height 29
click at [528, 307] on input "Building No. 38, Street 228, Zone No. 70" at bounding box center [654, 304] width 303 height 29
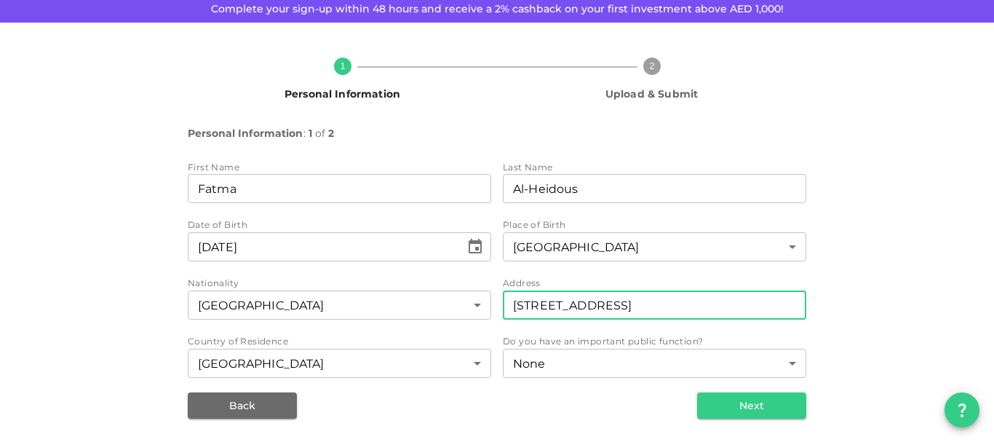
click at [619, 307] on input "Villa No. 38, Street 228, Zone No. 70" at bounding box center [654, 304] width 303 height 29
type input "[STREET_ADDRESS]"
click at [779, 410] on button "Next" at bounding box center [751, 405] width 109 height 26
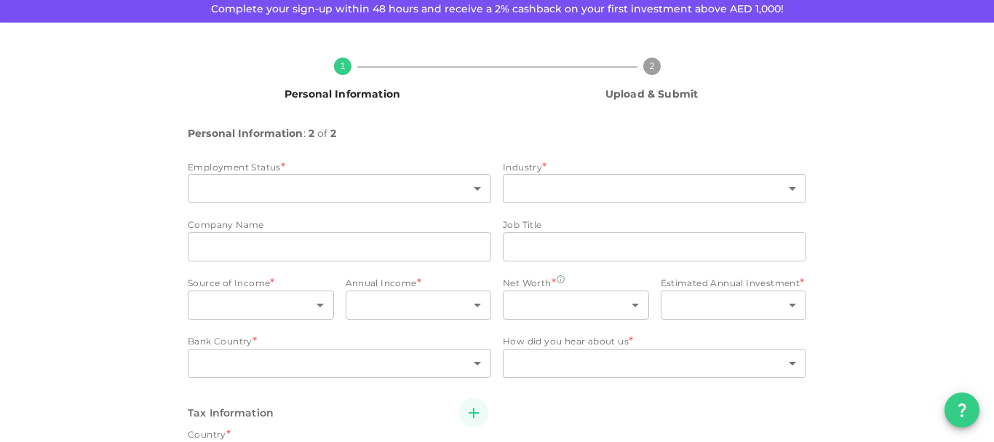
type input "6"
type input "2"
type input "Qatari Diar"
type input "Financial Analyst"
type input "1"
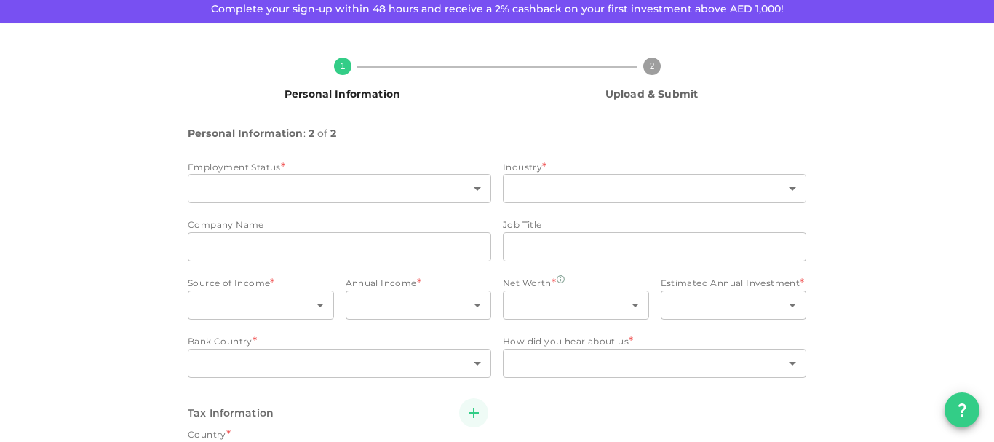
type input "3"
type input "1"
type input "4"
type input "159"
type input "1"
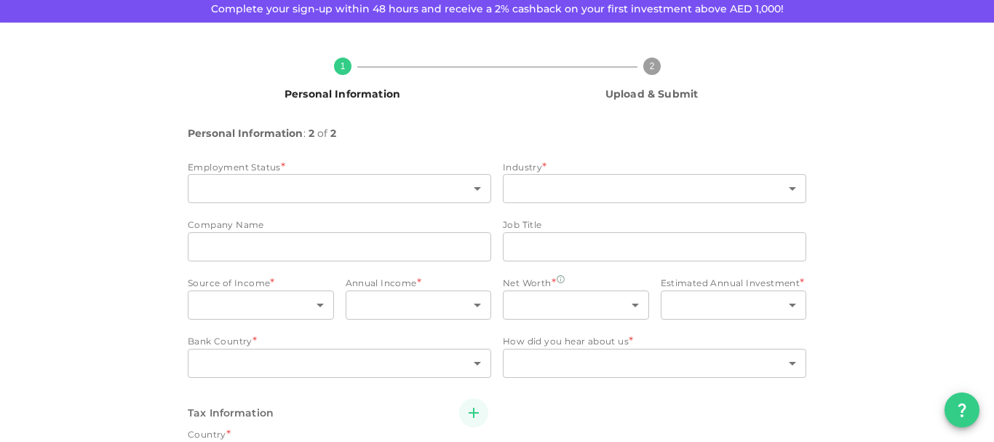
type input "159"
radio input "false"
radio input "true"
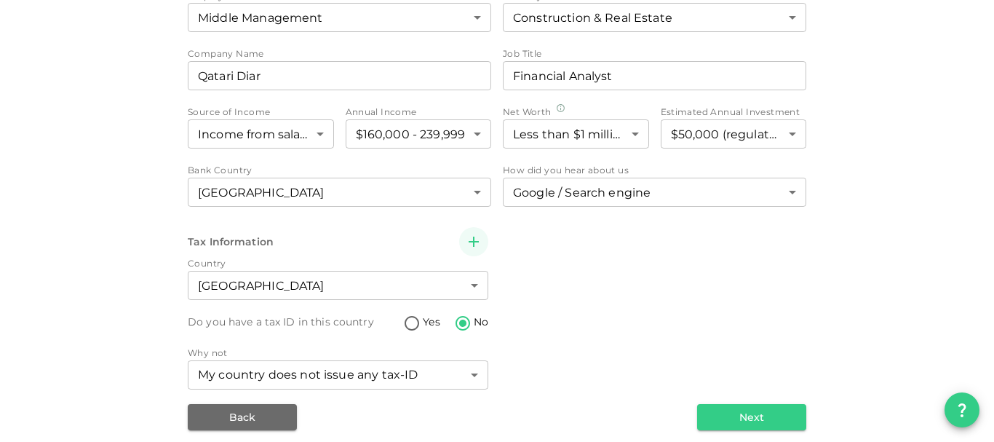
scroll to position [261, 0]
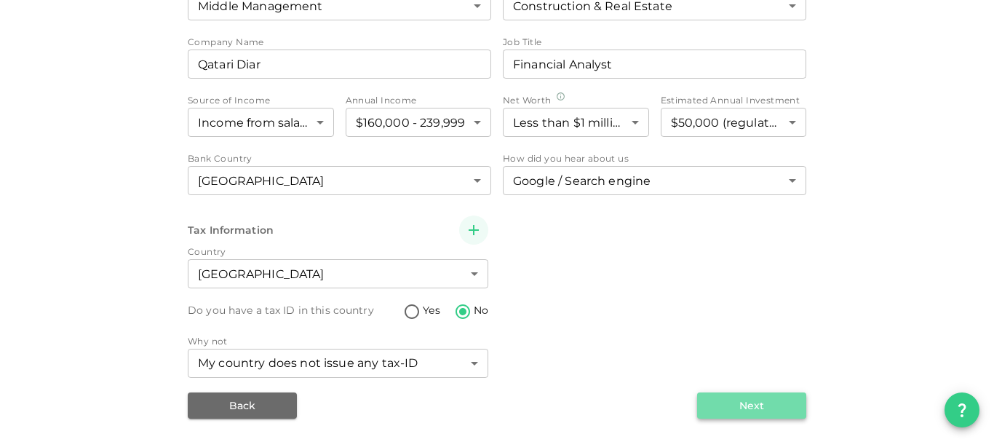
click at [735, 414] on button "Next" at bounding box center [751, 405] width 109 height 26
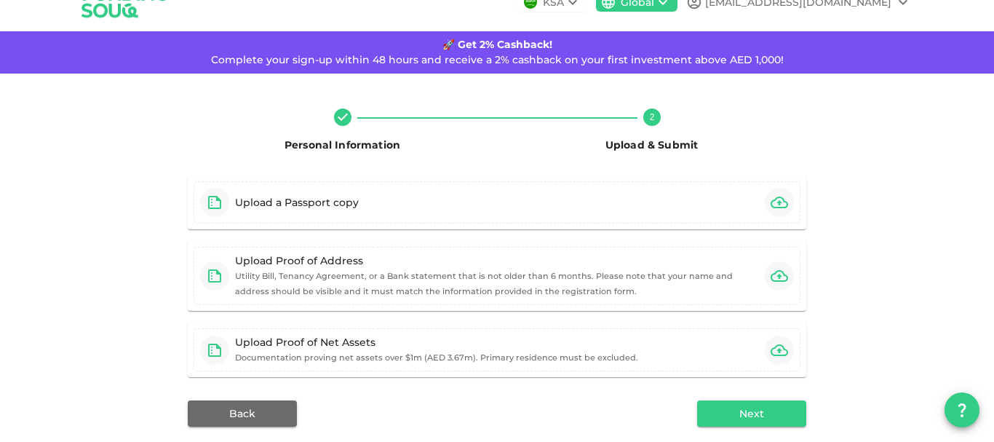
scroll to position [93, 0]
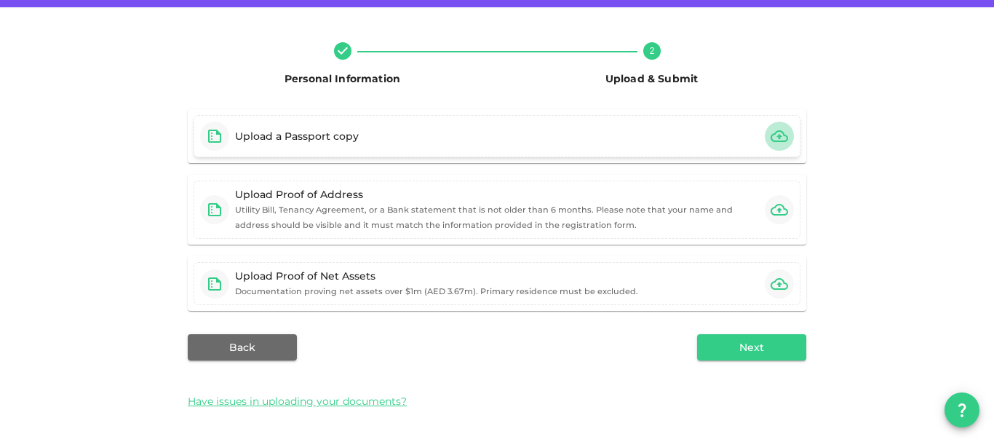
click at [774, 137] on icon "button" at bounding box center [779, 136] width 17 height 12
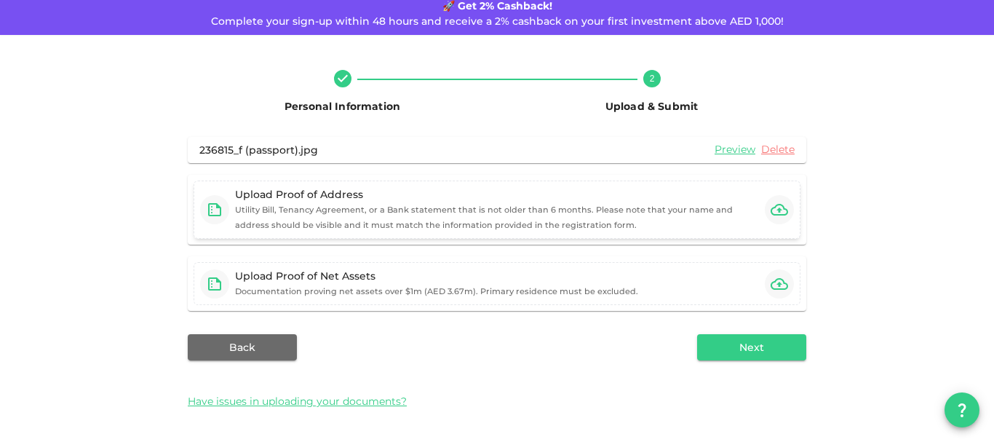
scroll to position [65, 0]
click at [773, 208] on icon "button" at bounding box center [779, 209] width 17 height 17
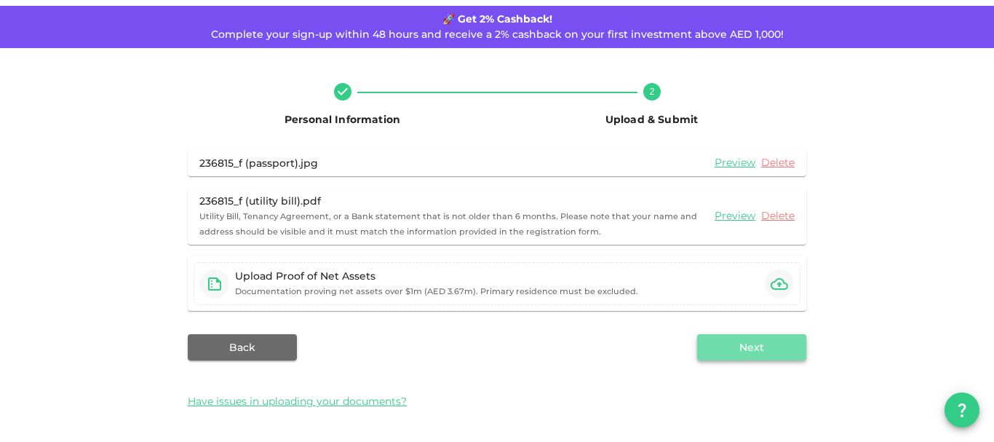
click at [736, 343] on button "Next" at bounding box center [751, 347] width 109 height 26
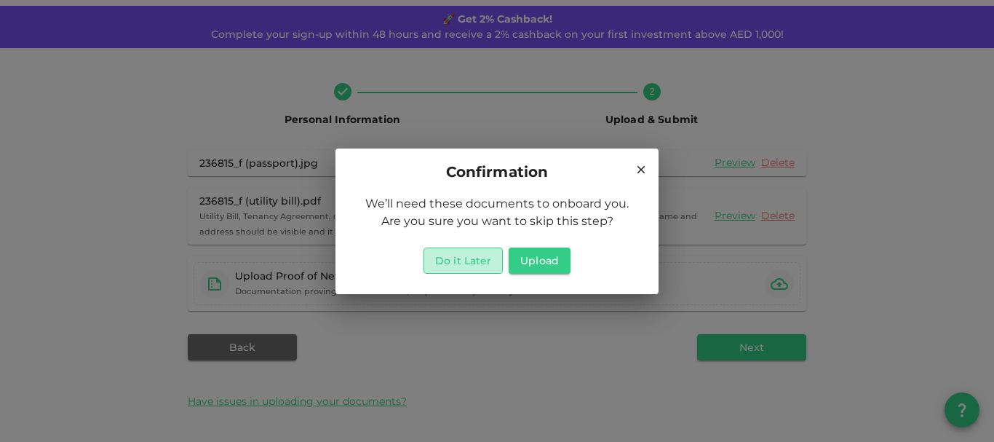
click at [475, 259] on button "Do it Later" at bounding box center [462, 260] width 79 height 26
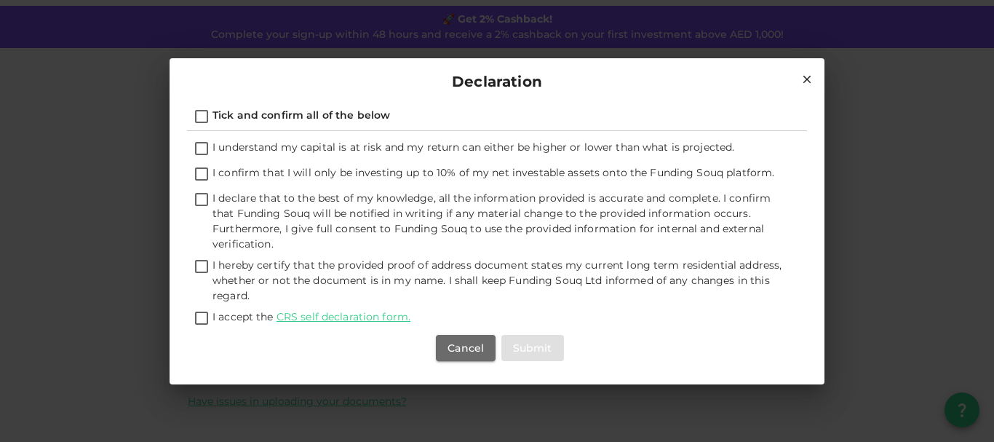
click at [203, 113] on input "Tick and confirm all of the below" at bounding box center [202, 118] width 22 height 20
checkbox input "true"
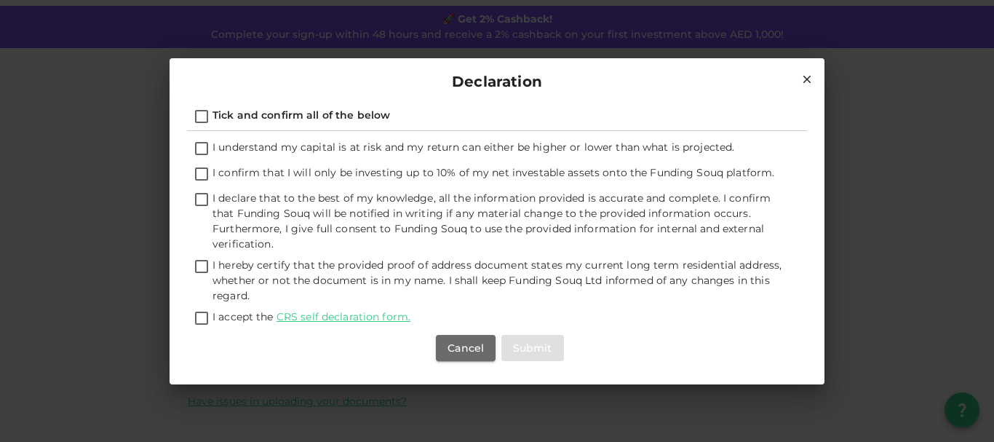
checkbox input "true"
click at [552, 349] on button "Submit" at bounding box center [532, 348] width 63 height 26
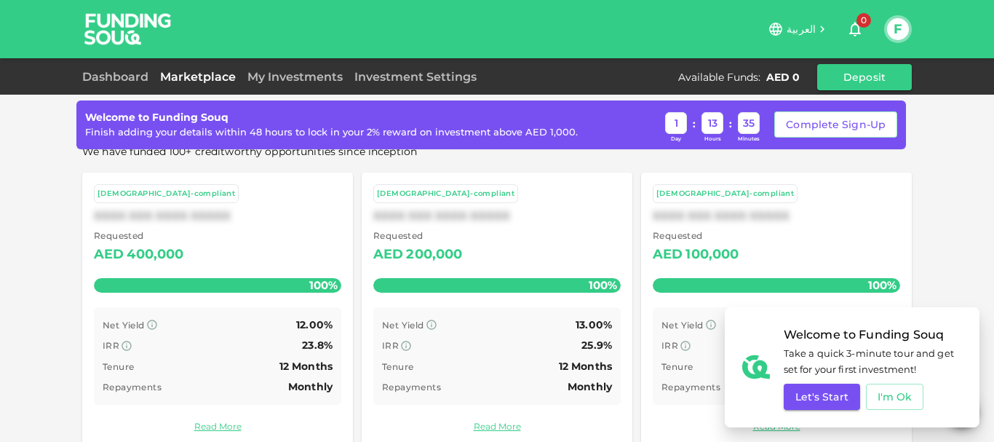
scroll to position [576, 0]
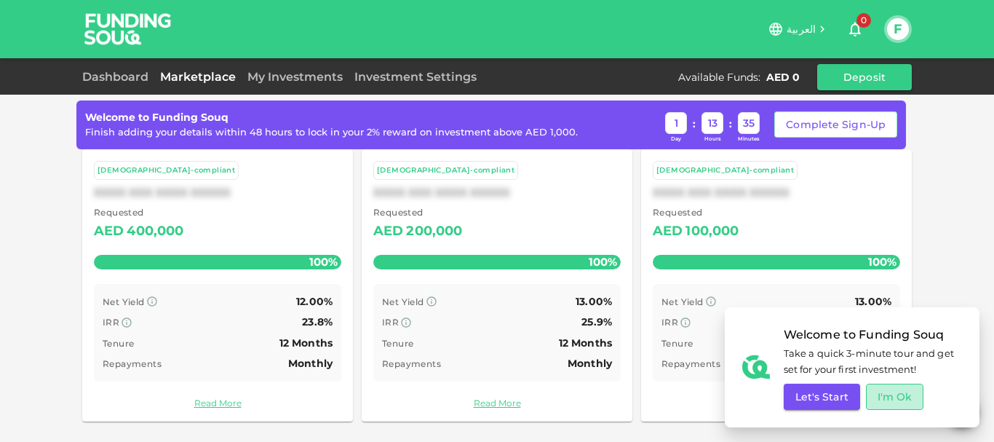
click at [897, 400] on button "I'm Ok" at bounding box center [895, 396] width 58 height 26
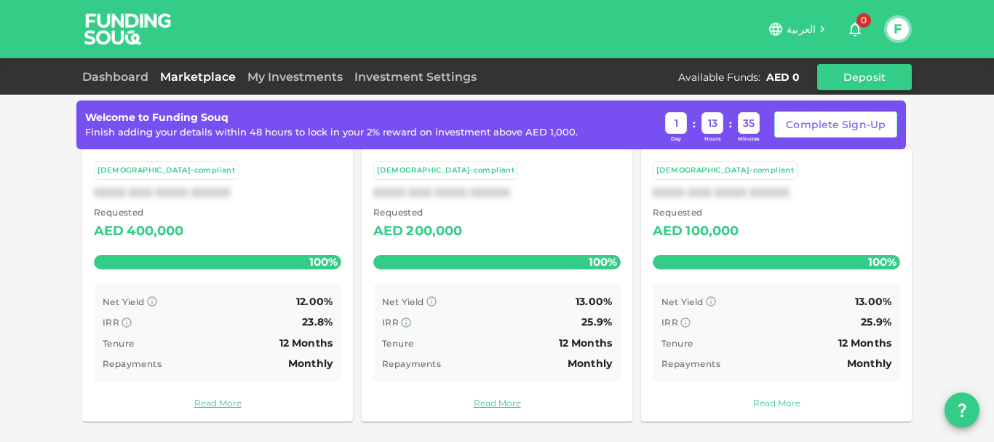
click at [770, 405] on link "Read More" at bounding box center [776, 403] width 247 height 14
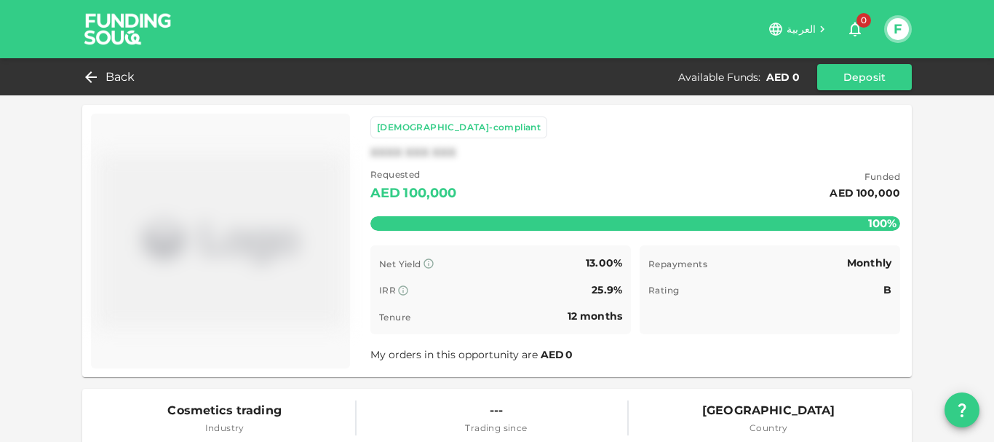
click at [899, 28] on button "F" at bounding box center [898, 29] width 22 height 22
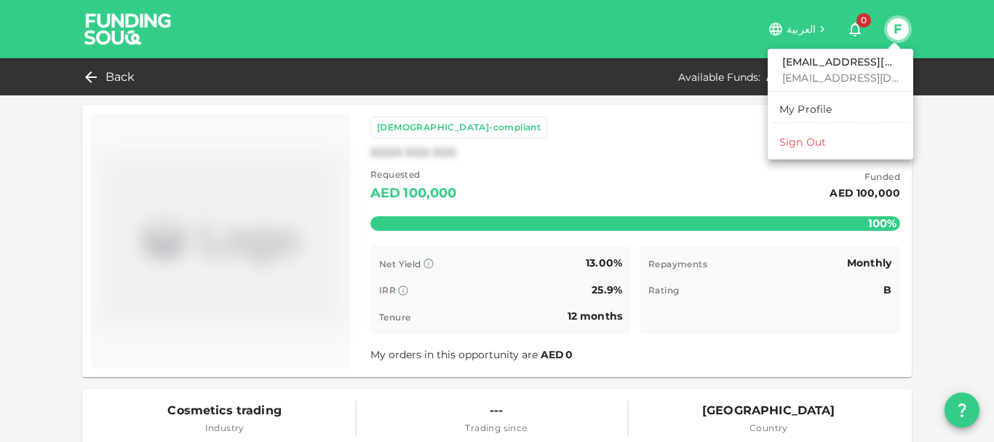
click at [819, 28] on div at bounding box center [497, 221] width 994 height 442
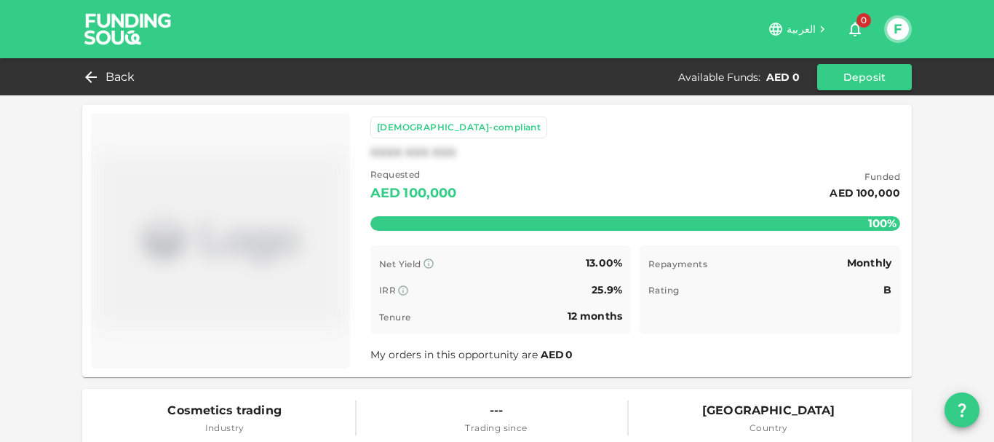
click at [819, 28] on icon at bounding box center [822, 29] width 13 height 13
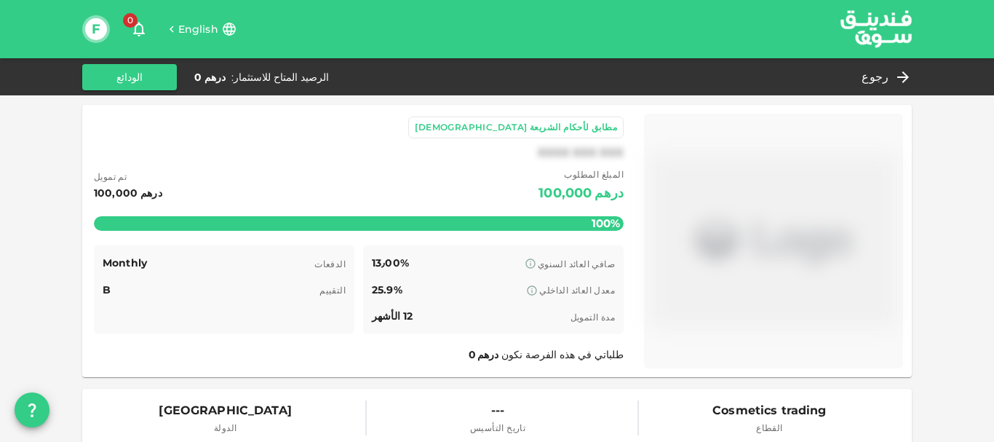
click at [192, 27] on span "English" at bounding box center [198, 29] width 40 height 13
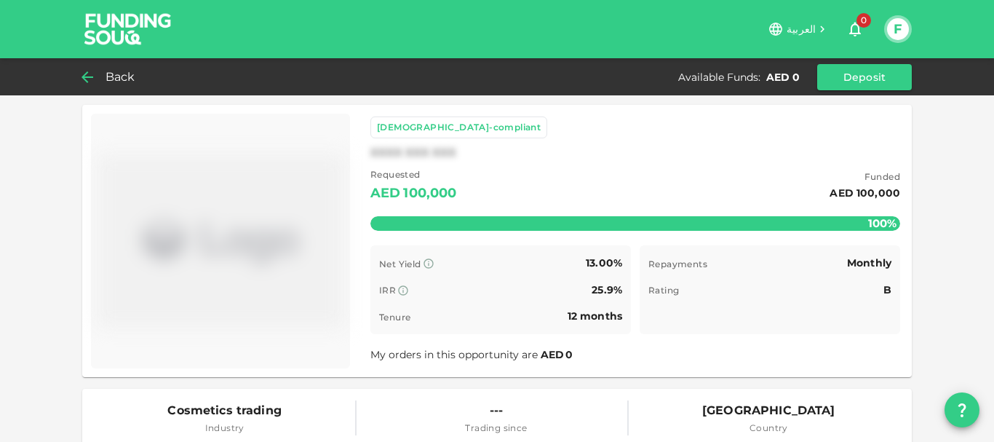
click at [99, 75] on div "Back" at bounding box center [111, 77] width 59 height 20
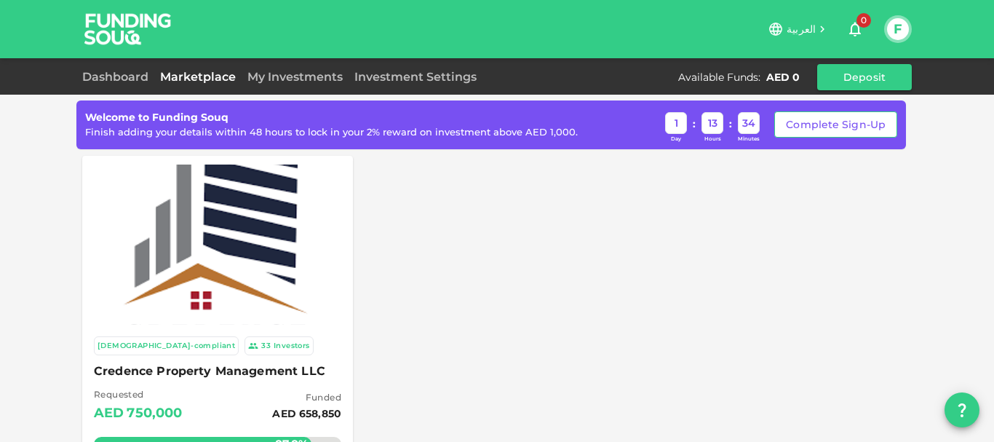
click at [831, 130] on button "Complete Sign-Up" at bounding box center [835, 124] width 123 height 26
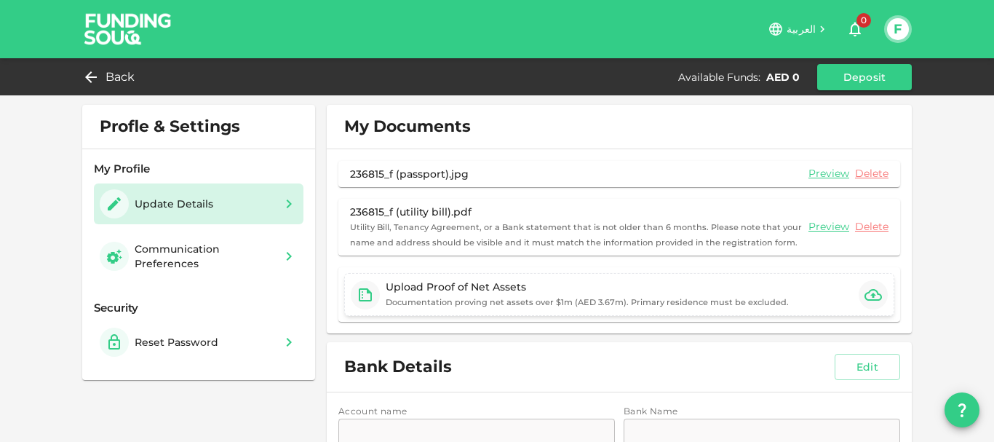
click at [867, 292] on icon "button" at bounding box center [872, 294] width 17 height 17
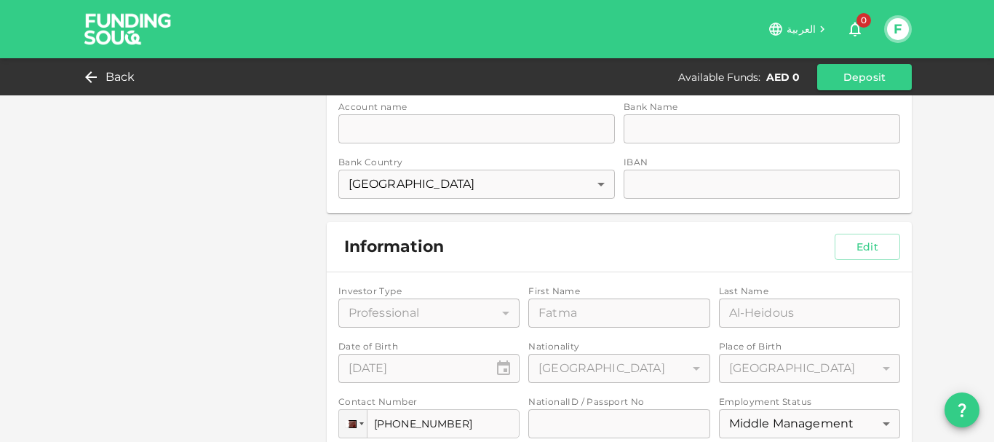
scroll to position [364, 0]
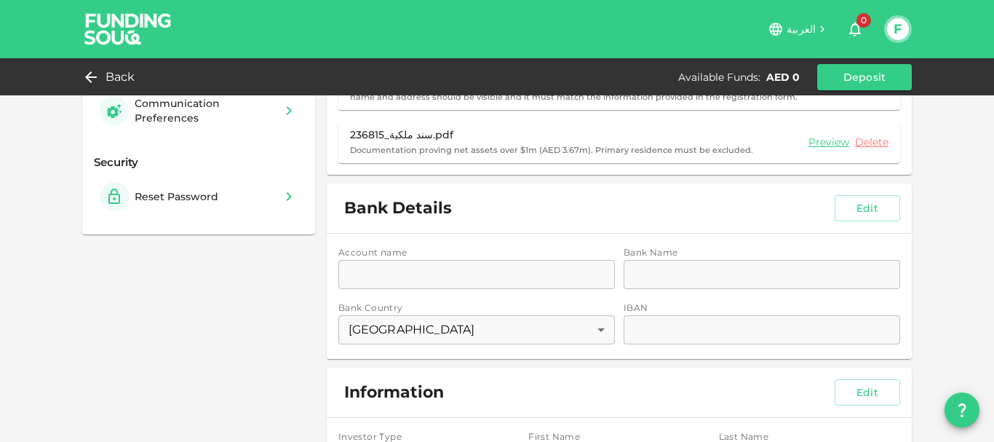
scroll to position [218, 0]
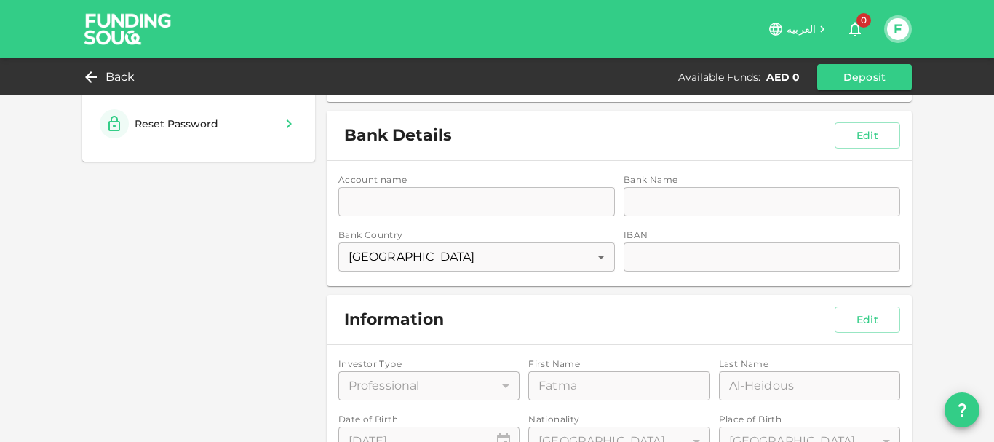
click at [409, 202] on div "Account name accountName accountName Bank Name bankName bankName Bank Country […" at bounding box center [619, 223] width 585 height 125
click at [858, 139] on button "Edit" at bounding box center [867, 135] width 65 height 26
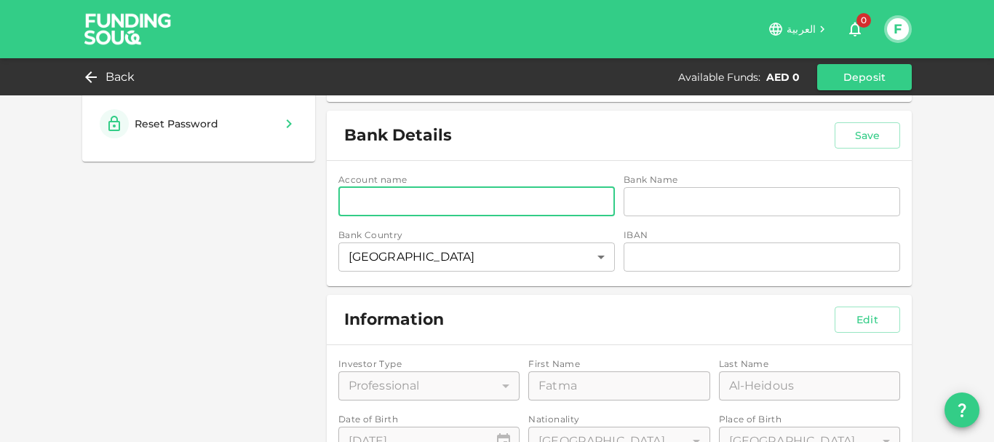
click at [428, 207] on input "accountName" at bounding box center [476, 201] width 277 height 29
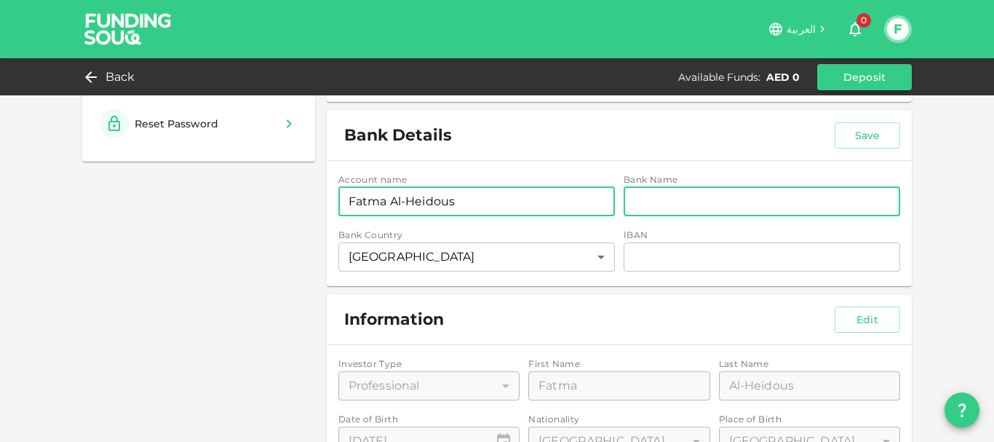
type input "Fatma Al-Heidous"
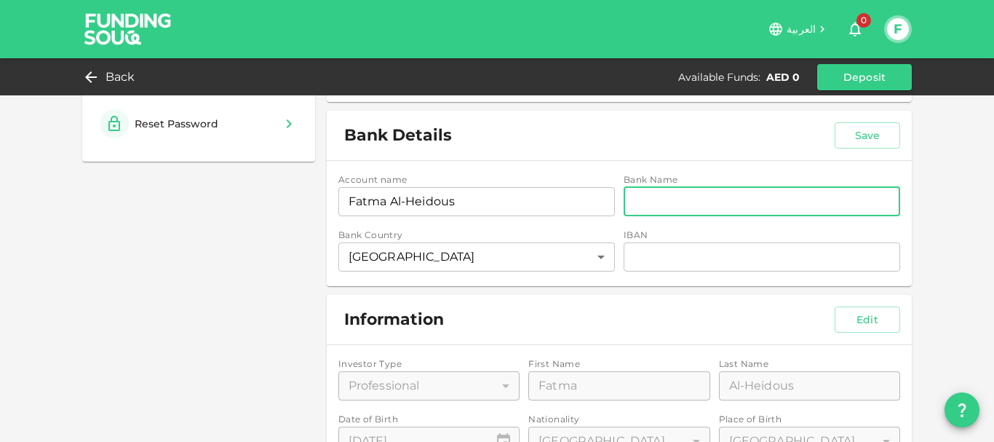
click at [789, 202] on input "bankName" at bounding box center [762, 201] width 277 height 29
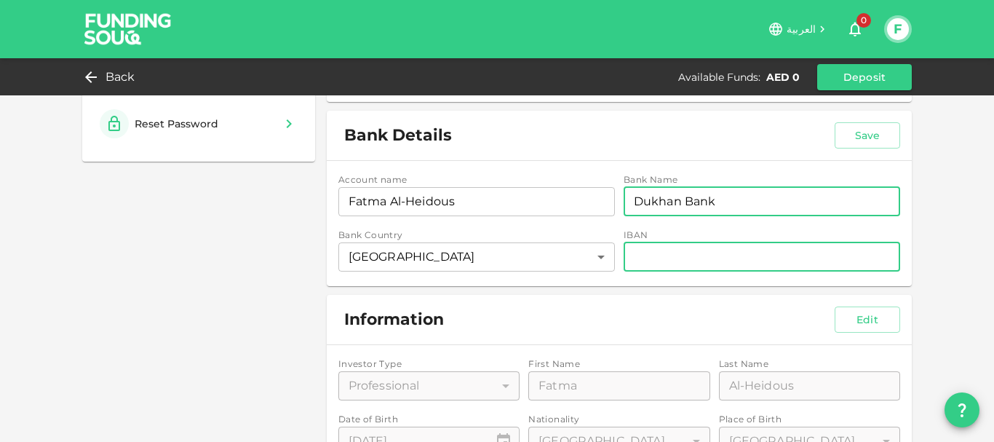
type input "Dukhan Bank"
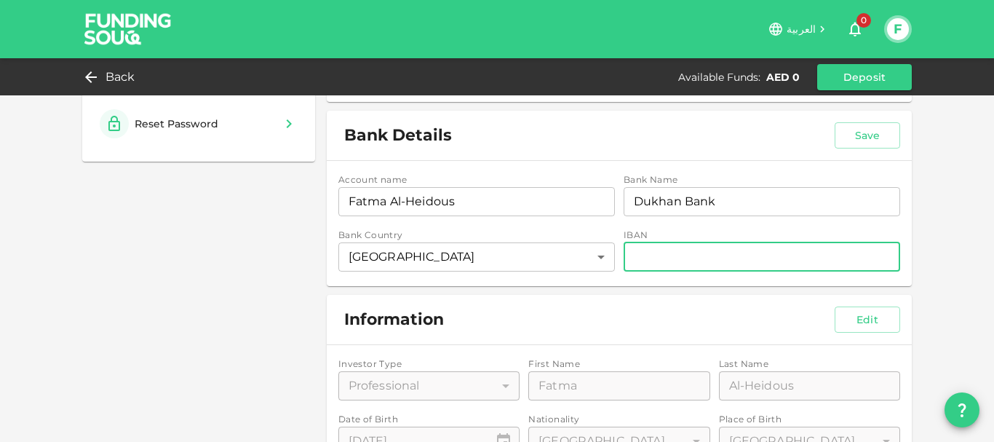
click at [653, 243] on input "iban" at bounding box center [762, 256] width 277 height 29
paste input "[FINANCIAL_ID]"
type input "[FINANCIAL_ID]"
click at [205, 287] on div "Profle & Settings My Profile Update Details Communication Preferences Security …" at bounding box center [497, 437] width 830 height 1103
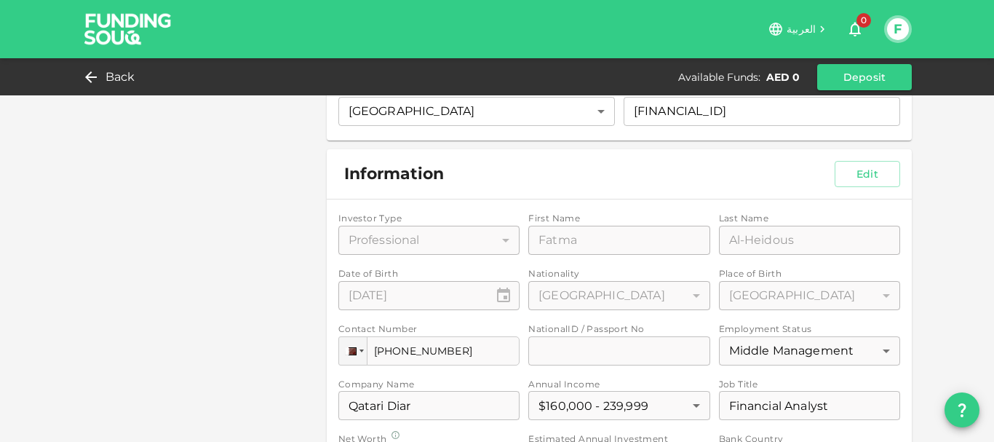
scroll to position [437, 0]
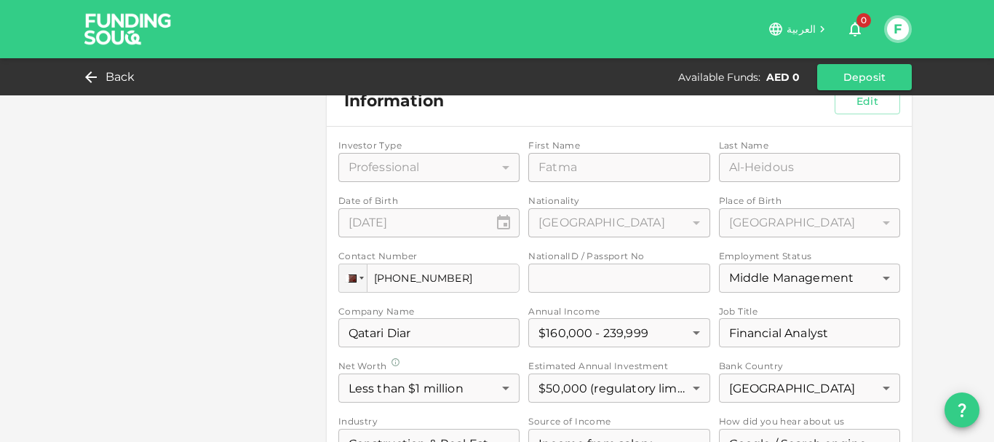
click at [358, 167] on div "Investor Type Professional 2 ​ First Name First Name [PERSON_NAME] First Name L…" at bounding box center [619, 418] width 562 height 560
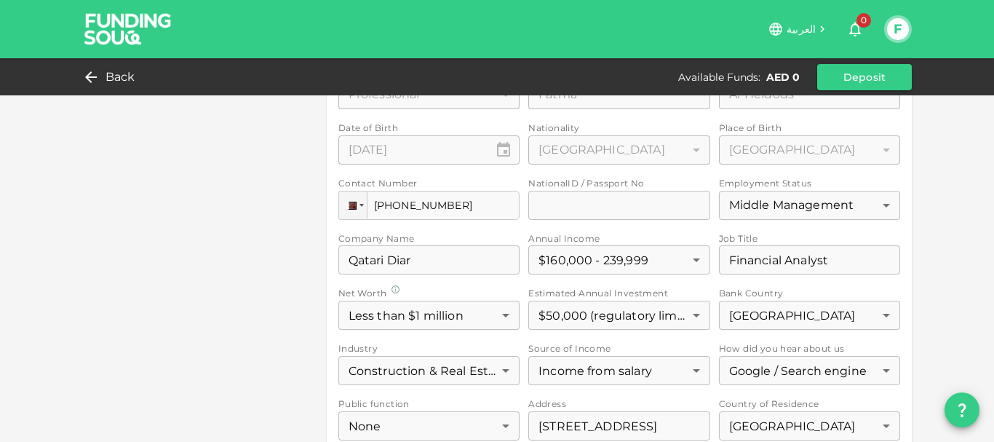
click at [557, 204] on div "Investor Type Professional 2 ​ First Name First Name [PERSON_NAME] First Name L…" at bounding box center [619, 345] width 562 height 560
click at [557, 205] on div "Investor Type Professional 2 ​ First Name First Name [PERSON_NAME] First Name L…" at bounding box center [619, 345] width 562 height 560
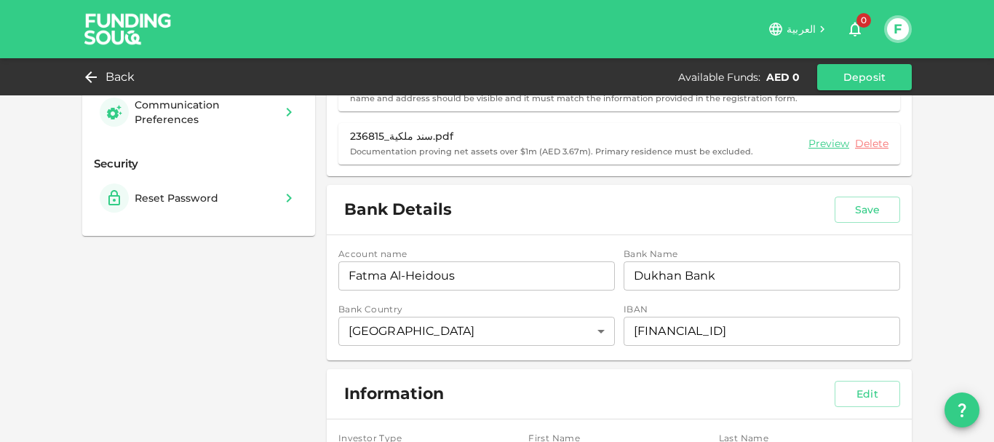
scroll to position [146, 0]
click at [871, 210] on button "Save" at bounding box center [867, 208] width 65 height 26
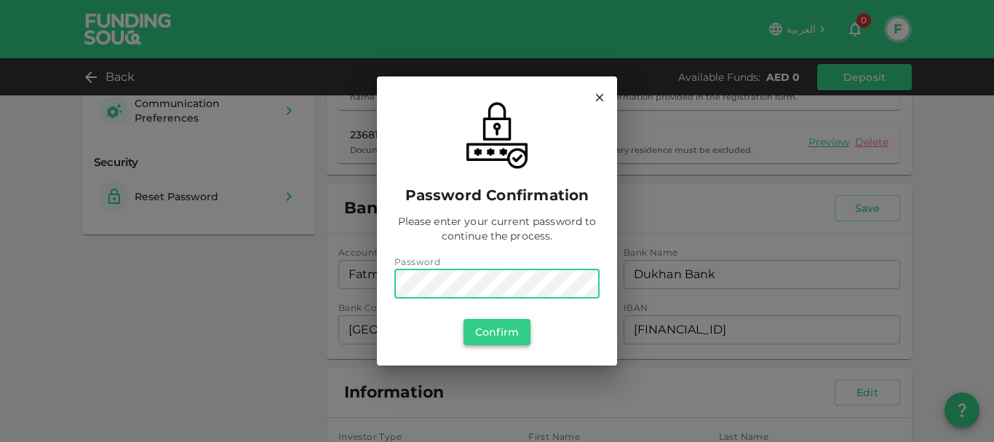
click at [501, 327] on button "Confirm" at bounding box center [497, 332] width 67 height 26
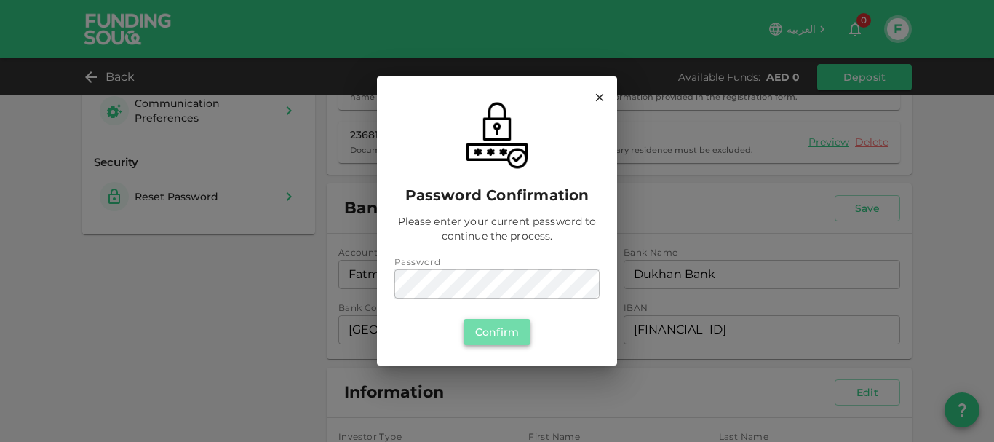
click at [504, 328] on button "Confirm" at bounding box center [497, 332] width 67 height 26
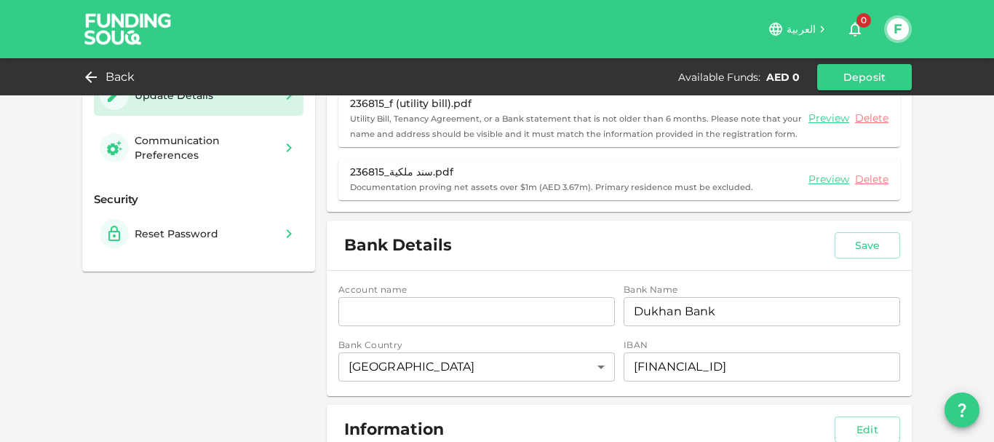
scroll to position [0, 0]
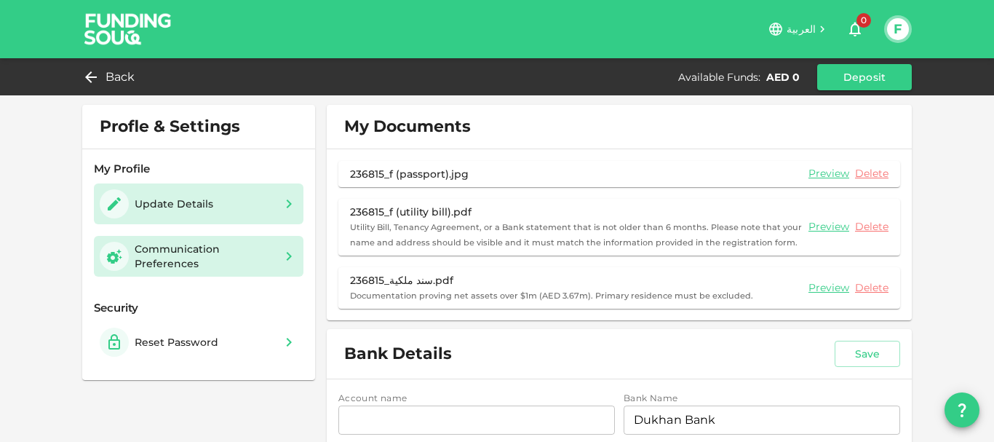
click at [194, 247] on div "Communication Preferences" at bounding box center [205, 256] width 140 height 29
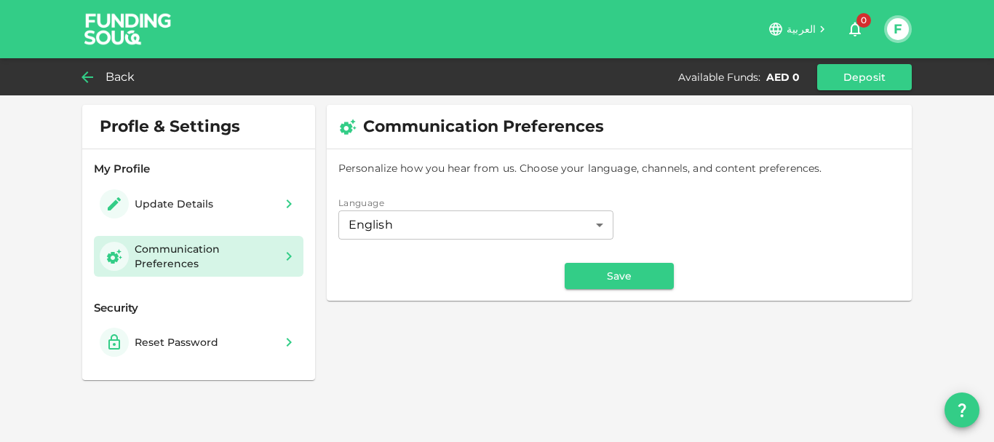
click at [130, 68] on span "Back" at bounding box center [121, 77] width 30 height 20
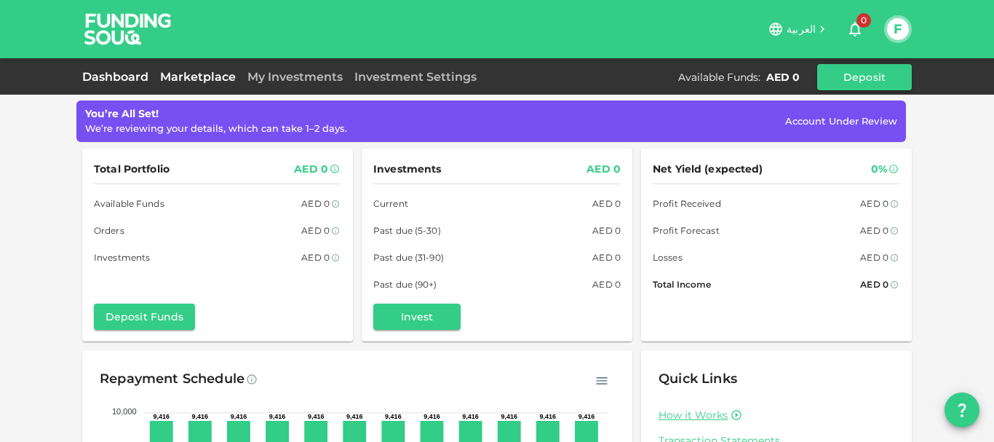
click at [176, 76] on link "Marketplace" at bounding box center [197, 77] width 87 height 14
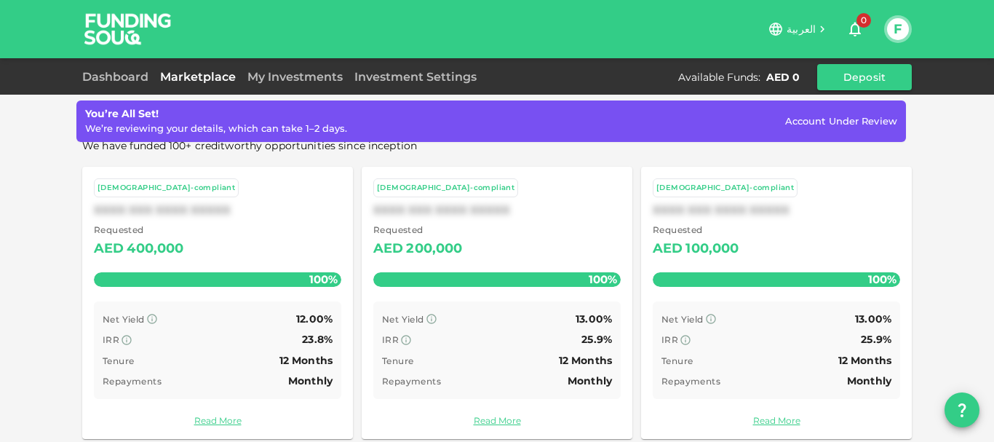
scroll to position [569, 0]
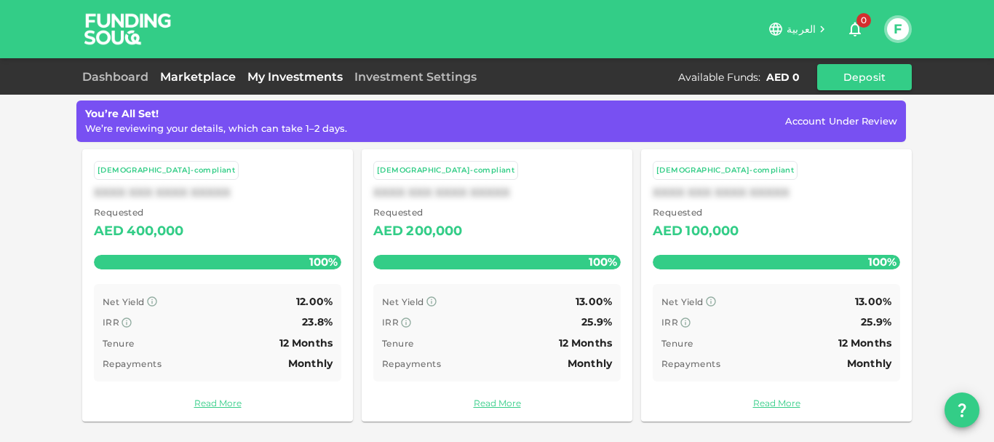
click at [283, 78] on link "My Investments" at bounding box center [295, 77] width 107 height 14
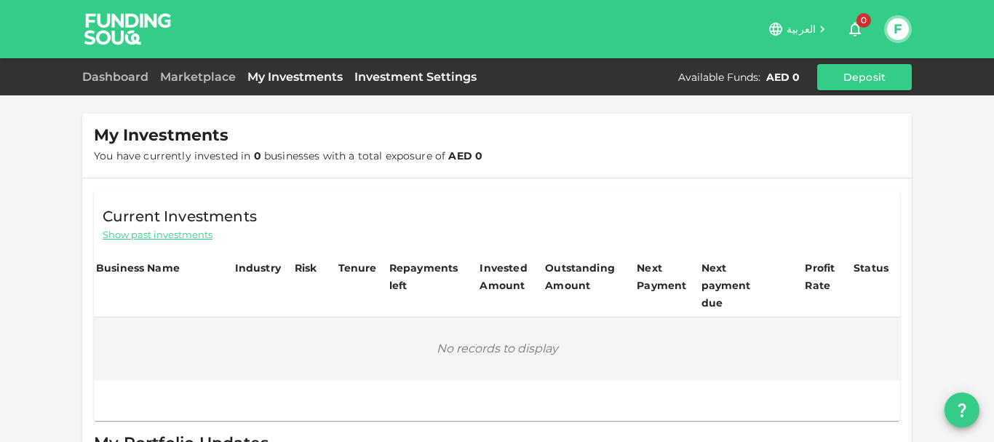
click at [410, 76] on link "Investment Settings" at bounding box center [416, 77] width 134 height 14
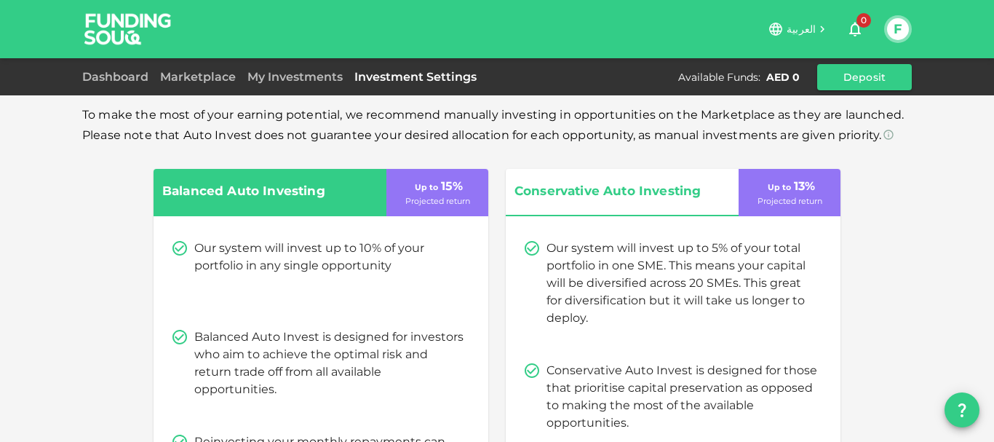
click at [174, 249] on icon at bounding box center [179, 248] width 15 height 15
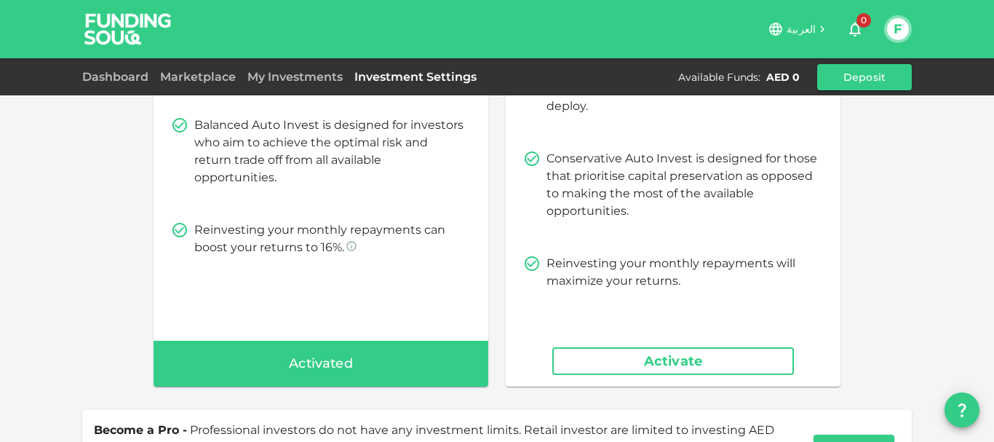
scroll to position [381, 0]
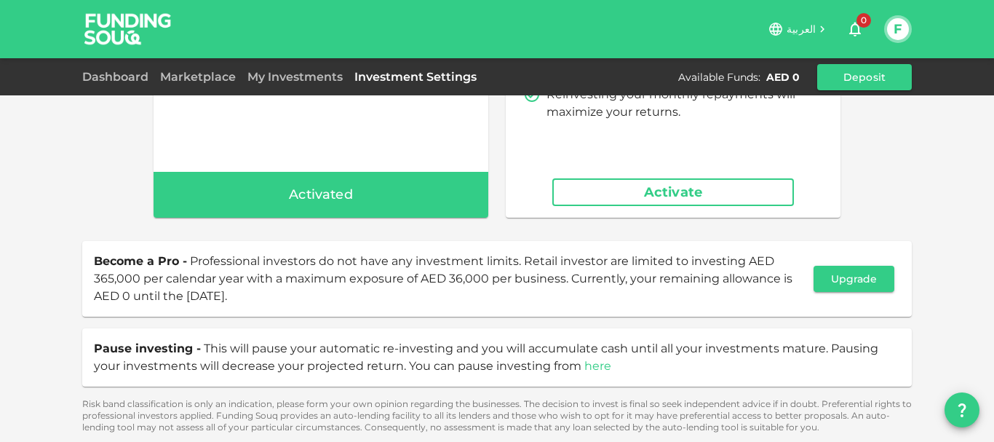
click at [584, 364] on link "here" at bounding box center [597, 366] width 27 height 14
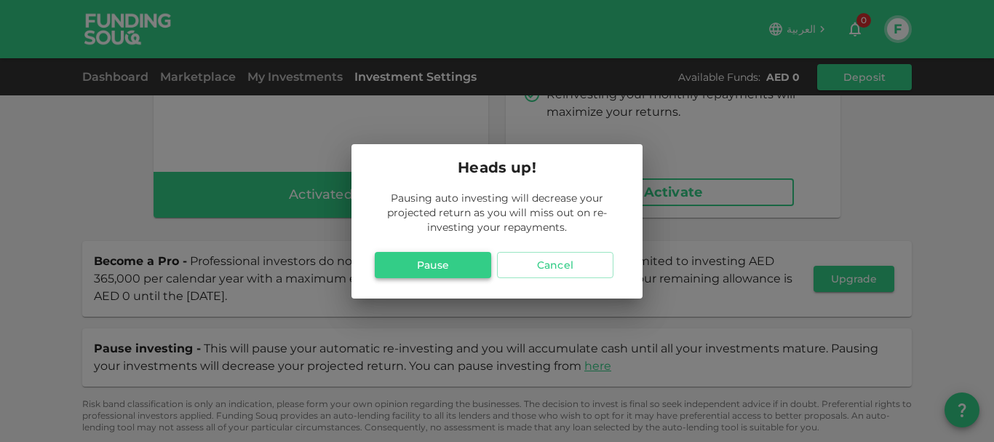
click at [437, 266] on button "Pause" at bounding box center [433, 265] width 116 height 26
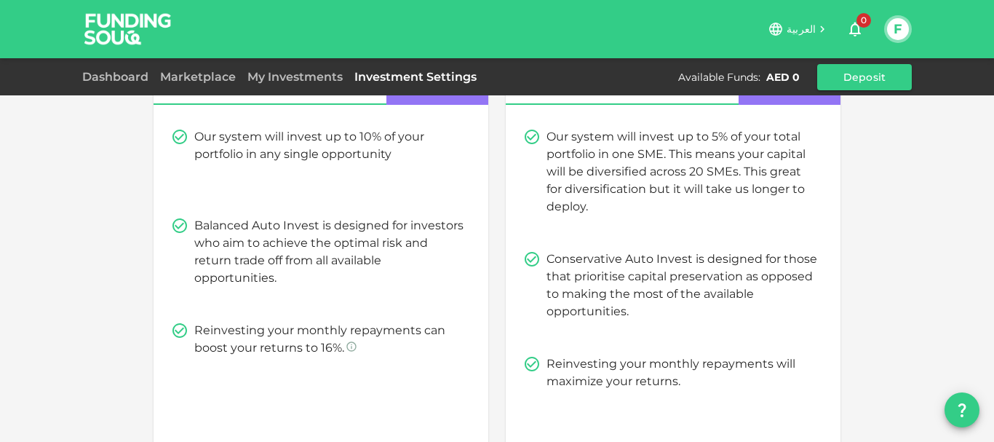
scroll to position [0, 0]
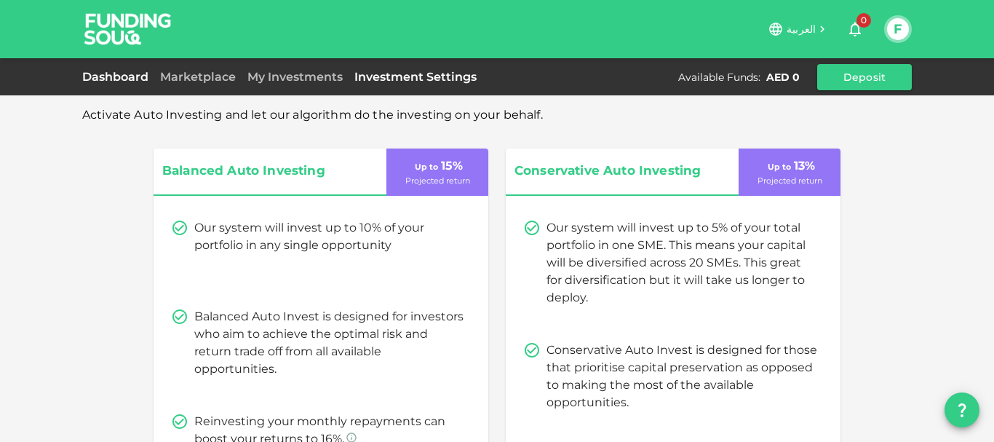
click at [111, 76] on link "Dashboard" at bounding box center [118, 77] width 72 height 14
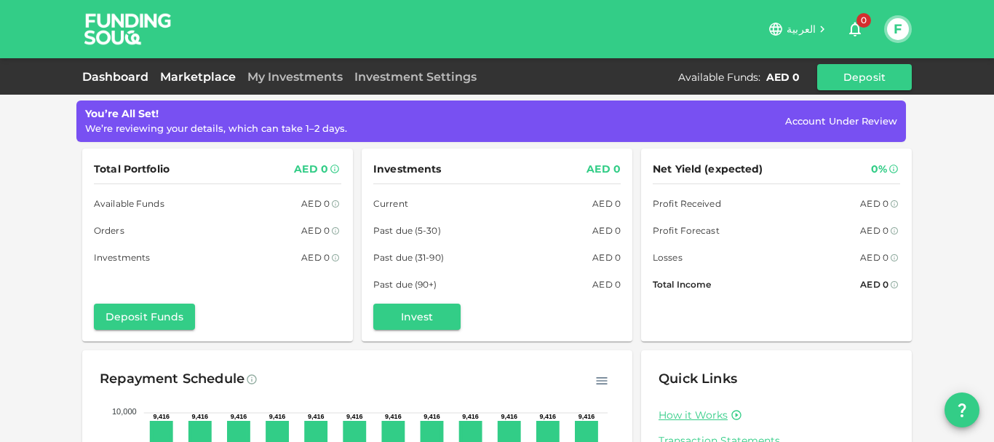
click at [198, 76] on link "Marketplace" at bounding box center [197, 77] width 87 height 14
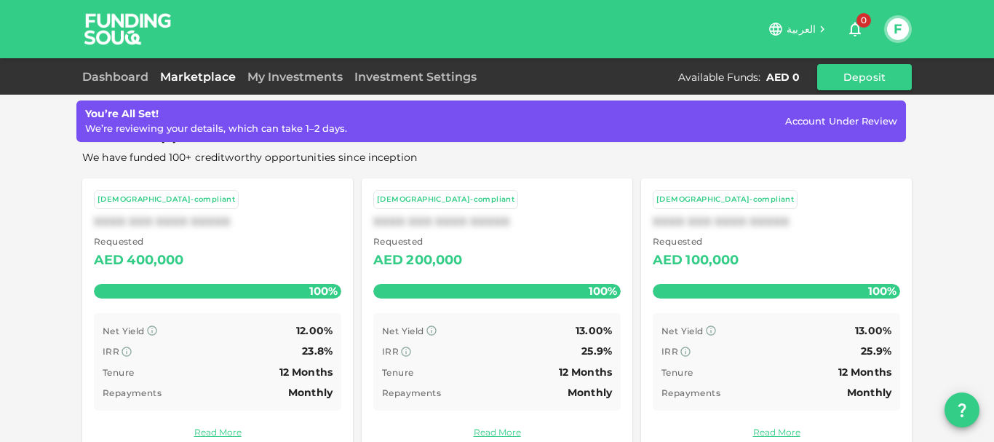
scroll to position [569, 0]
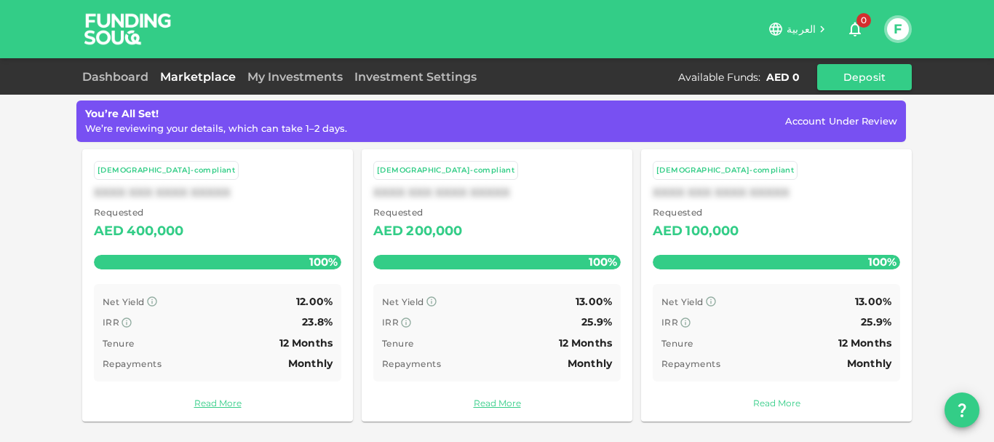
click at [782, 402] on link "Read More" at bounding box center [776, 403] width 247 height 14
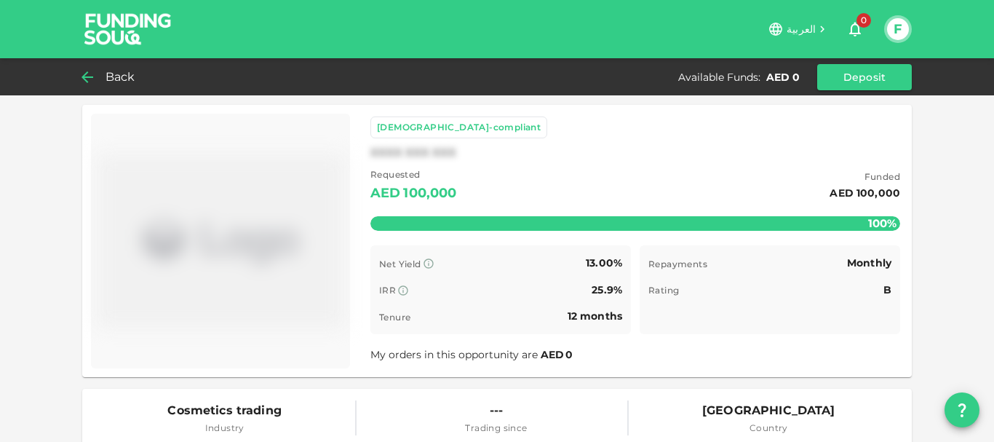
click at [103, 78] on div "Back" at bounding box center [111, 77] width 59 height 20
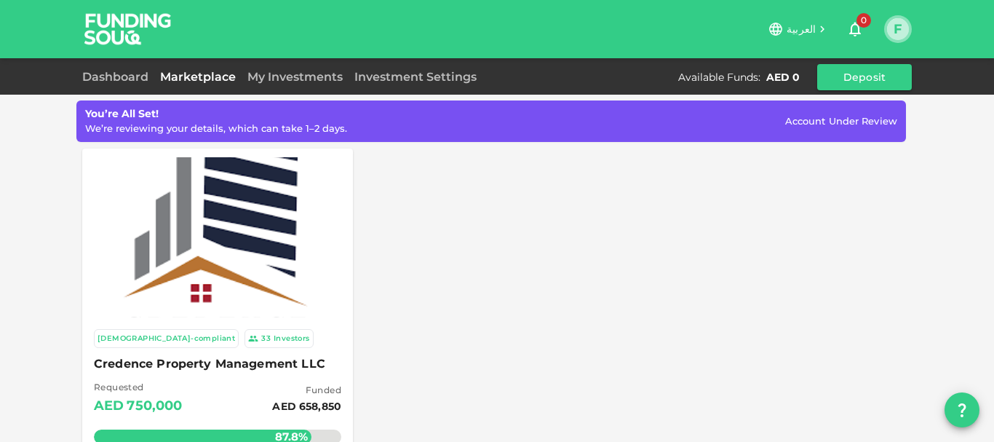
click at [901, 29] on button "F" at bounding box center [898, 29] width 22 height 22
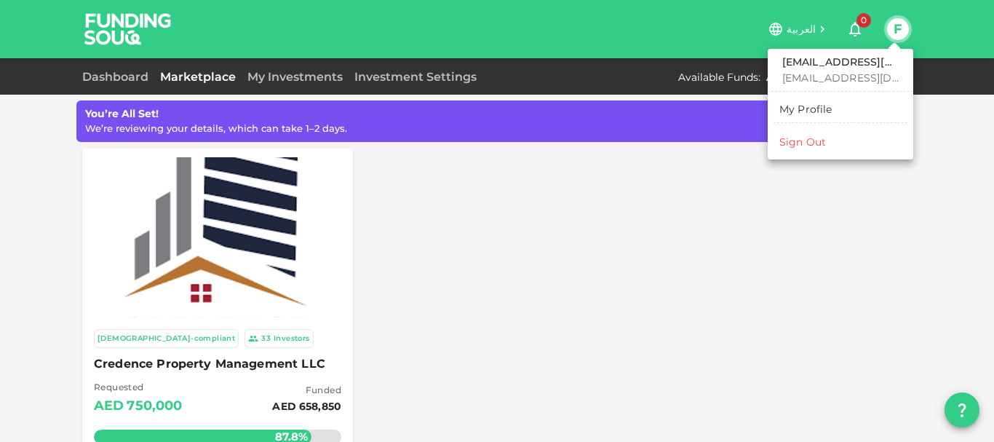
click at [818, 140] on div "Sign Out" at bounding box center [802, 142] width 47 height 15
